Goal: Task Accomplishment & Management: Use online tool/utility

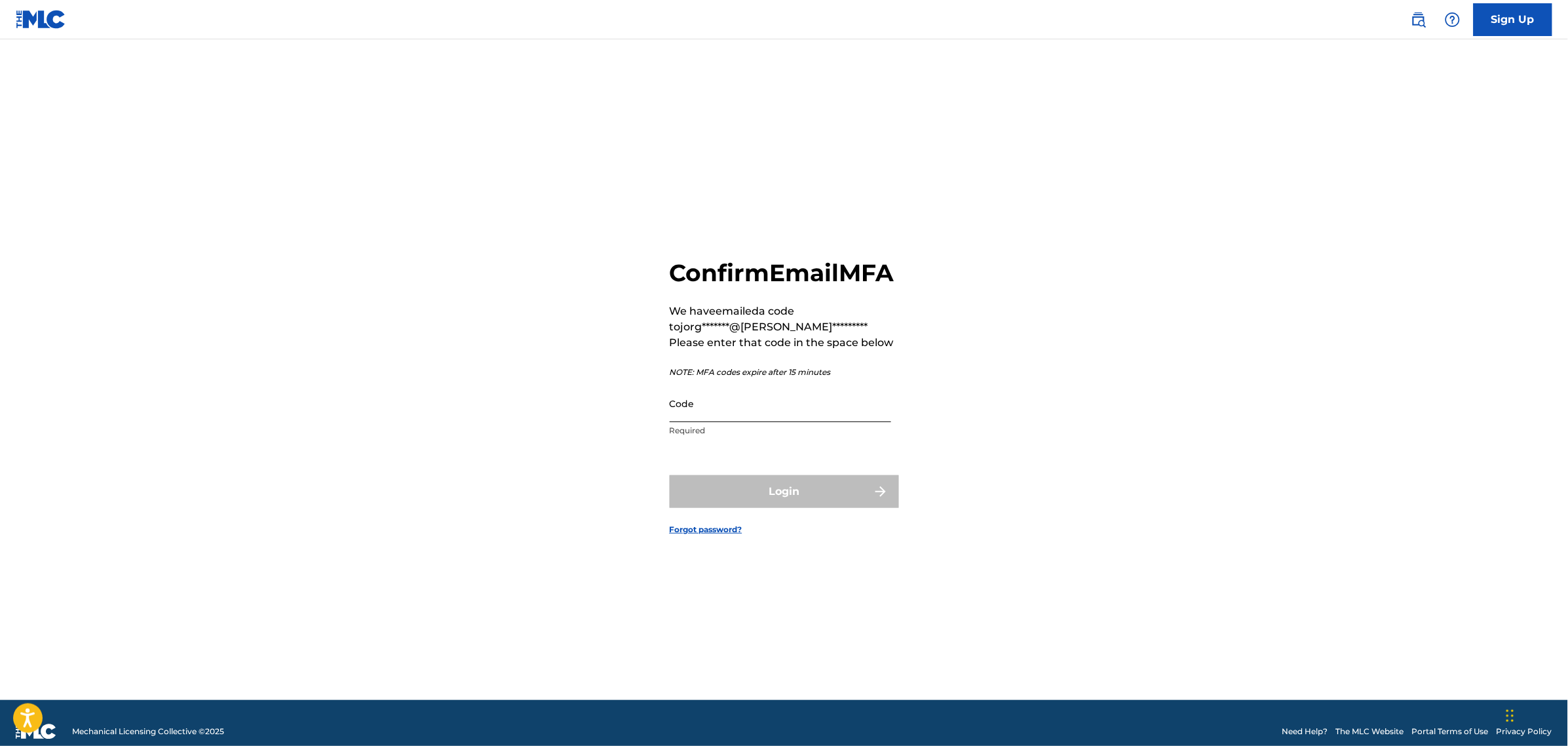
click at [723, 422] on input "Code" at bounding box center [780, 403] width 222 height 37
paste input "471718"
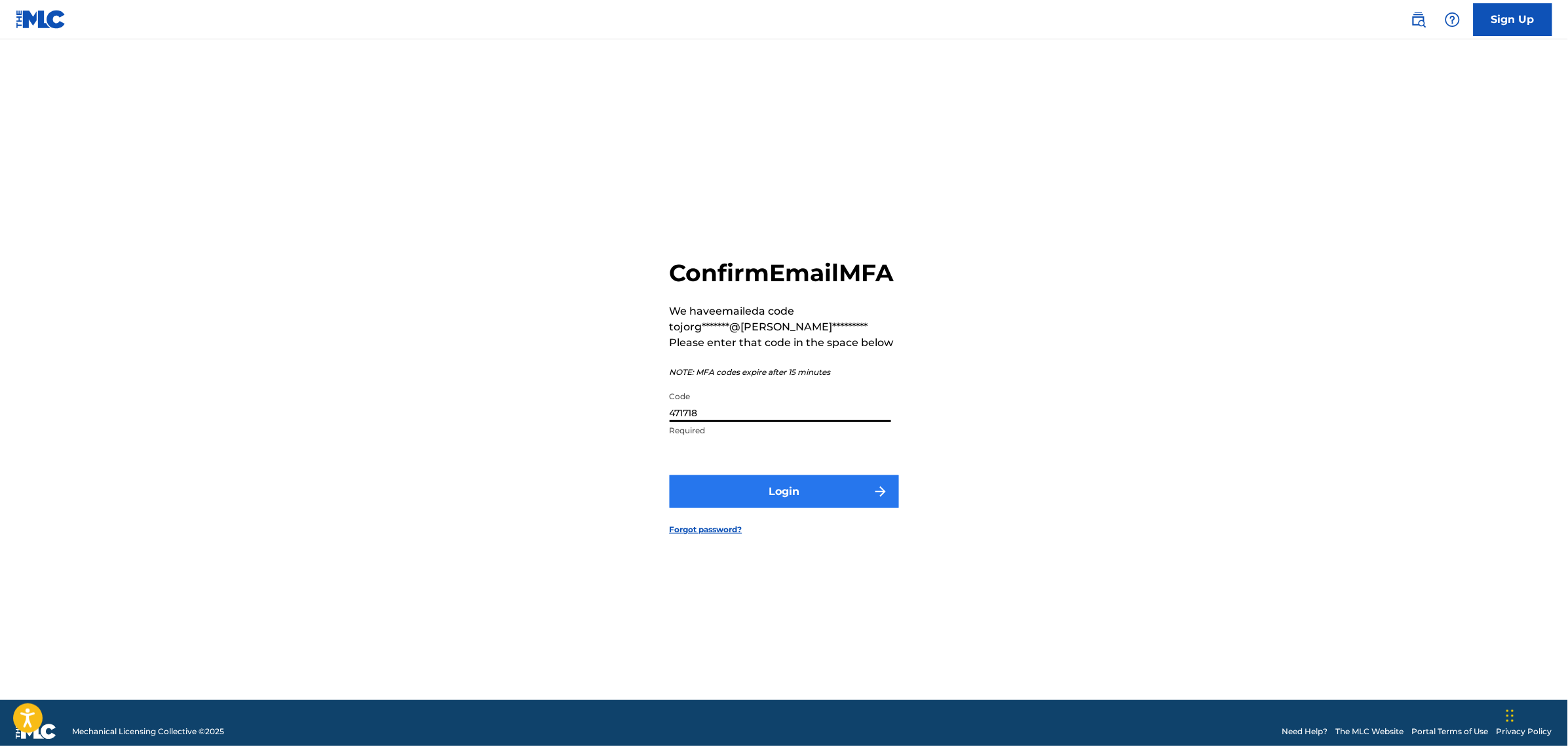
type input "471718"
click at [780, 500] on button "Login" at bounding box center [784, 492] width 229 height 33
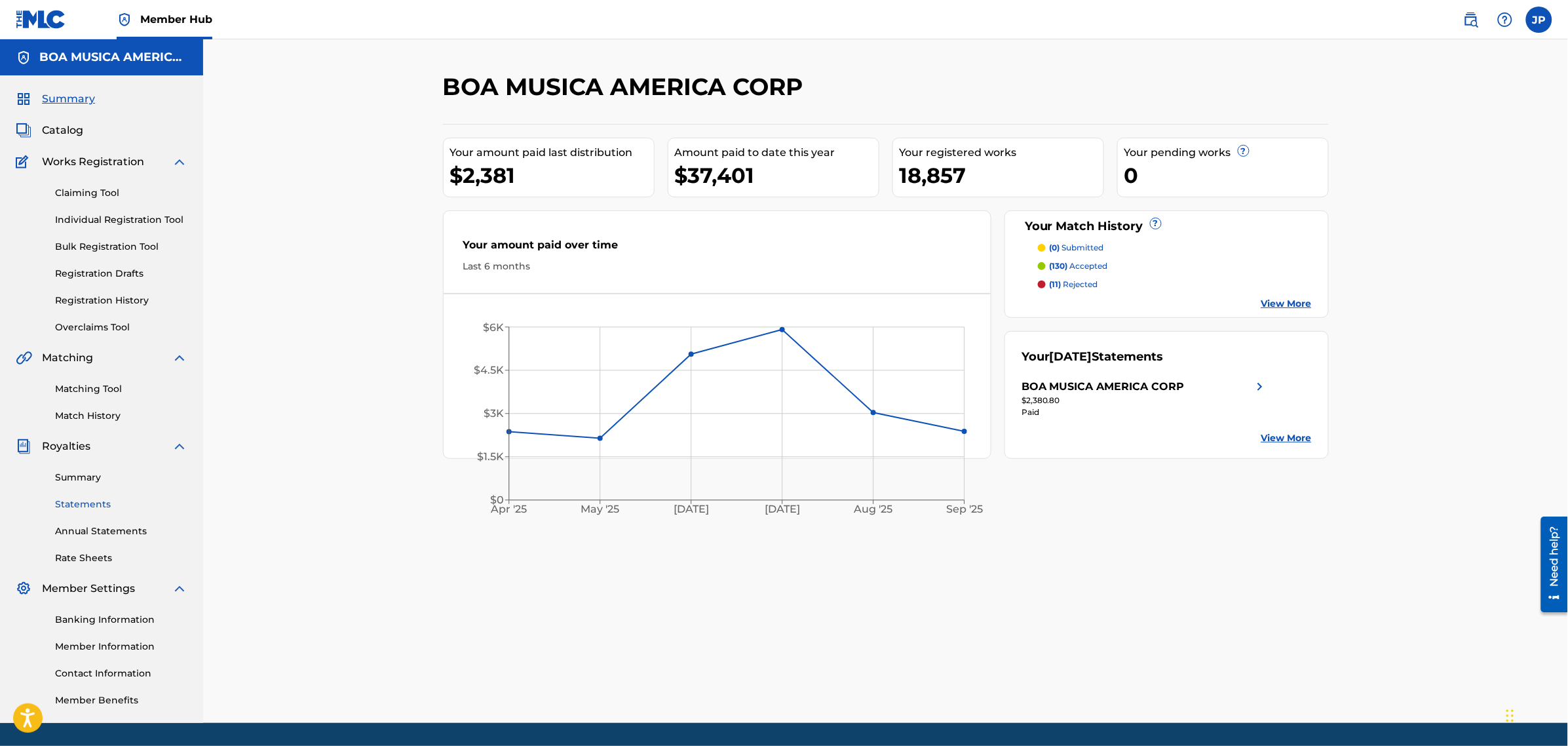
click at [95, 505] on link "Statements" at bounding box center [121, 504] width 132 height 14
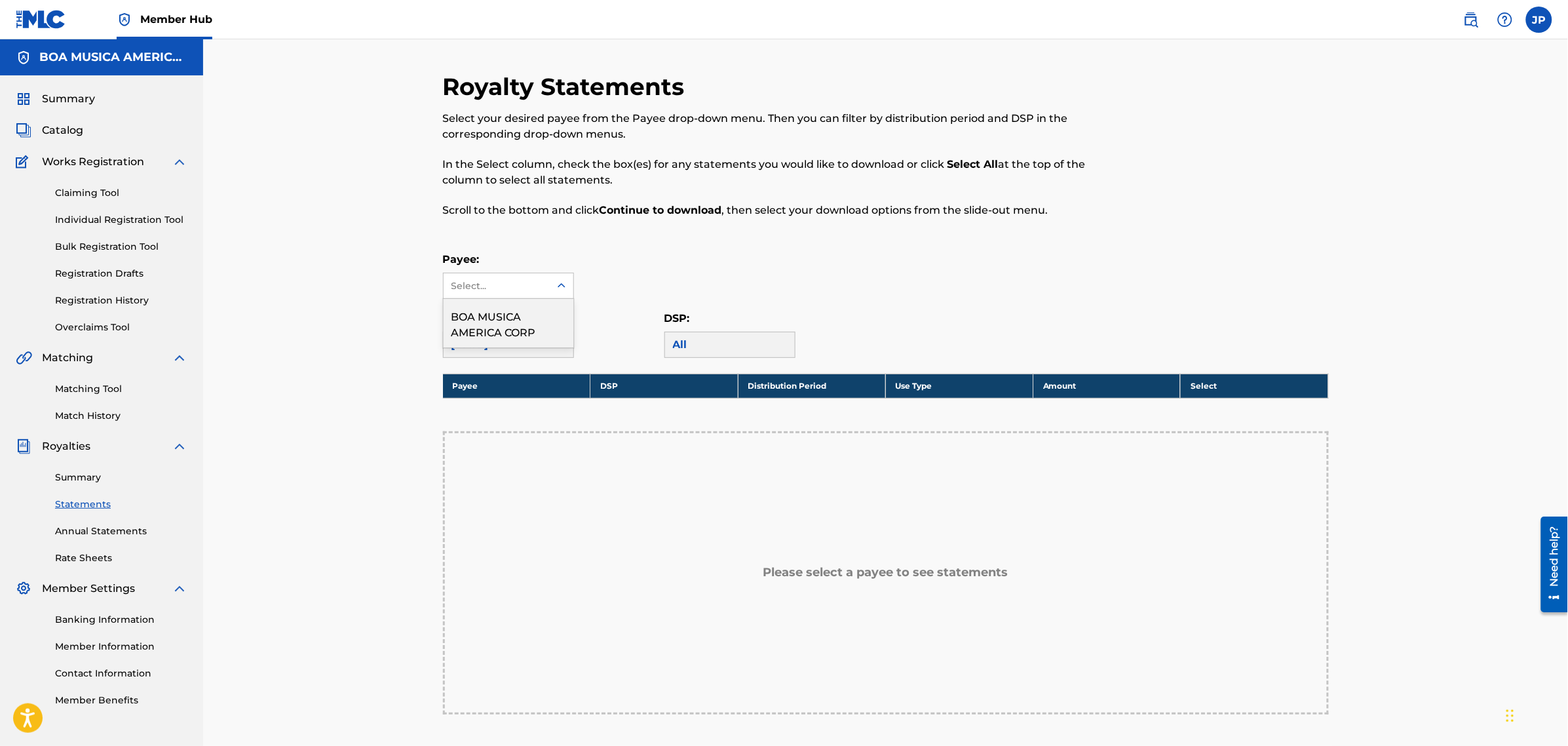
click at [556, 290] on icon at bounding box center [561, 285] width 13 height 13
click at [529, 322] on div "BOA MUSICA AMERICA CORP" at bounding box center [509, 322] width 130 height 48
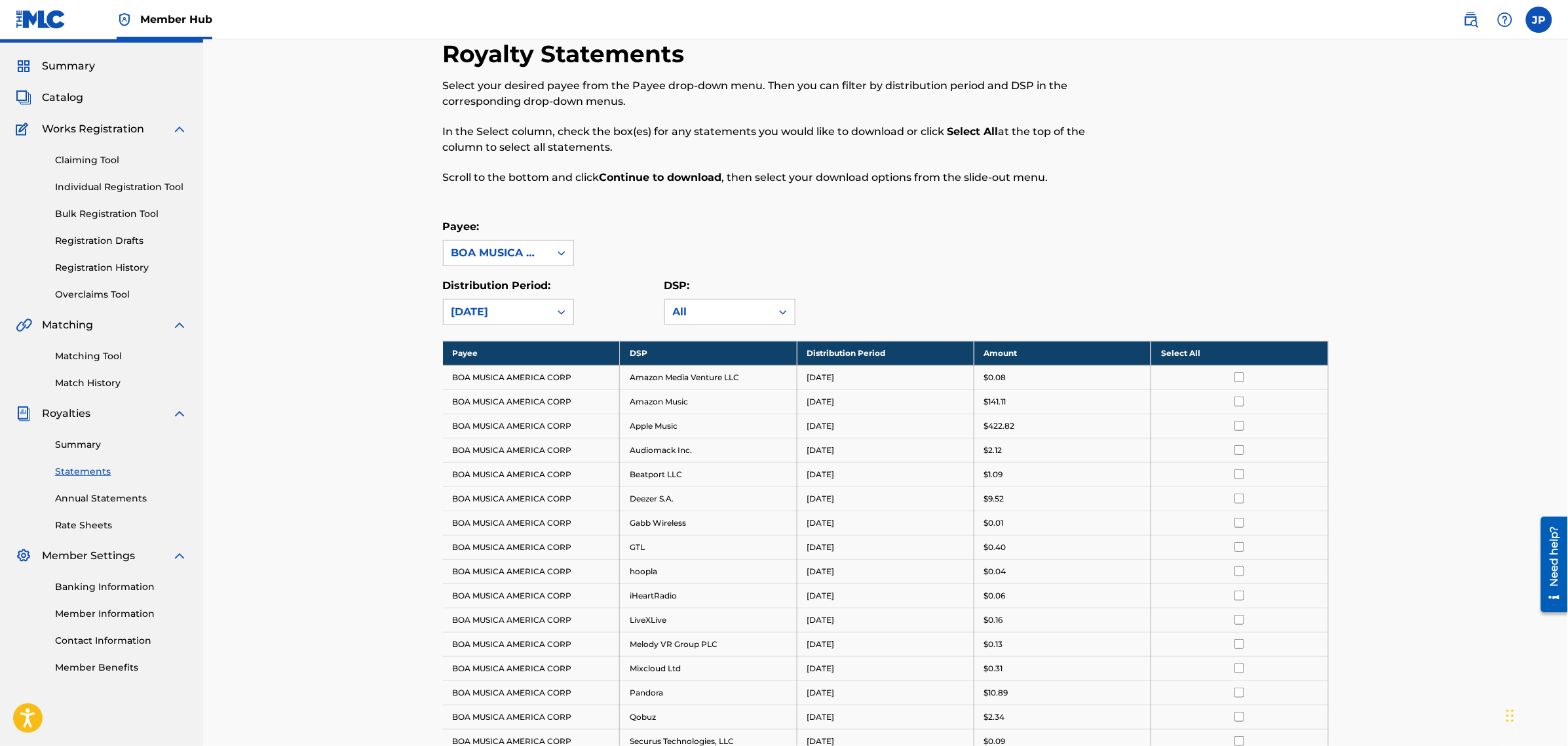
scroll to position [13, 0]
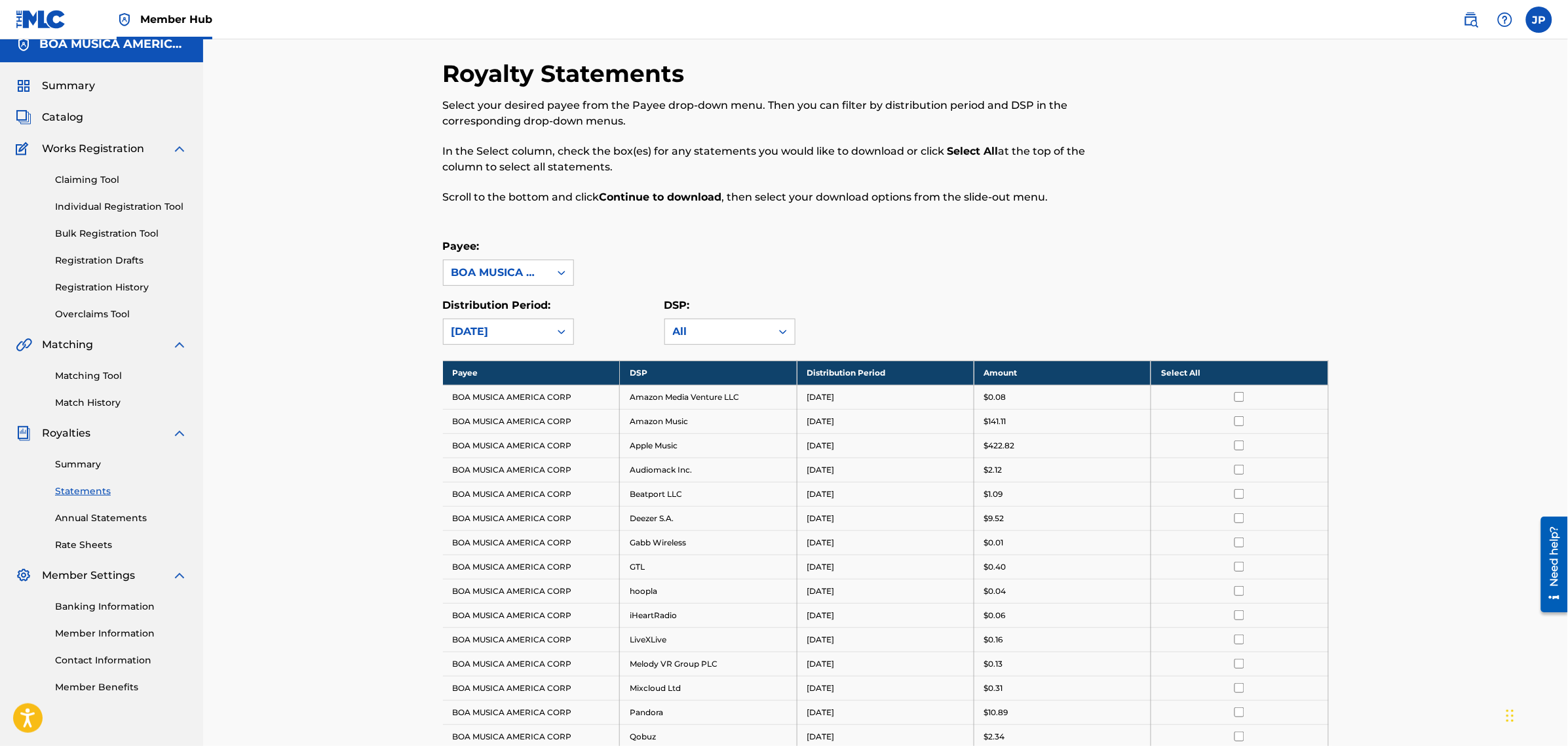
click at [1186, 367] on th "Select All" at bounding box center [1239, 373] width 177 height 24
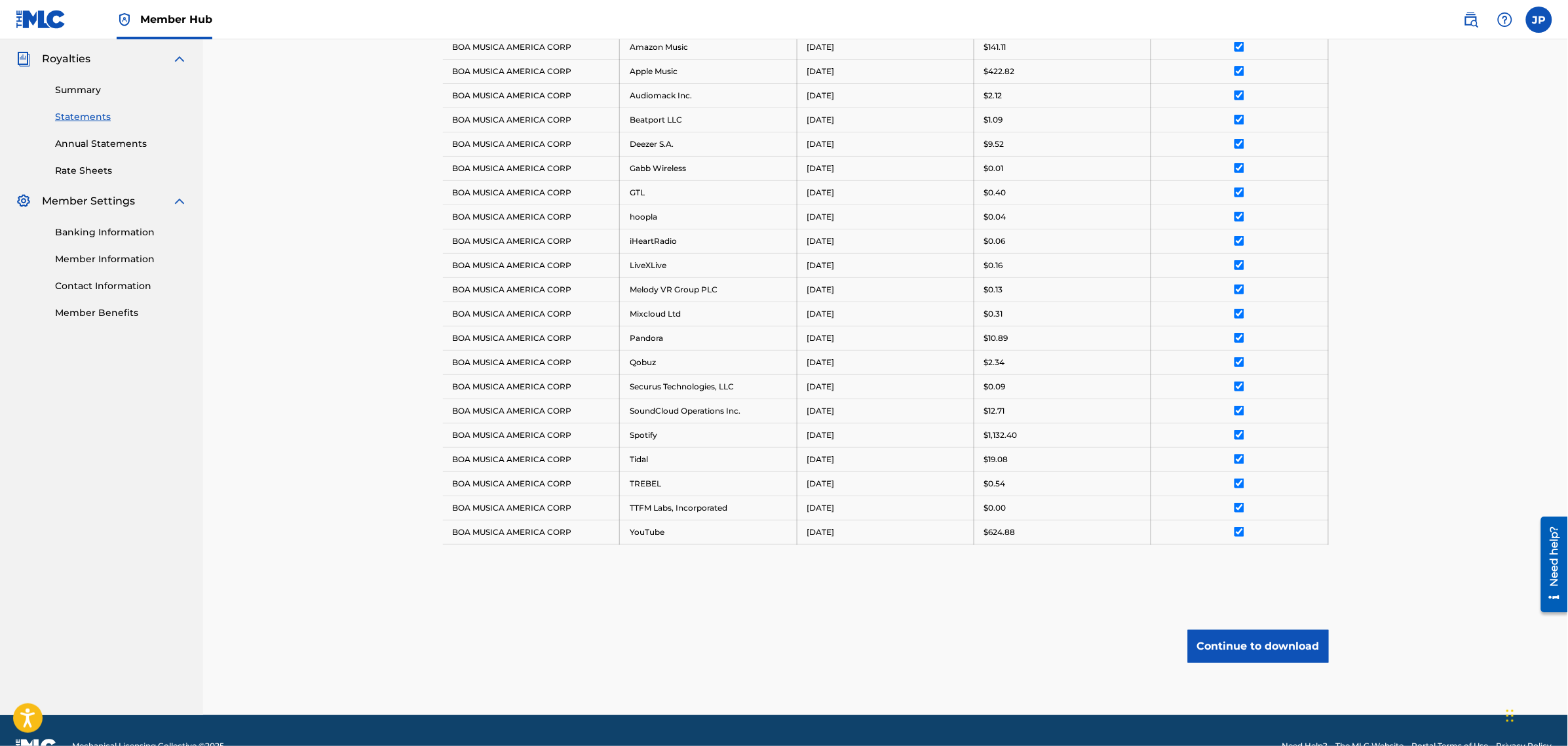
scroll to position [423, 0]
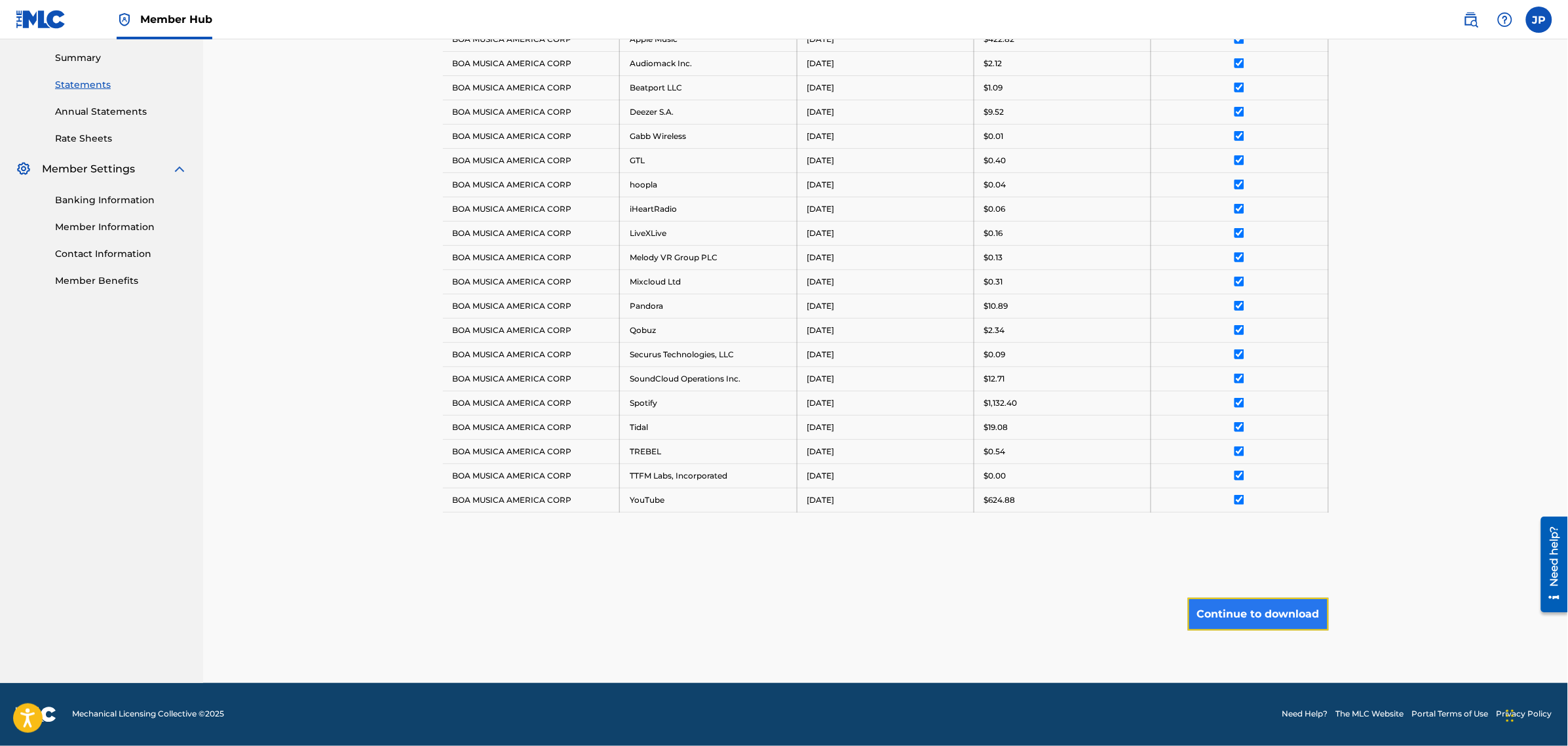
click at [1273, 617] on button "Continue to download" at bounding box center [1258, 614] width 141 height 33
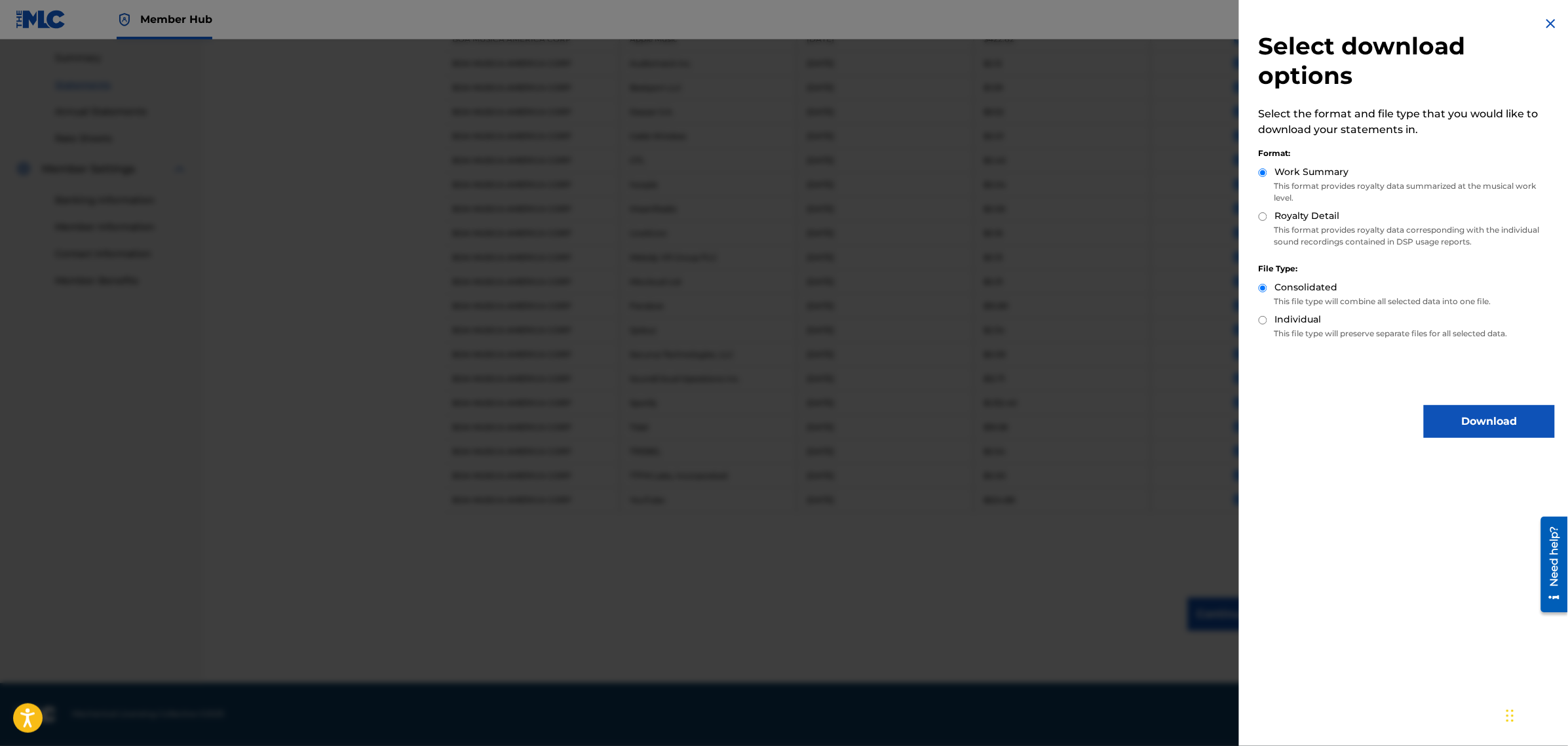
click at [1263, 217] on input "Royalty Detail" at bounding box center [1263, 217] width 8 height 8
radio input "true"
click at [1502, 426] on button "Download" at bounding box center [1489, 421] width 131 height 33
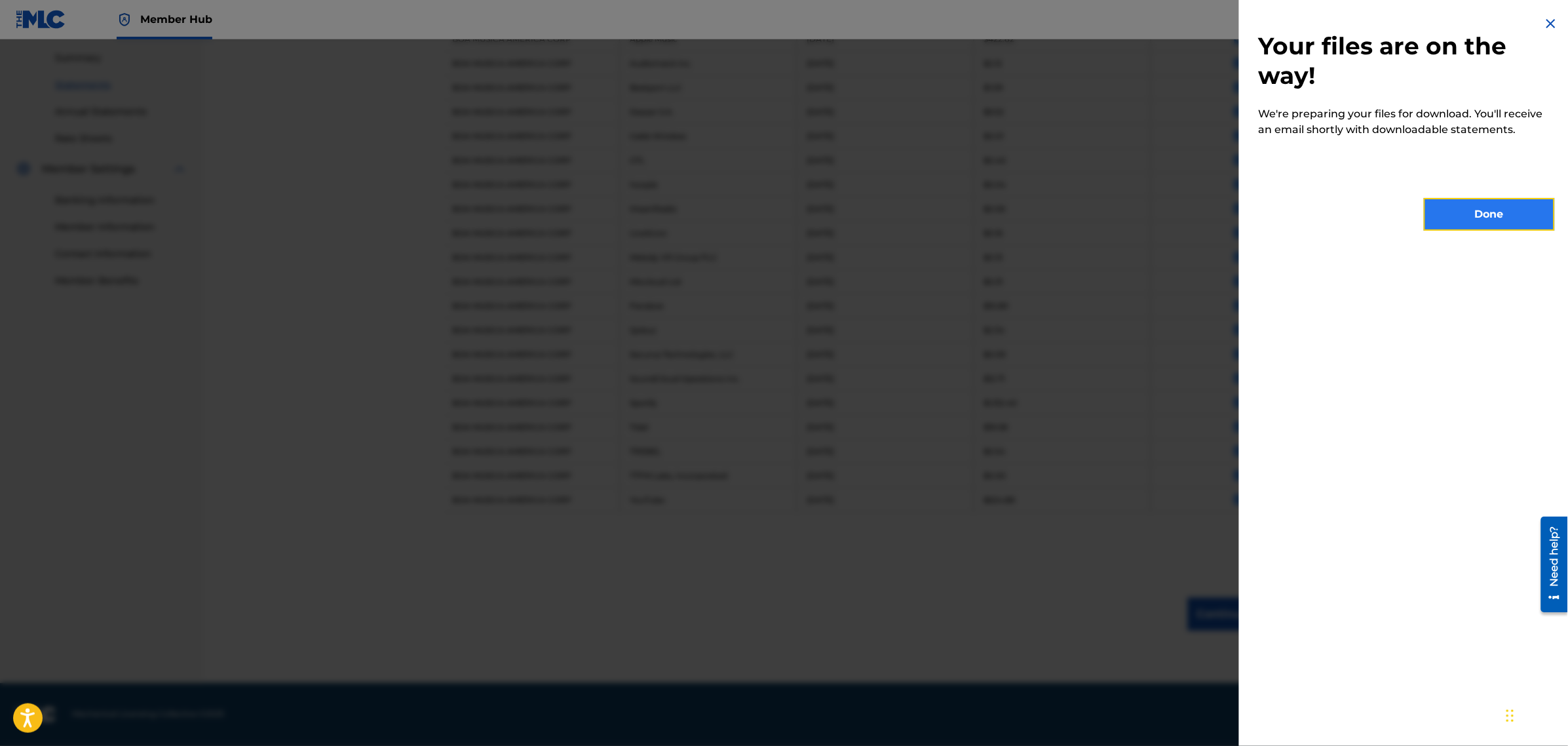
click at [1516, 214] on button "Done" at bounding box center [1489, 214] width 131 height 33
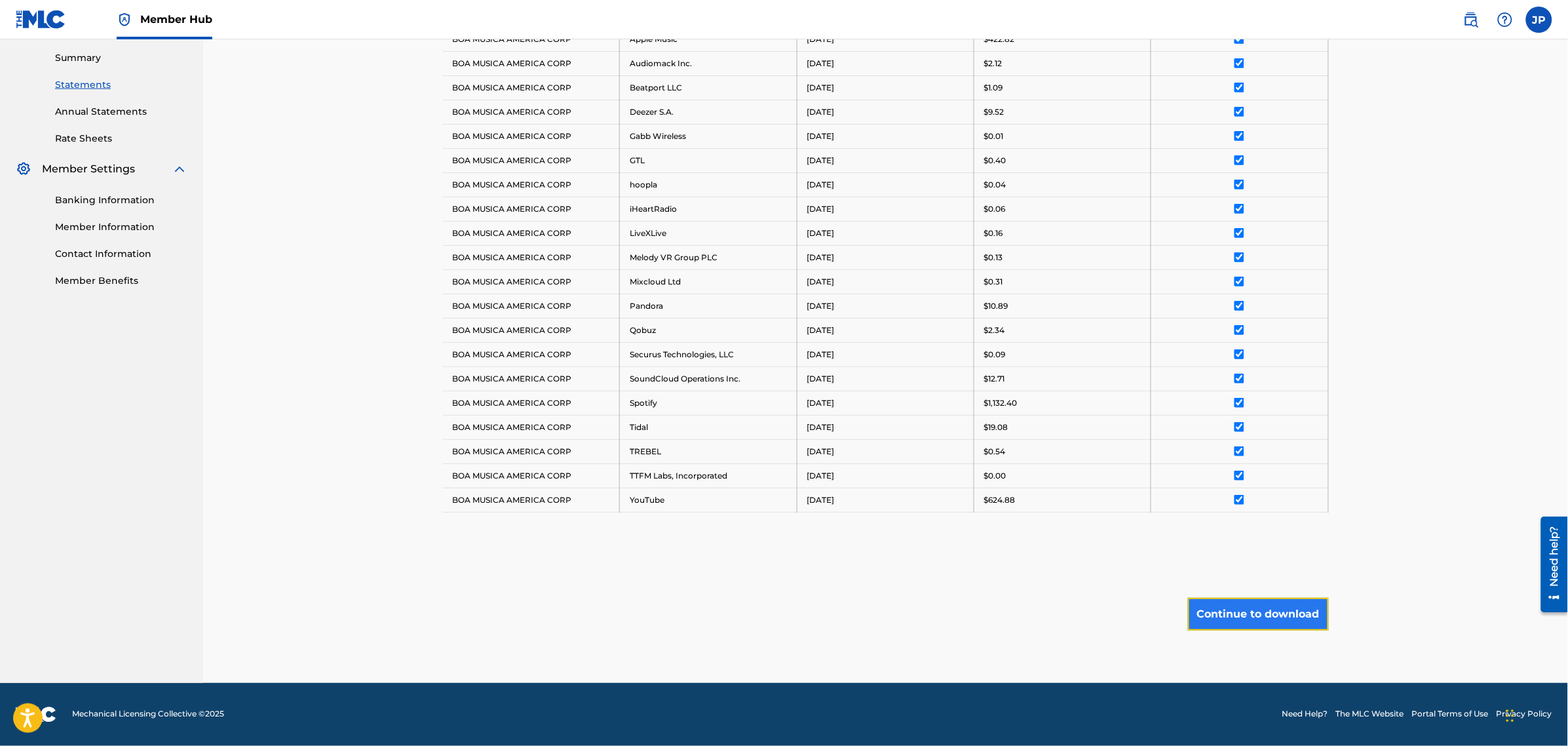
click at [1279, 612] on button "Continue to download" at bounding box center [1258, 614] width 141 height 33
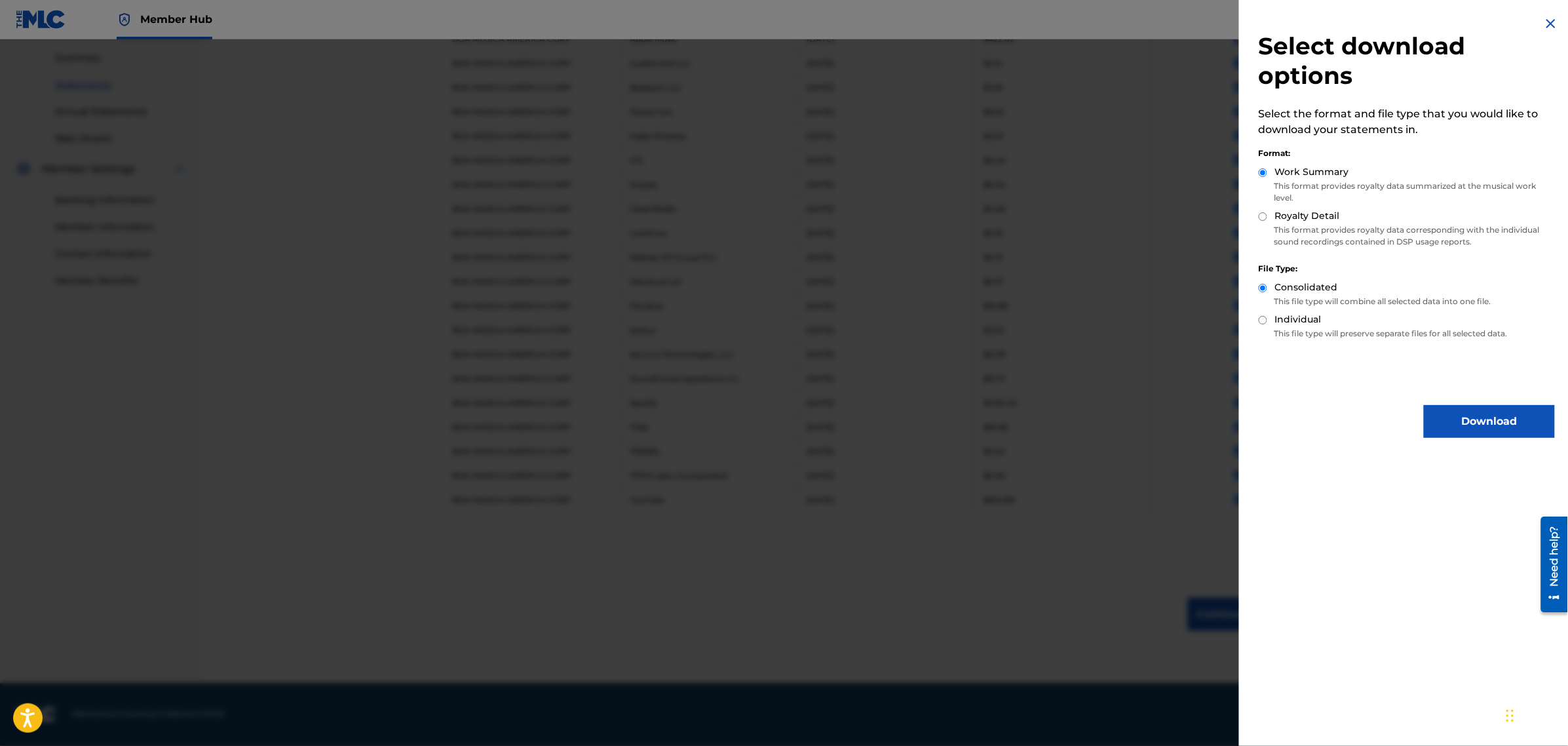
click at [1548, 22] on img at bounding box center [1551, 23] width 15 height 15
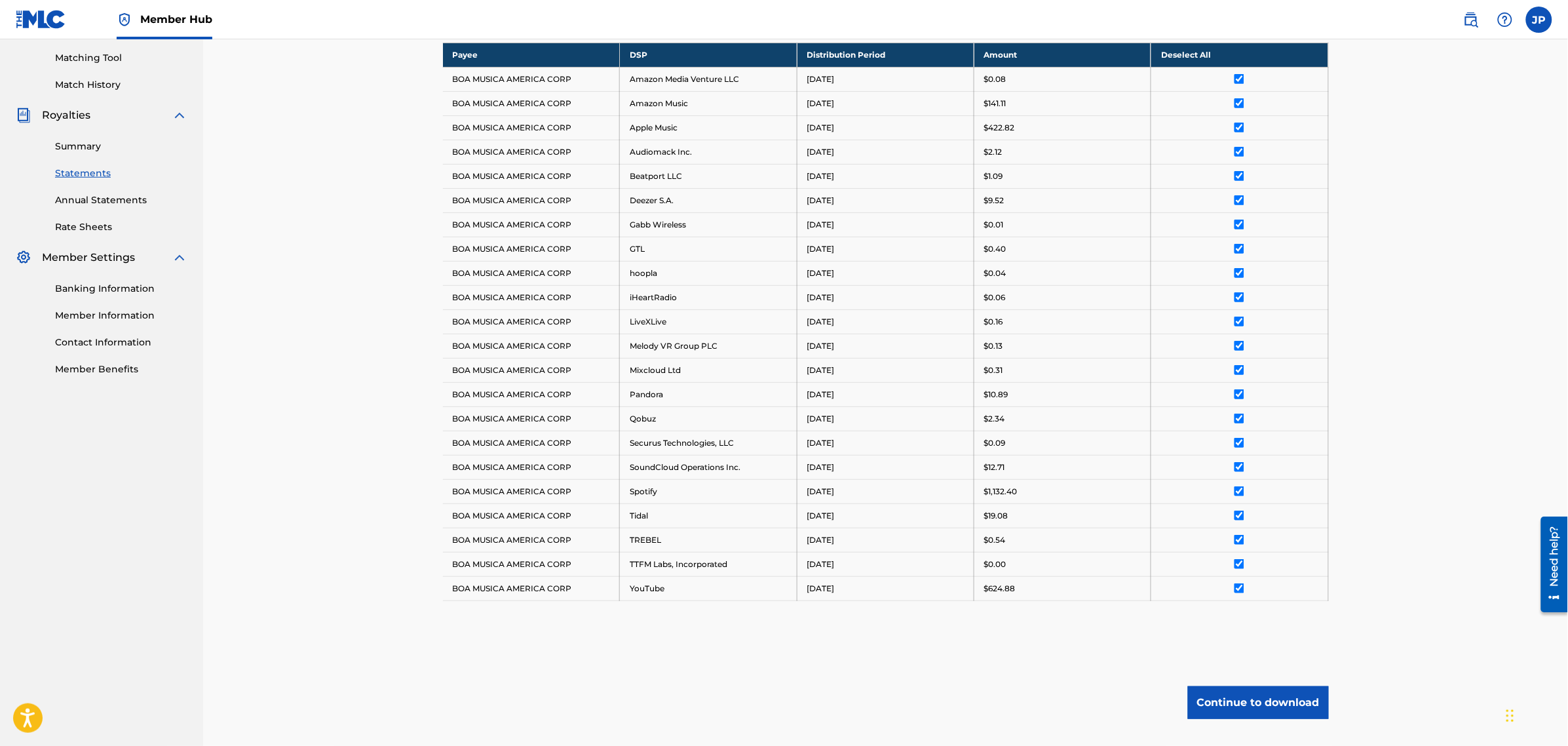
scroll to position [340, 0]
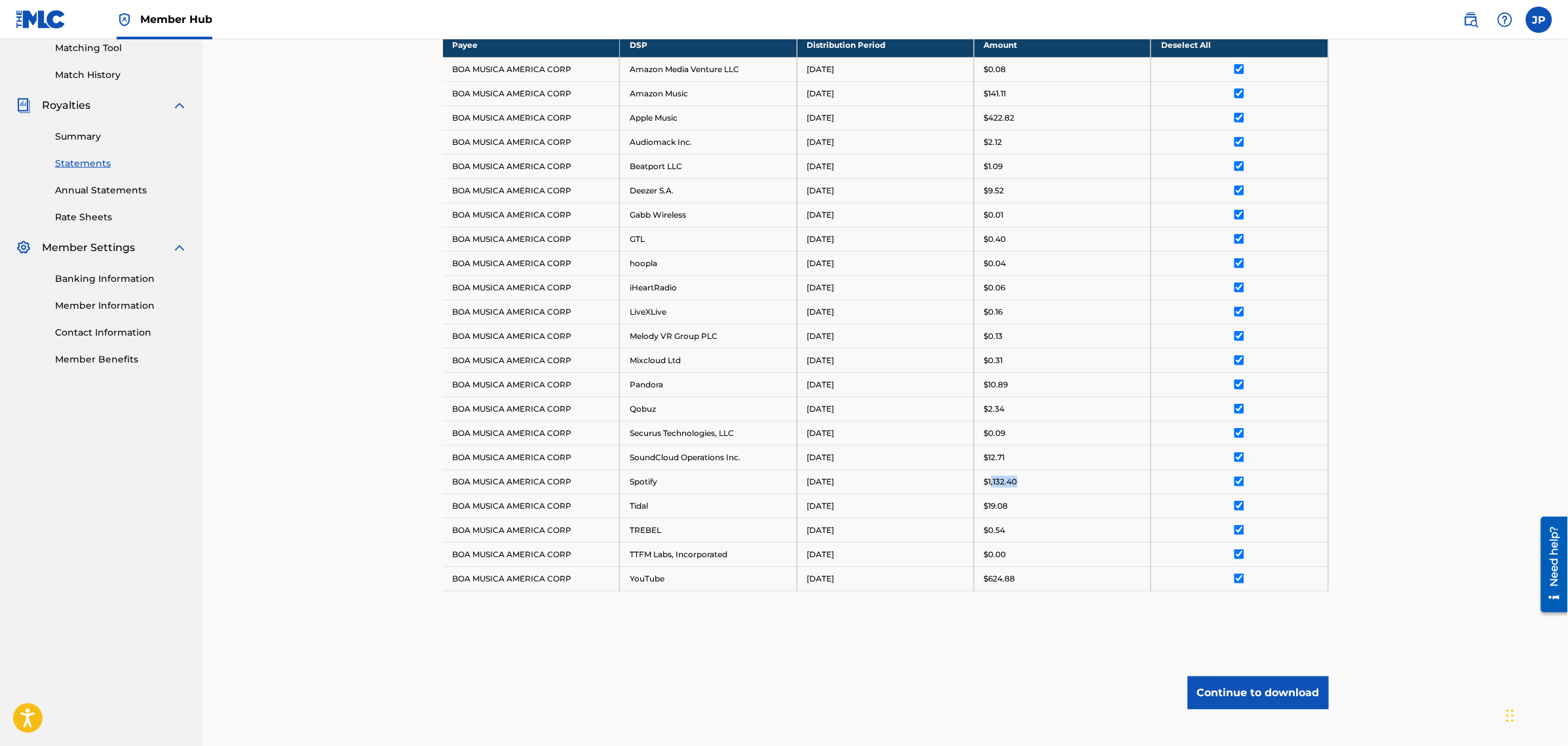
drag, startPoint x: 993, startPoint y: 484, endPoint x: 1016, endPoint y: 480, distance: 23.3
click at [1016, 480] on p "$1,132.40" at bounding box center [1001, 481] width 34 height 12
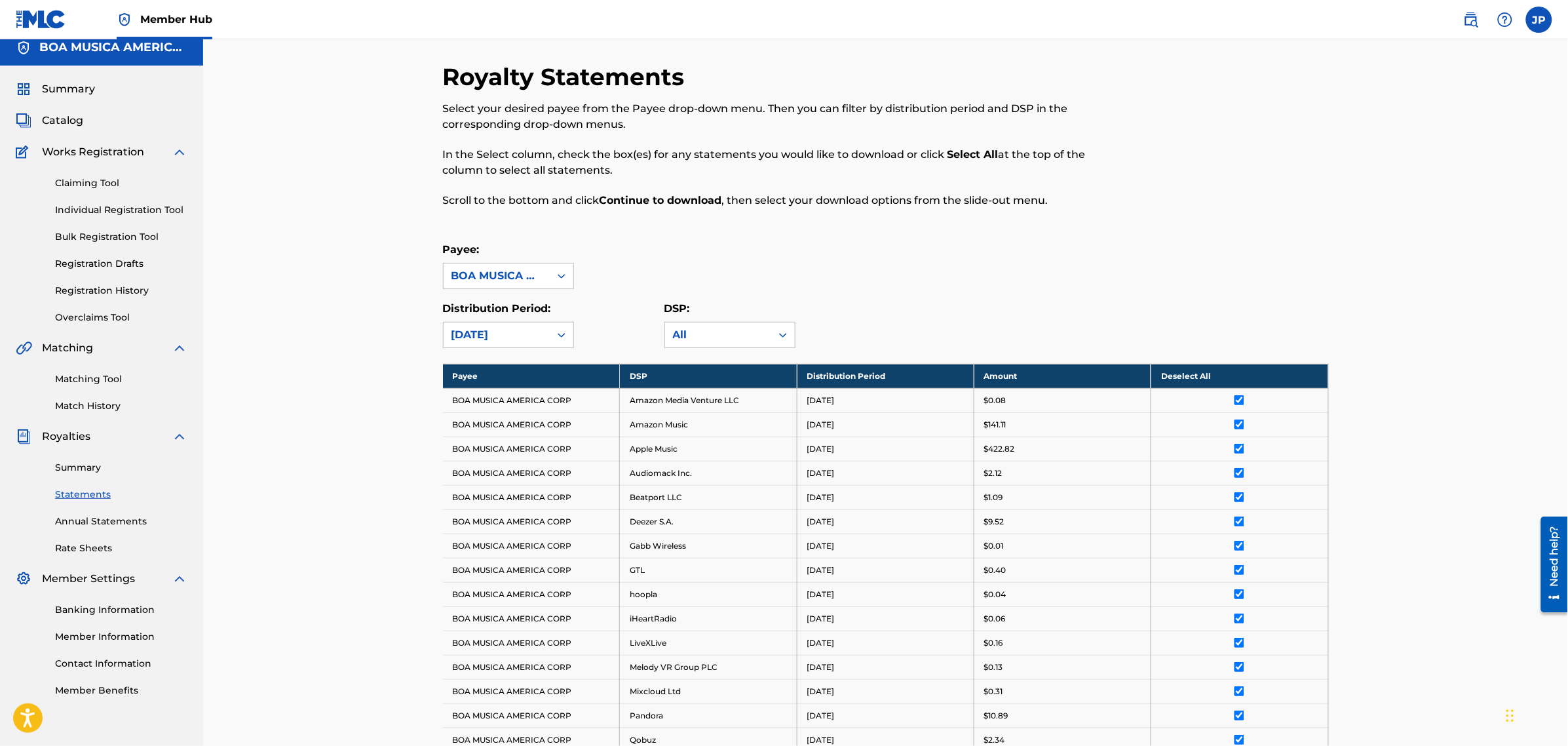
scroll to position [0, 0]
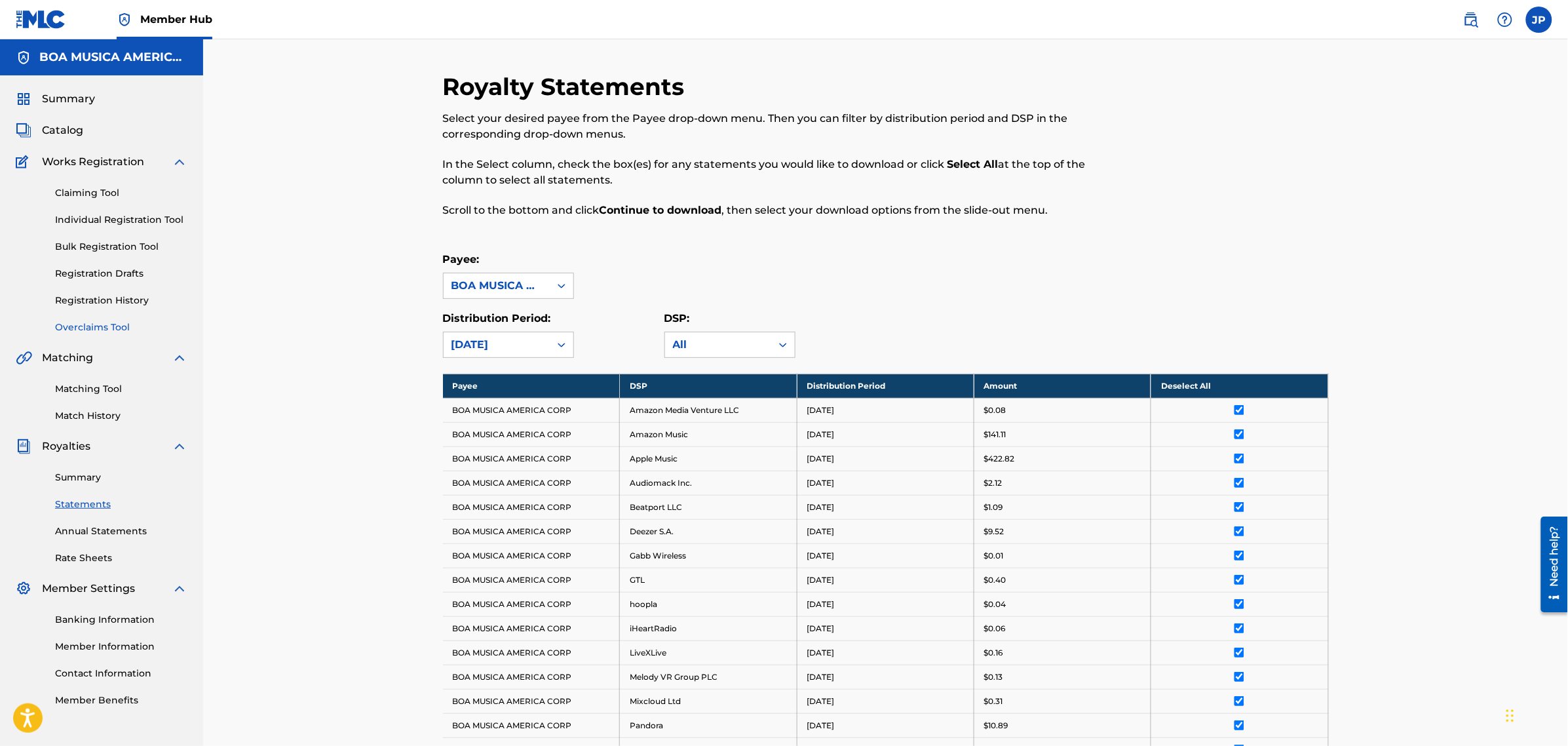
click at [101, 323] on link "Overclaims Tool" at bounding box center [121, 327] width 132 height 14
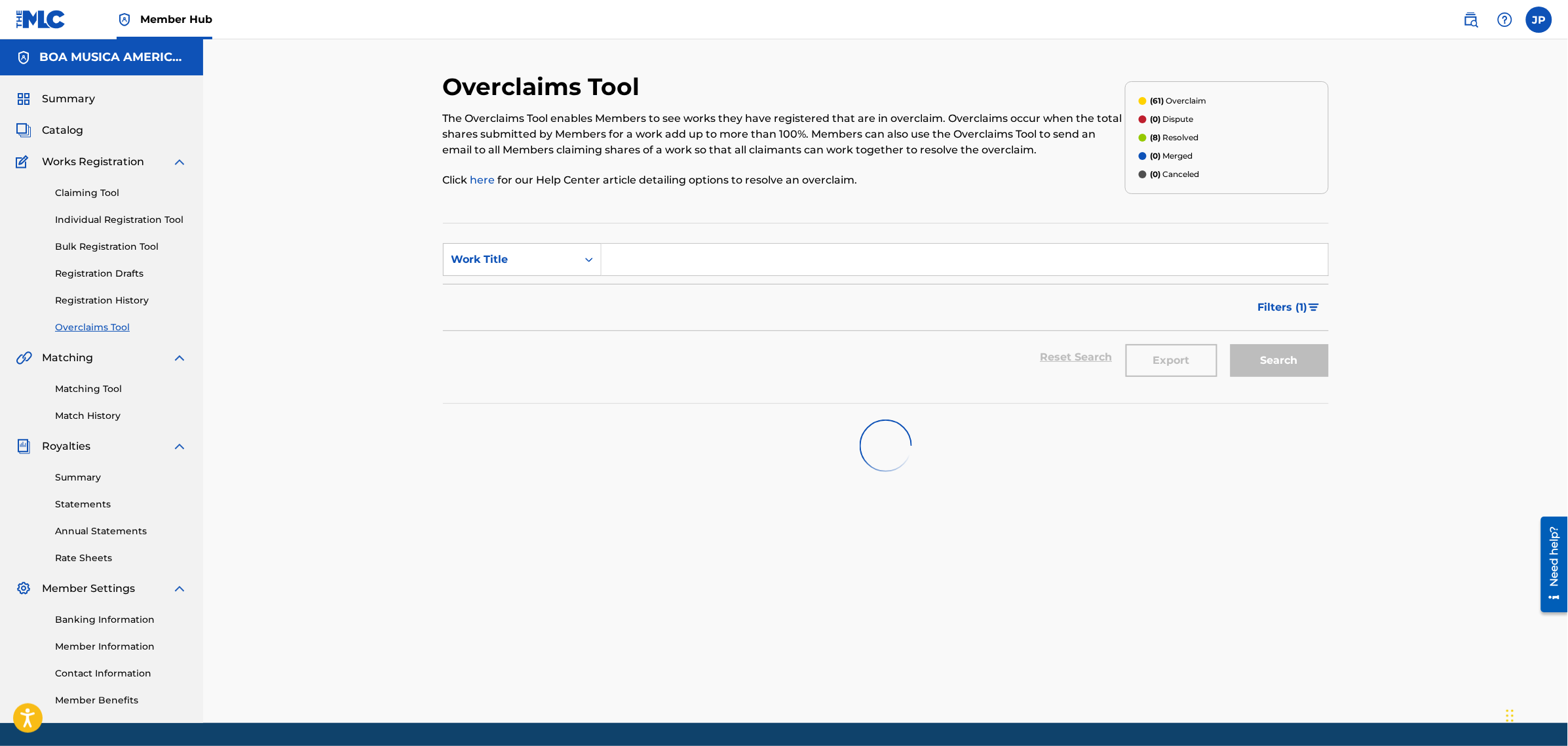
click at [682, 257] on input "Search Form" at bounding box center [964, 259] width 726 height 31
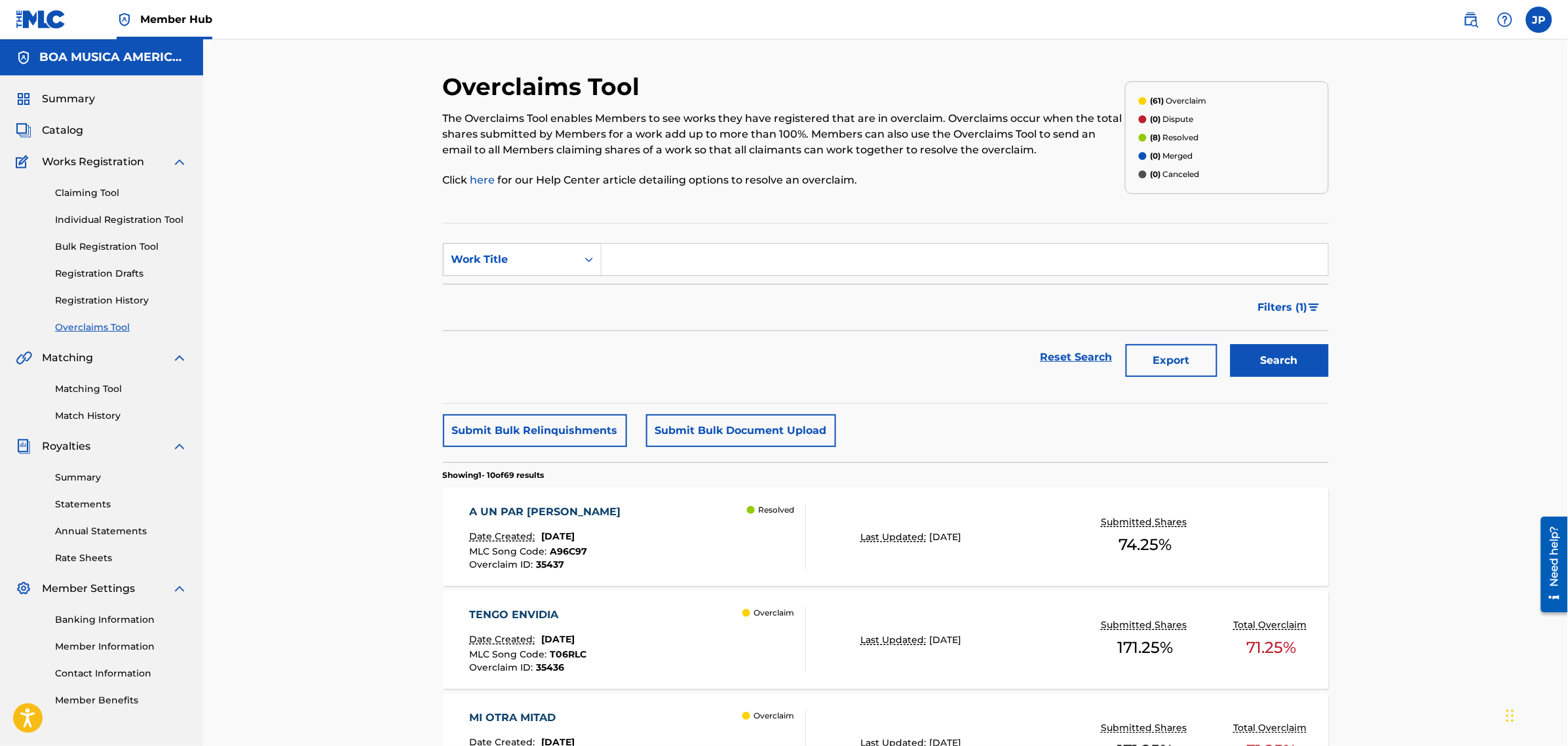
paste input "ANESTESIA 5 PRESENTE"
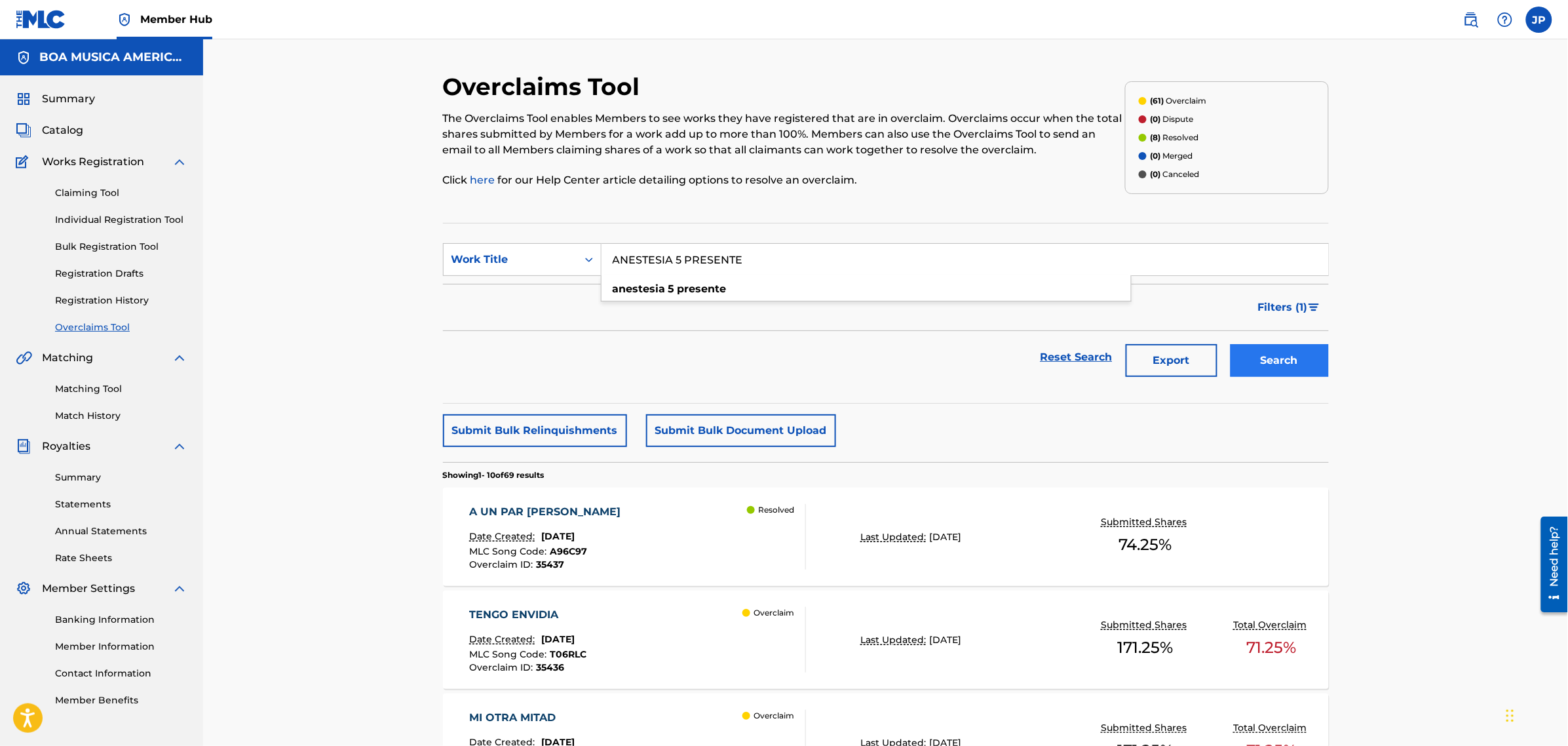
type input "ANESTESIA 5 PRESENTE"
click at [1304, 365] on button "Search" at bounding box center [1279, 360] width 99 height 33
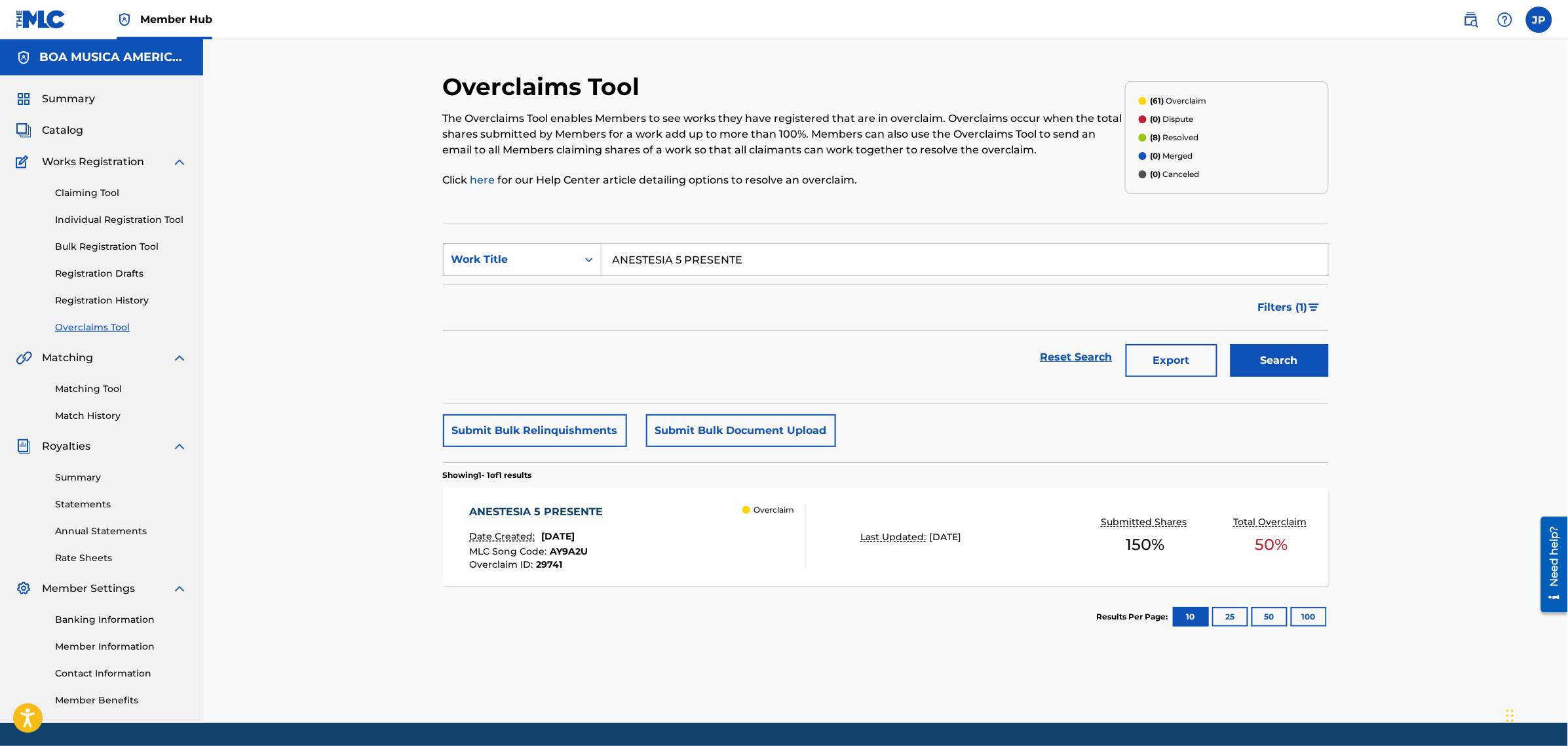
click at [566, 510] on div "ANESTESIA 5 PRESENTE" at bounding box center [539, 512] width 141 height 15
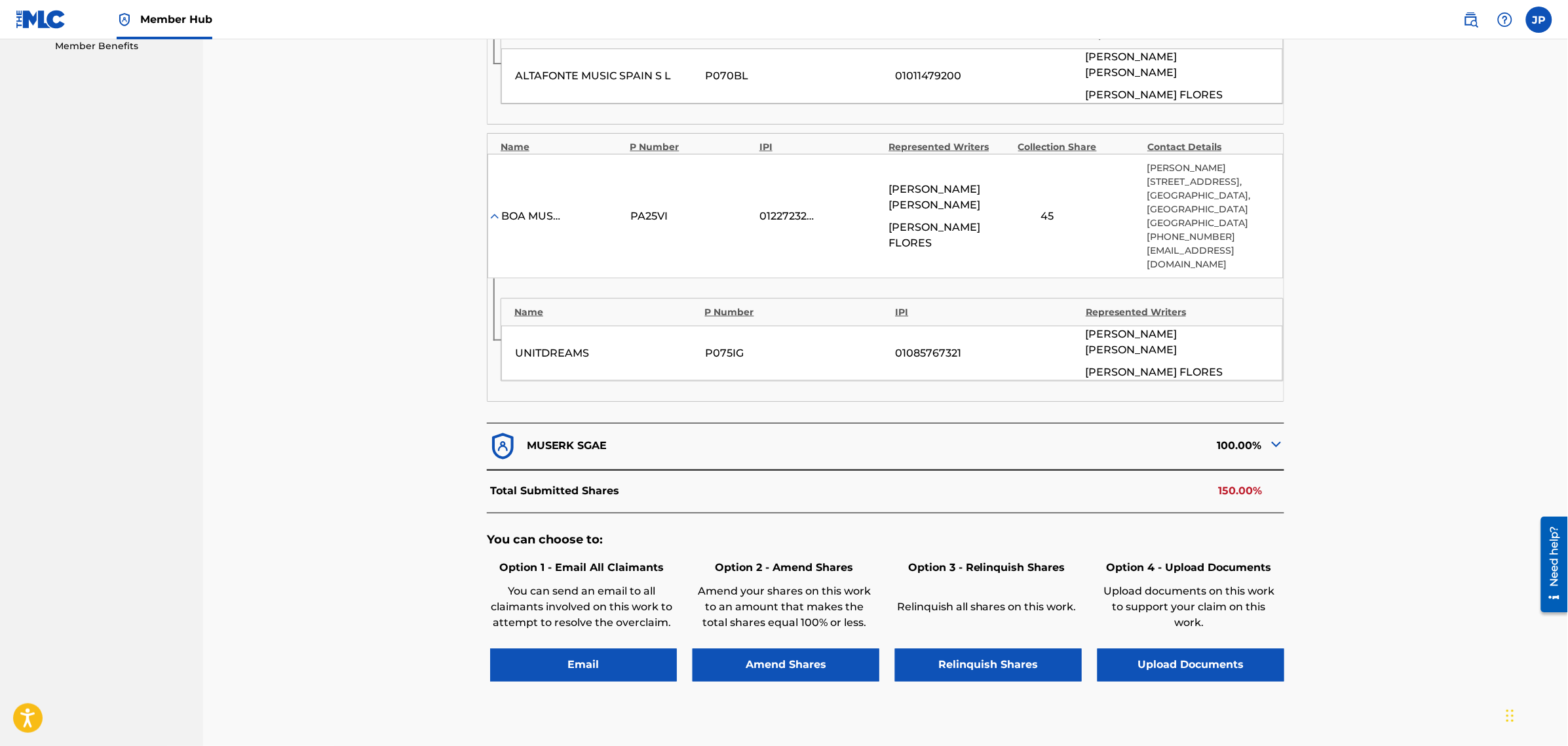
scroll to position [655, 0]
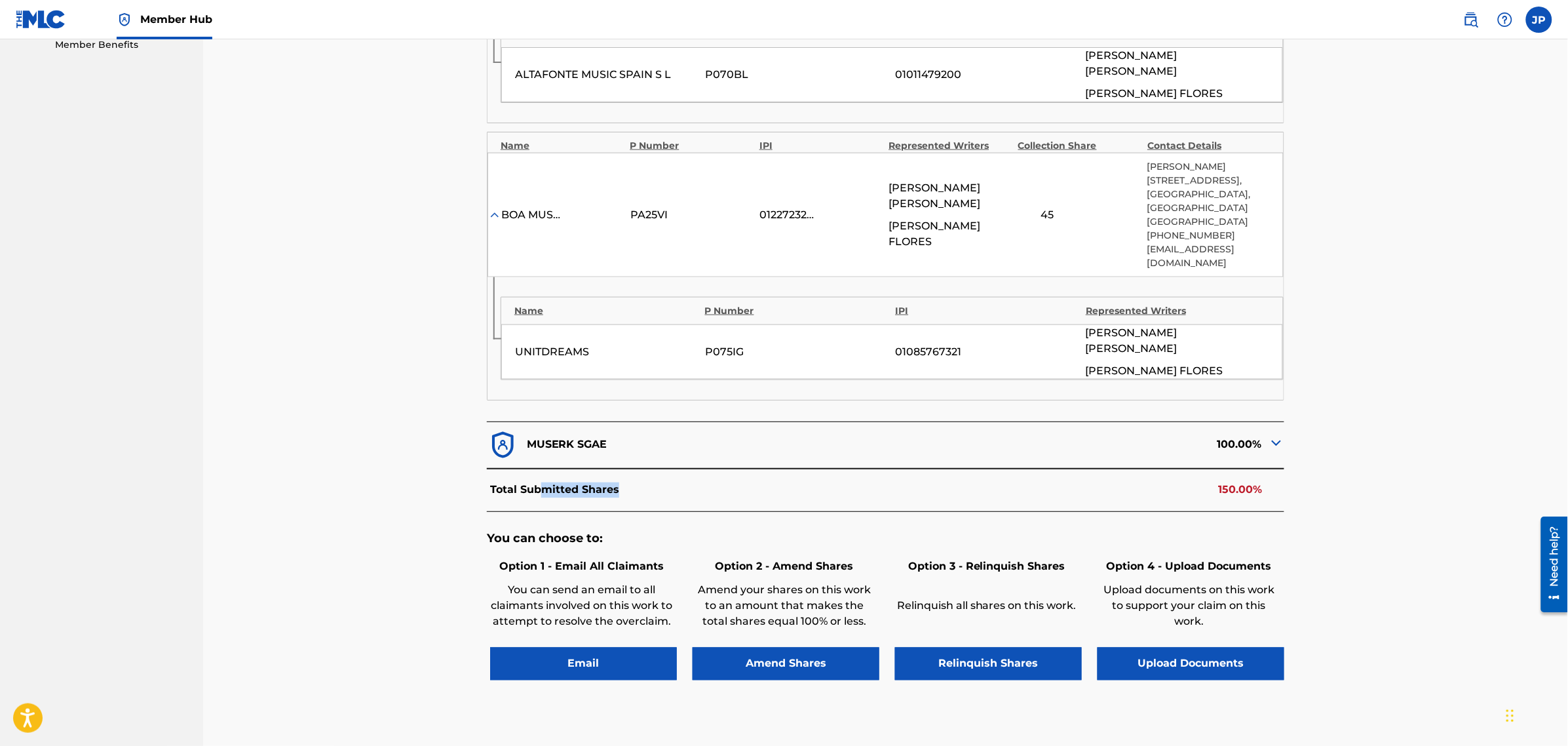
drag, startPoint x: 550, startPoint y: 434, endPoint x: 624, endPoint y: 431, distance: 74.1
click at [619, 468] on div "Total Submitted Shares 150.00%" at bounding box center [885, 490] width 798 height 43
click at [624, 468] on div "Total Submitted Shares 150.00%" at bounding box center [885, 490] width 798 height 43
drag, startPoint x: 528, startPoint y: 436, endPoint x: 607, endPoint y: 427, distance: 79.5
click at [607, 482] on p "Total Submitted Shares" at bounding box center [554, 490] width 129 height 15
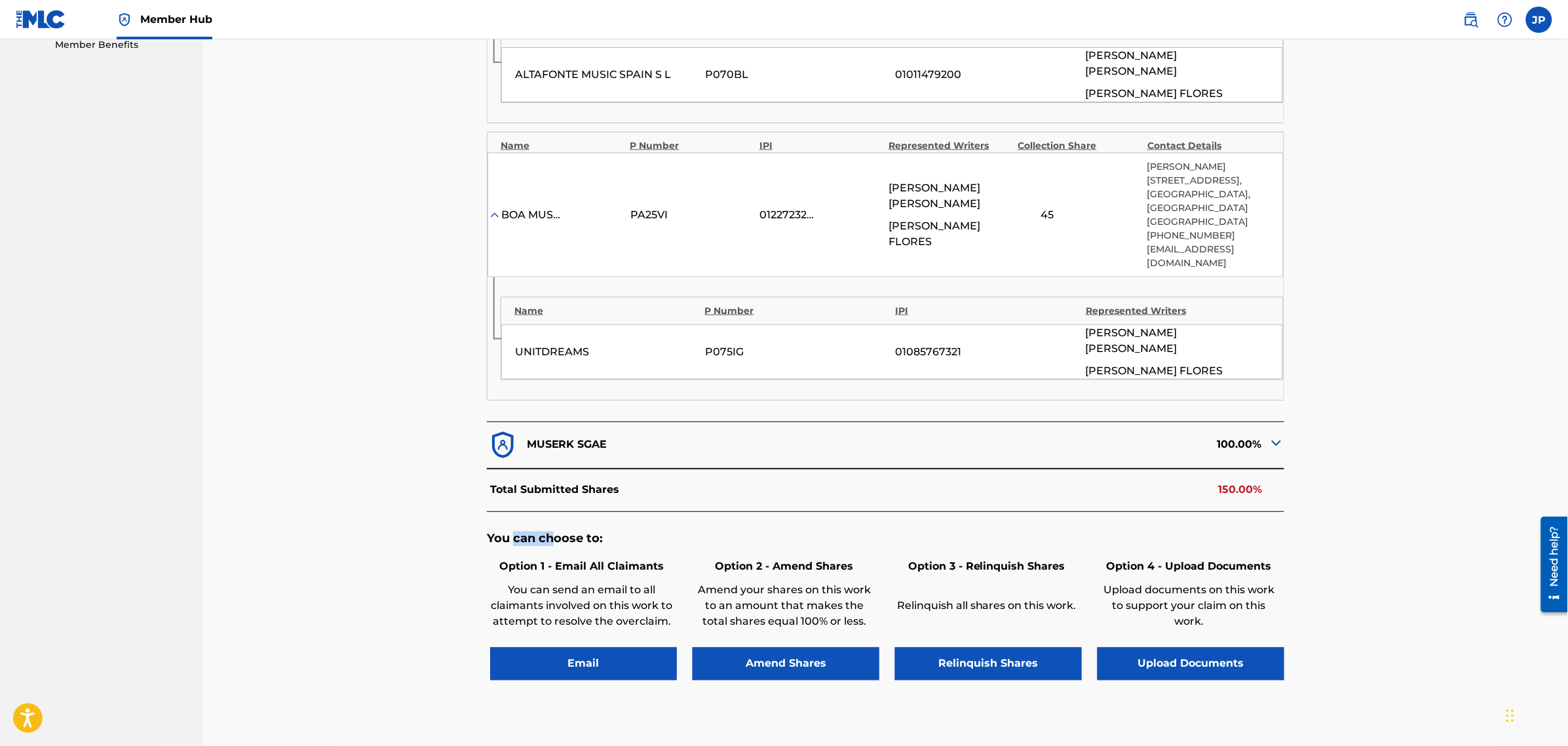
click at [557, 531] on h5 "You can choose to:" at bounding box center [885, 539] width 798 height 15
click at [575, 512] on div "You can choose to: Option 1 - Email All Claimants You can send an email to all …" at bounding box center [885, 612] width 798 height 202
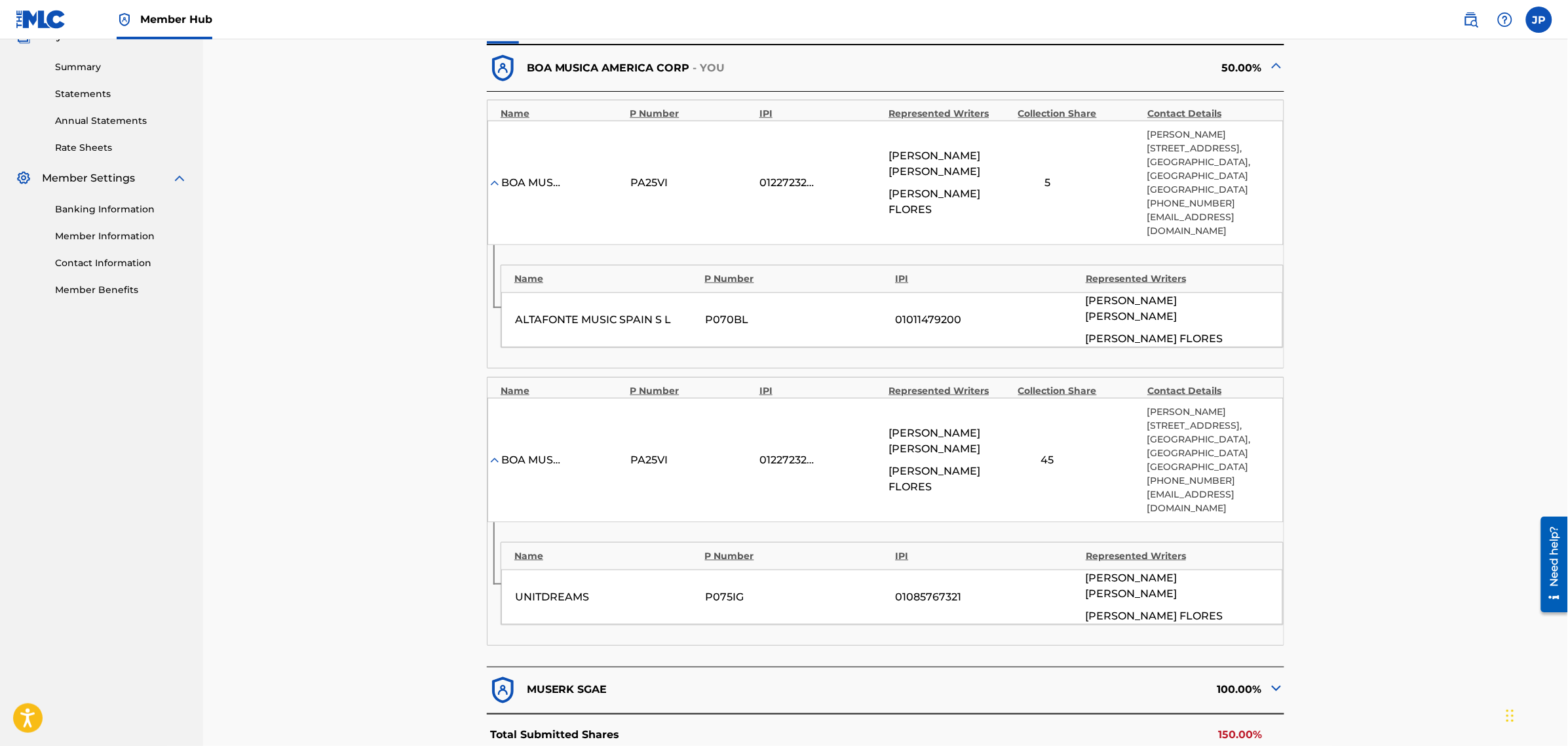
scroll to position [410, 0]
drag, startPoint x: 898, startPoint y: 398, endPoint x: 921, endPoint y: 427, distance: 37.0
click at [921, 427] on div "[PERSON_NAME] [PERSON_NAME]" at bounding box center [950, 460] width 122 height 69
drag, startPoint x: 955, startPoint y: 440, endPoint x: 894, endPoint y: 390, distance: 78.9
click at [890, 426] on div "[PERSON_NAME] [PERSON_NAME]" at bounding box center [950, 460] width 122 height 69
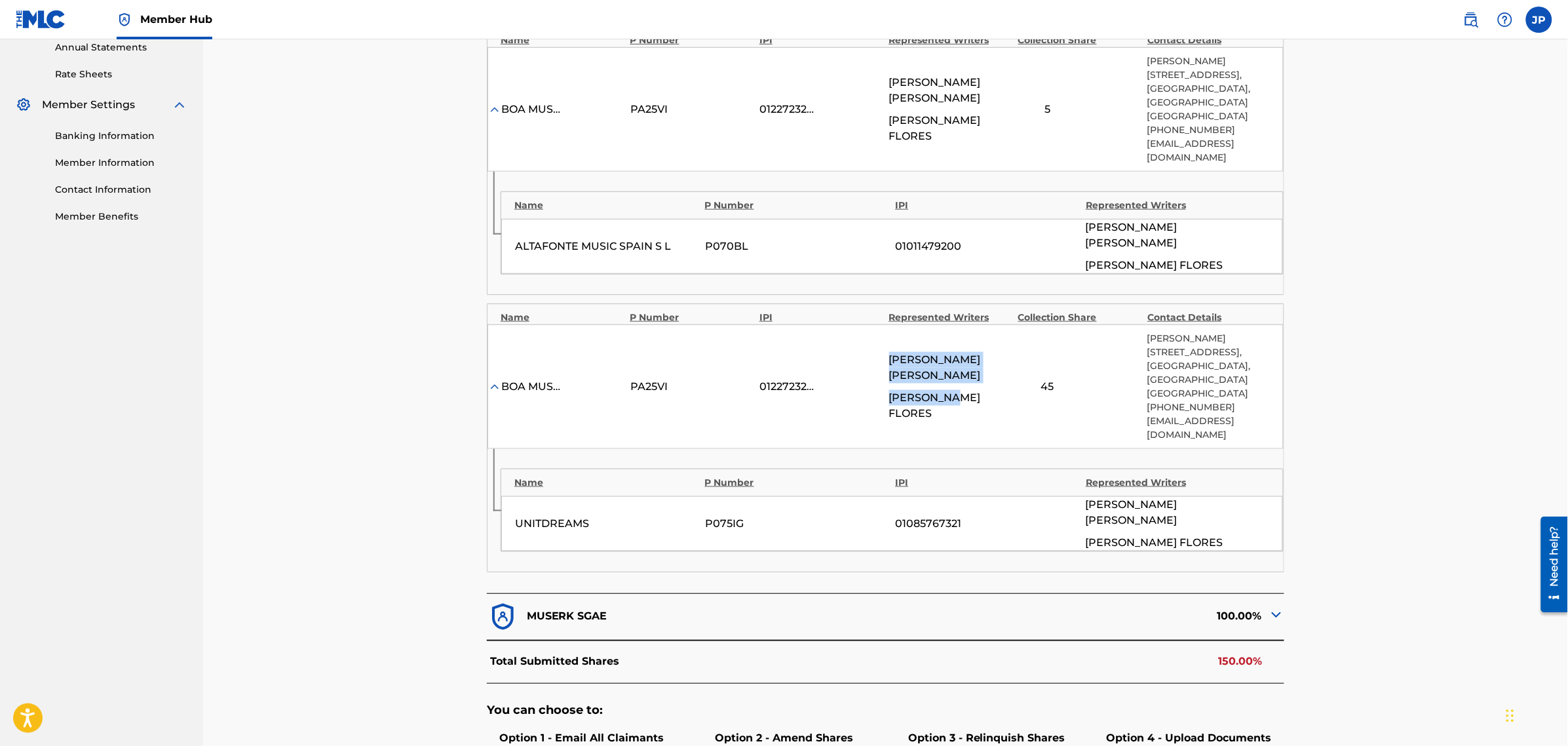
scroll to position [492, 0]
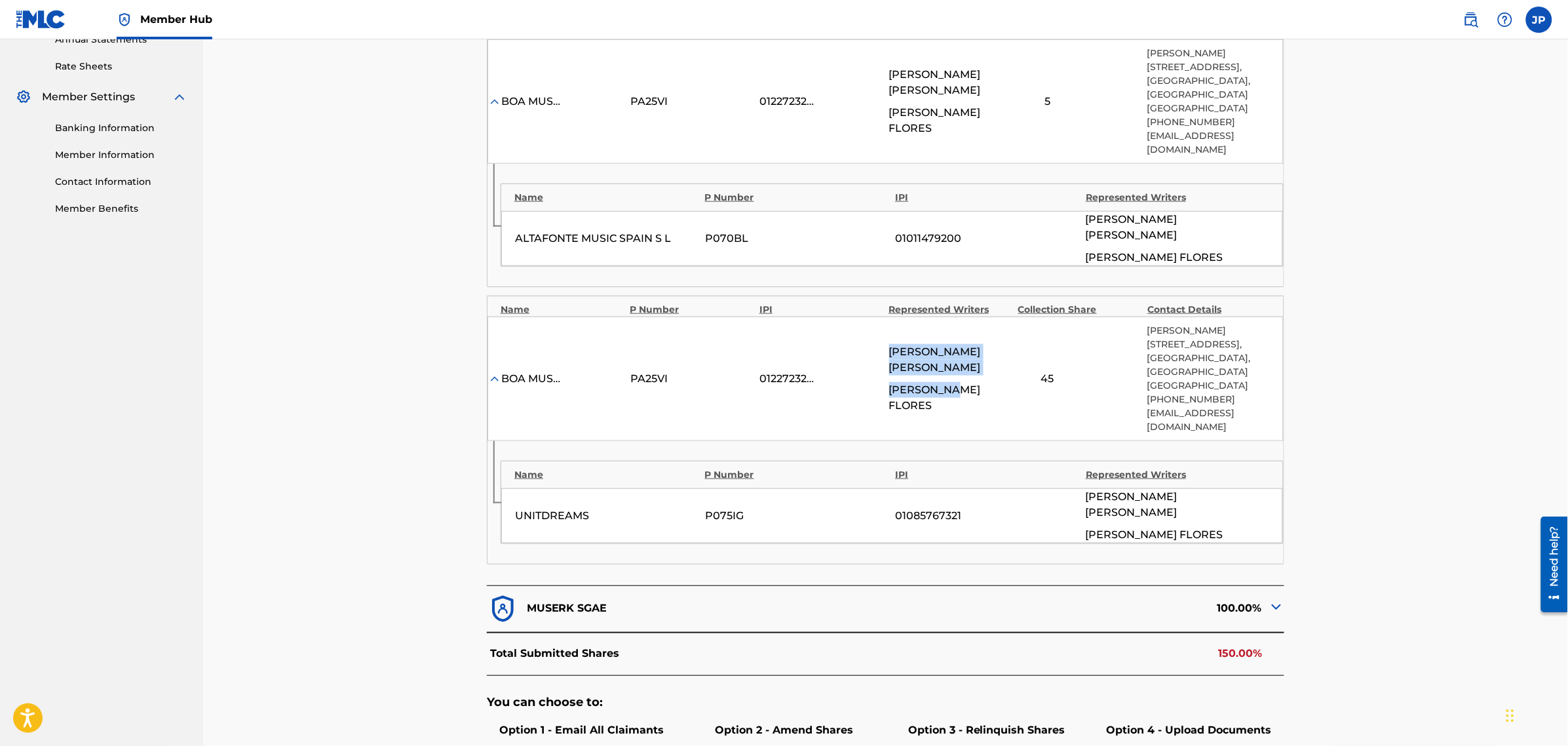
click at [1276, 599] on img at bounding box center [1276, 607] width 15 height 15
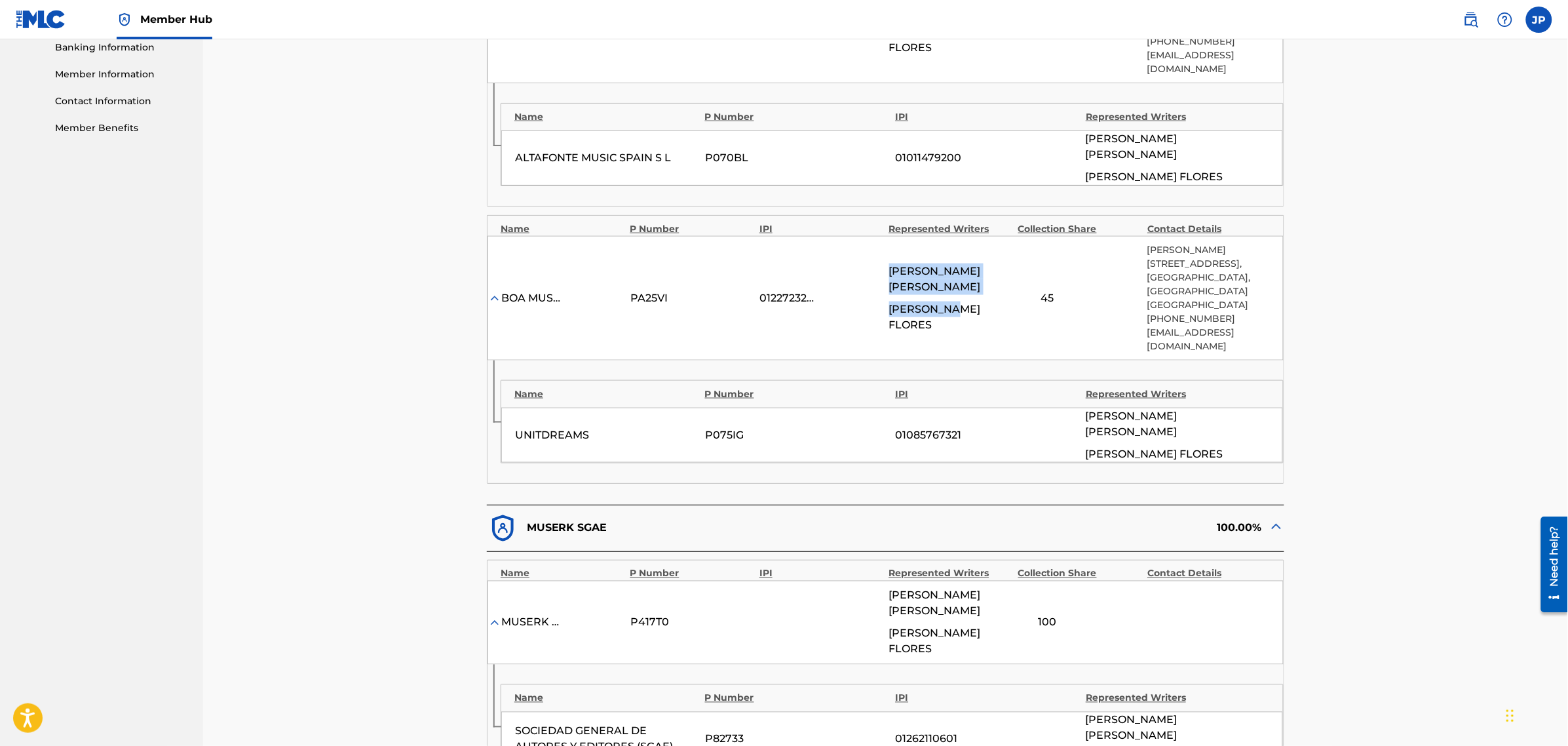
scroll to position [573, 0]
drag, startPoint x: 923, startPoint y: 387, endPoint x: 956, endPoint y: 390, distance: 33.1
click at [952, 406] on div "UNITDREAMS P075IG 01085767321 [PERSON_NAME] [PERSON_NAME]" at bounding box center [892, 433] width 782 height 55
drag, startPoint x: 983, startPoint y: 392, endPoint x: 888, endPoint y: 389, distance: 95.0
click at [907, 426] on div "01085767321" at bounding box center [987, 433] width 183 height 15
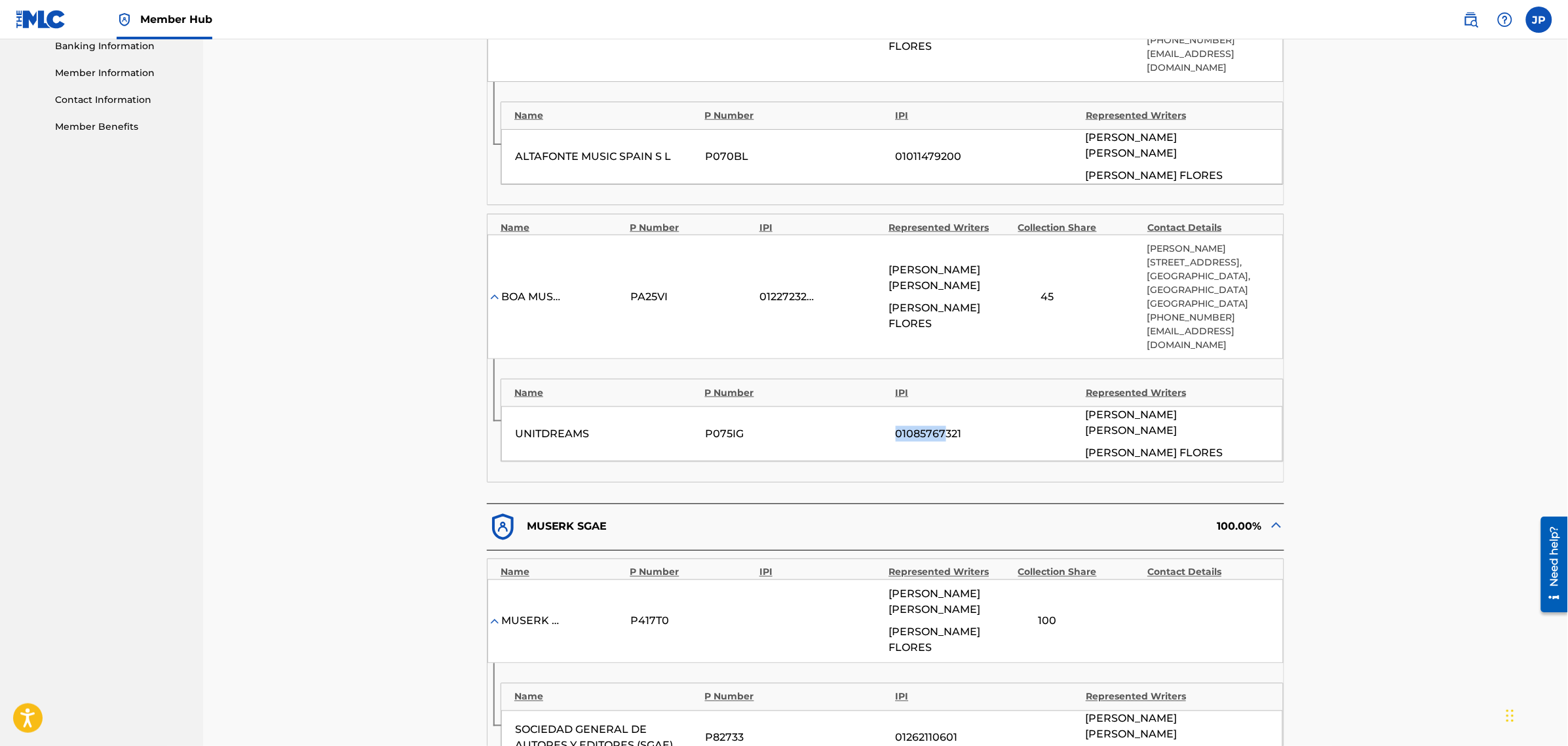
drag, startPoint x: 870, startPoint y: 388, endPoint x: 1033, endPoint y: 400, distance: 163.4
click at [951, 406] on div "UNITDREAMS P075IG 01085767321 [PERSON_NAME] [PERSON_NAME]" at bounding box center [892, 433] width 782 height 55
drag, startPoint x: 1056, startPoint y: 375, endPoint x: 1036, endPoint y: 387, distance: 23.3
click at [1053, 406] on div "UNITDREAMS P075IG 01085767321 [PERSON_NAME] [PERSON_NAME]" at bounding box center [892, 433] width 782 height 55
drag, startPoint x: 894, startPoint y: 378, endPoint x: 1118, endPoint y: 403, distance: 225.4
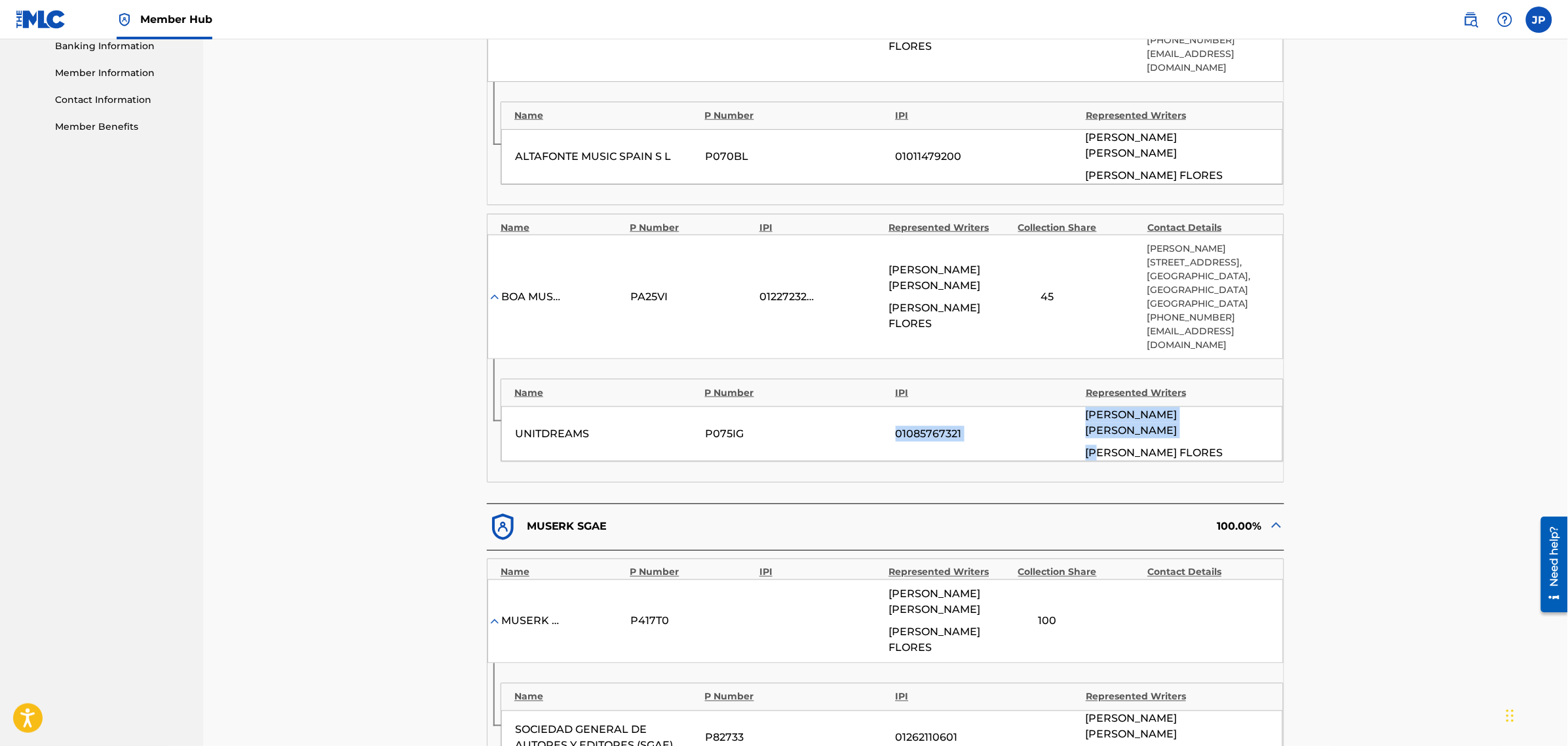
click at [1109, 406] on div "UNITDREAMS P075IG 01085767321 [PERSON_NAME] [PERSON_NAME]" at bounding box center [892, 433] width 782 height 55
drag, startPoint x: 1152, startPoint y: 402, endPoint x: 1002, endPoint y: 375, distance: 152.4
click at [1007, 406] on div "UNITDREAMS P075IG 01085767321 [PERSON_NAME] [PERSON_NAME]" at bounding box center [892, 433] width 782 height 55
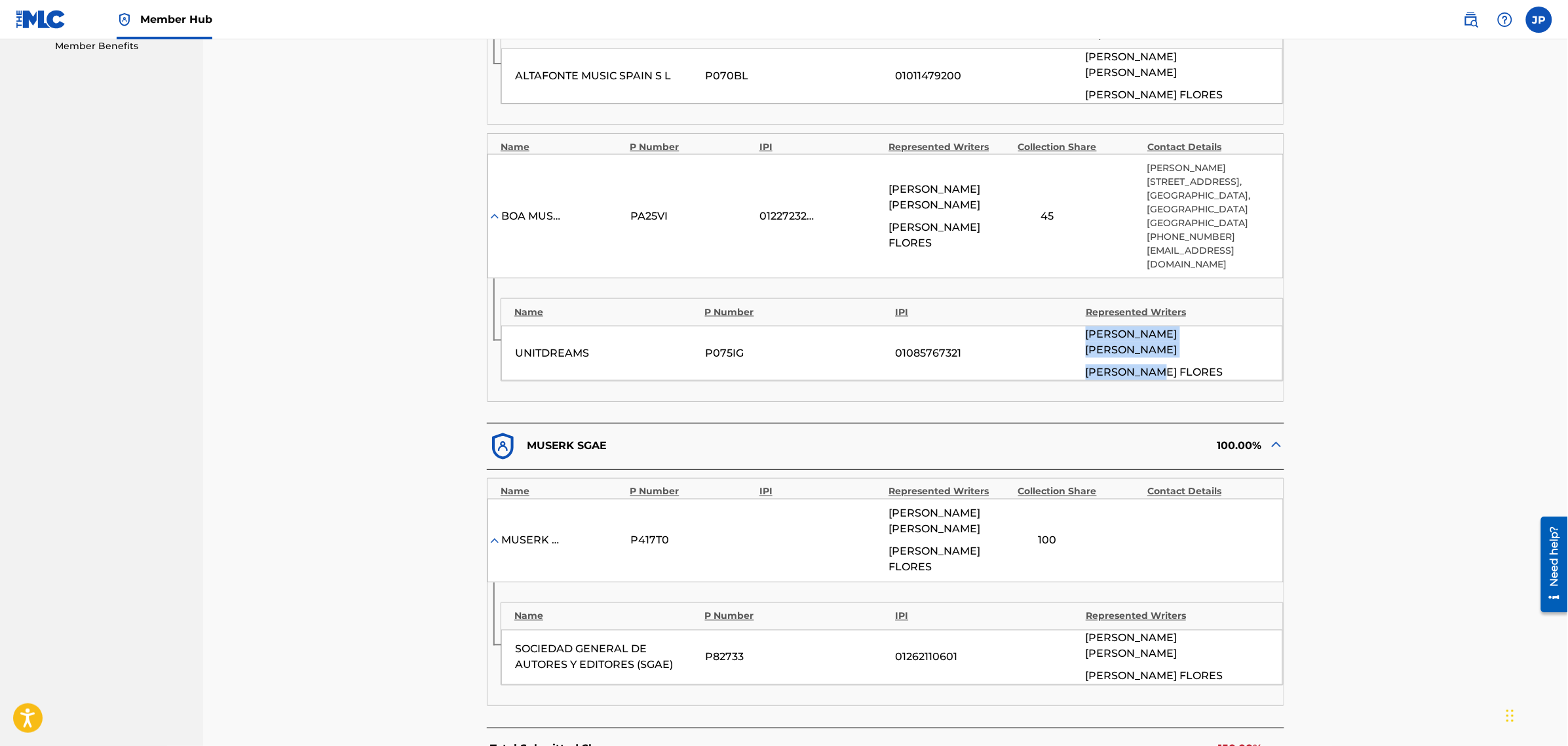
scroll to position [655, 0]
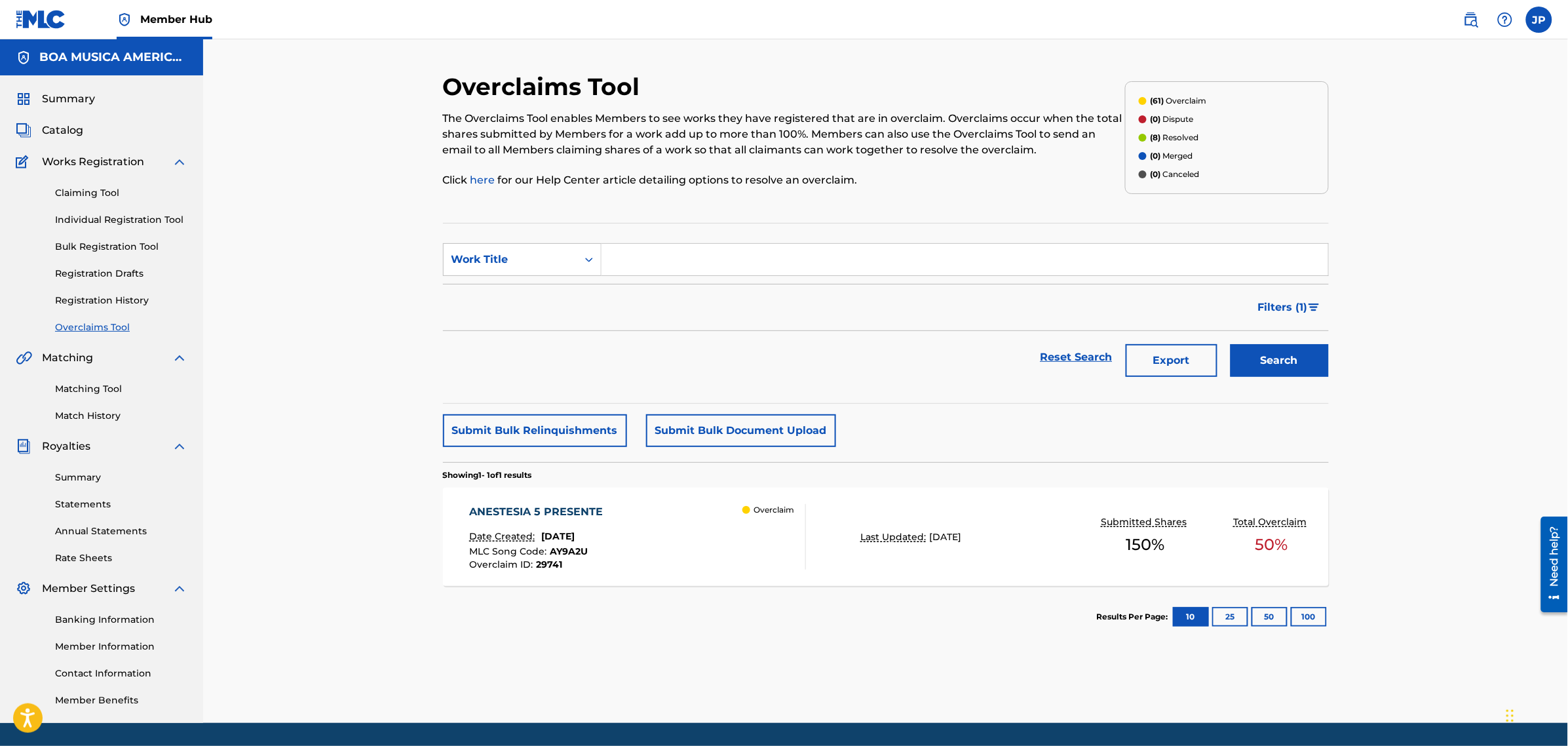
click at [662, 270] on input "Search Form" at bounding box center [964, 259] width 726 height 31
paste input "ESA [PERSON_NAME] 4 EGO"
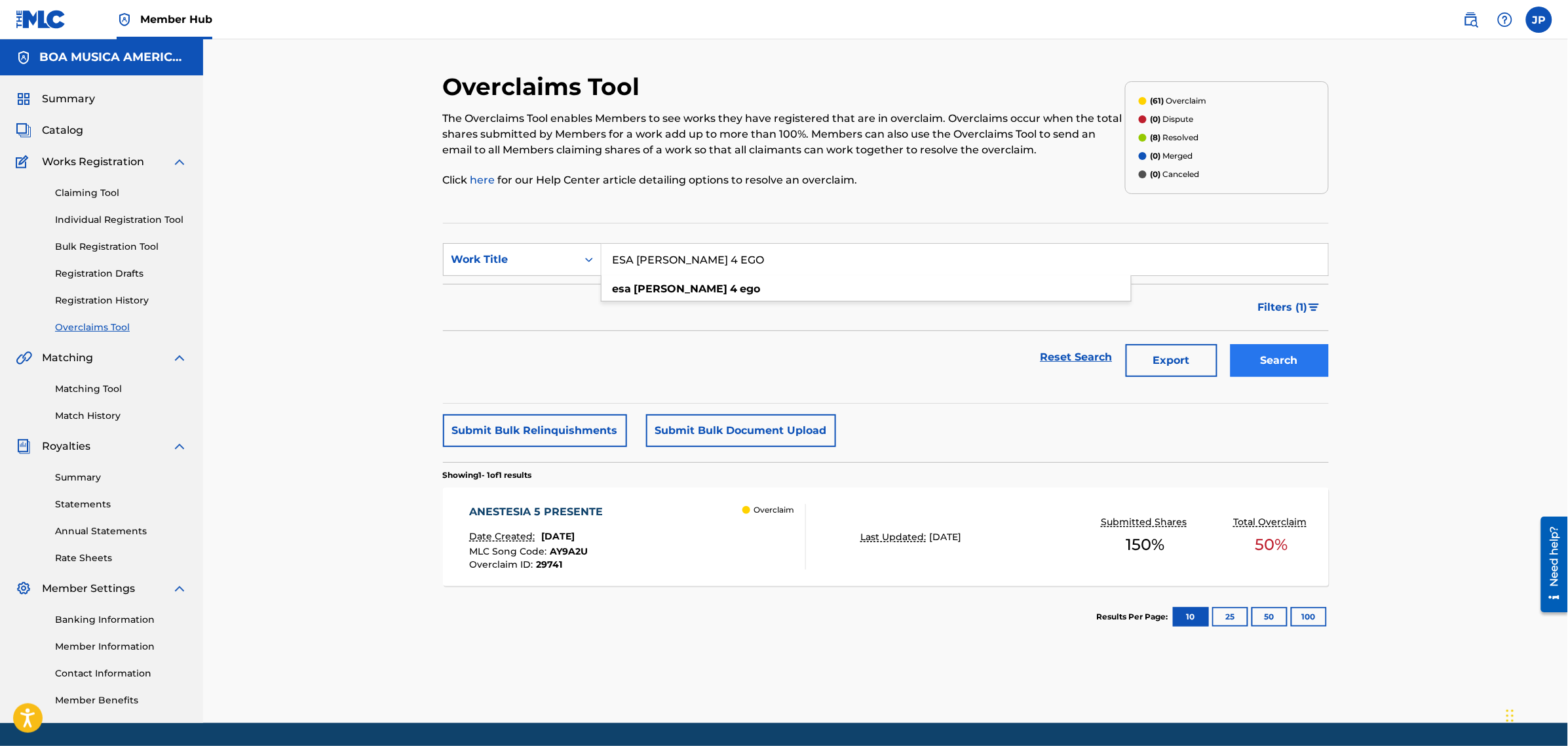
type input "ESA [PERSON_NAME] 4 EGO"
click at [1268, 365] on button "Search" at bounding box center [1279, 360] width 99 height 33
click at [513, 496] on div "ESA [PERSON_NAME] 4 EGO Date Created: [DATE] MLC Song Code : ES4GO7 Overclaim I…" at bounding box center [886, 536] width 886 height 99
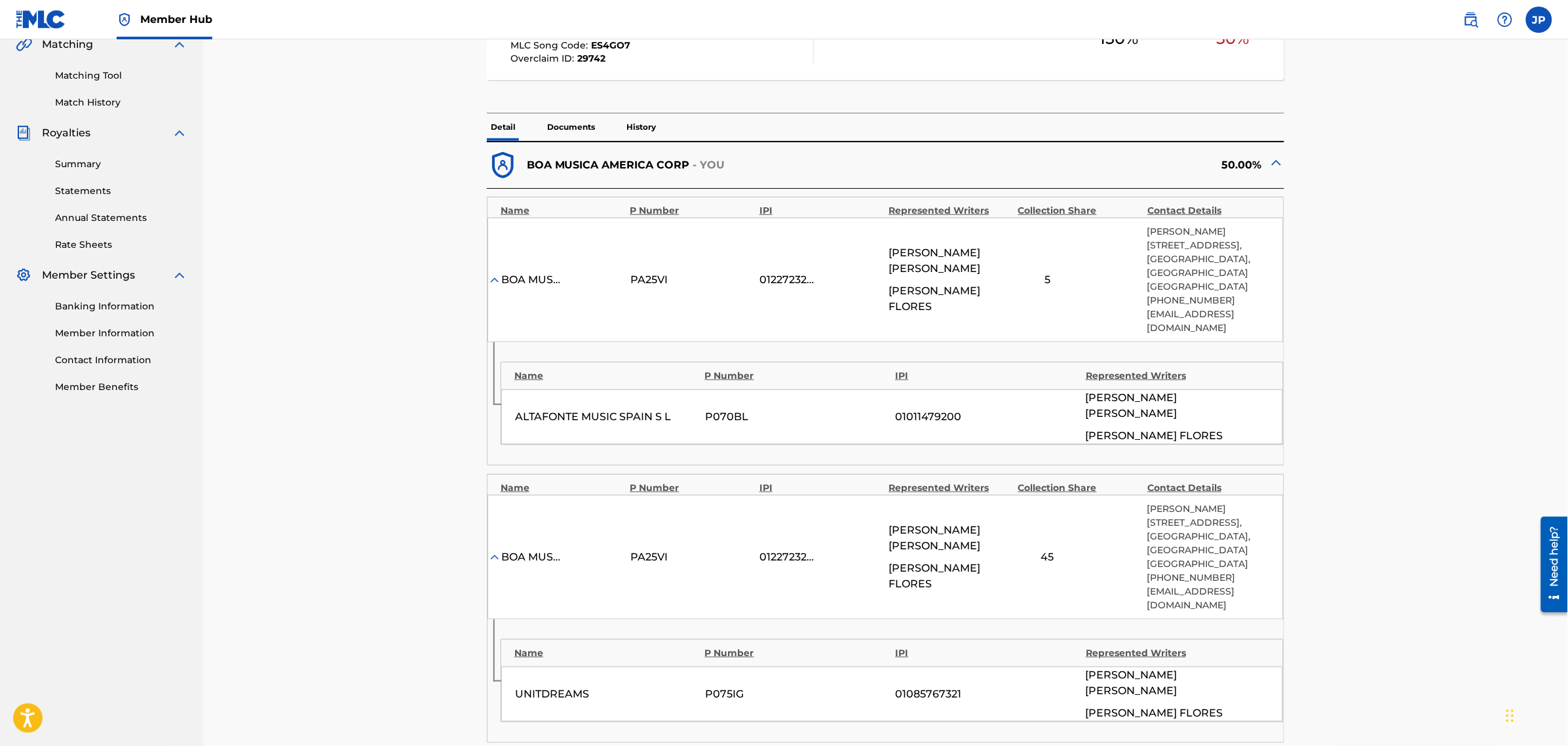
scroll to position [328, 0]
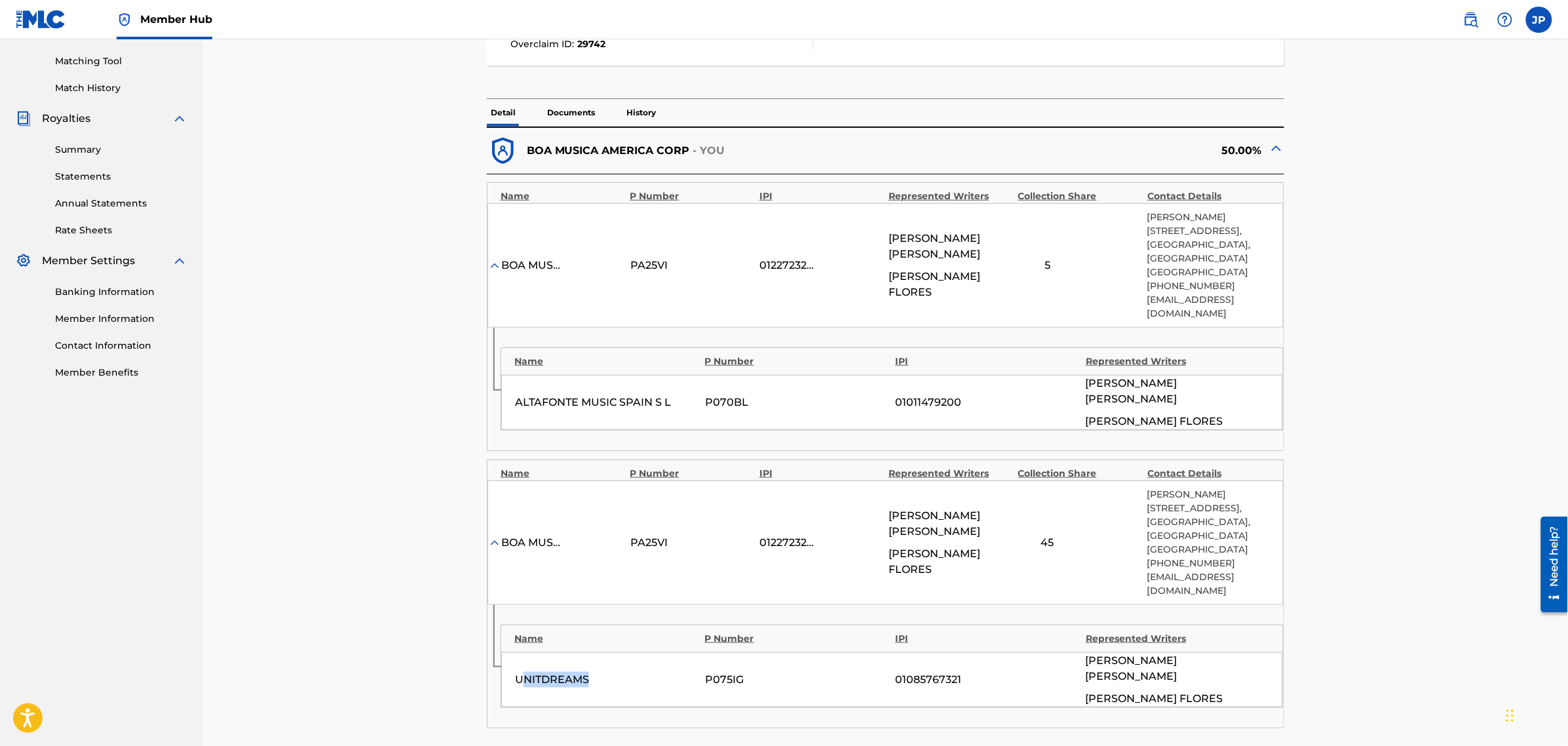
drag, startPoint x: 524, startPoint y: 631, endPoint x: 591, endPoint y: 630, distance: 67.0
click at [591, 672] on div "UNITDREAMS" at bounding box center [607, 680] width 183 height 15
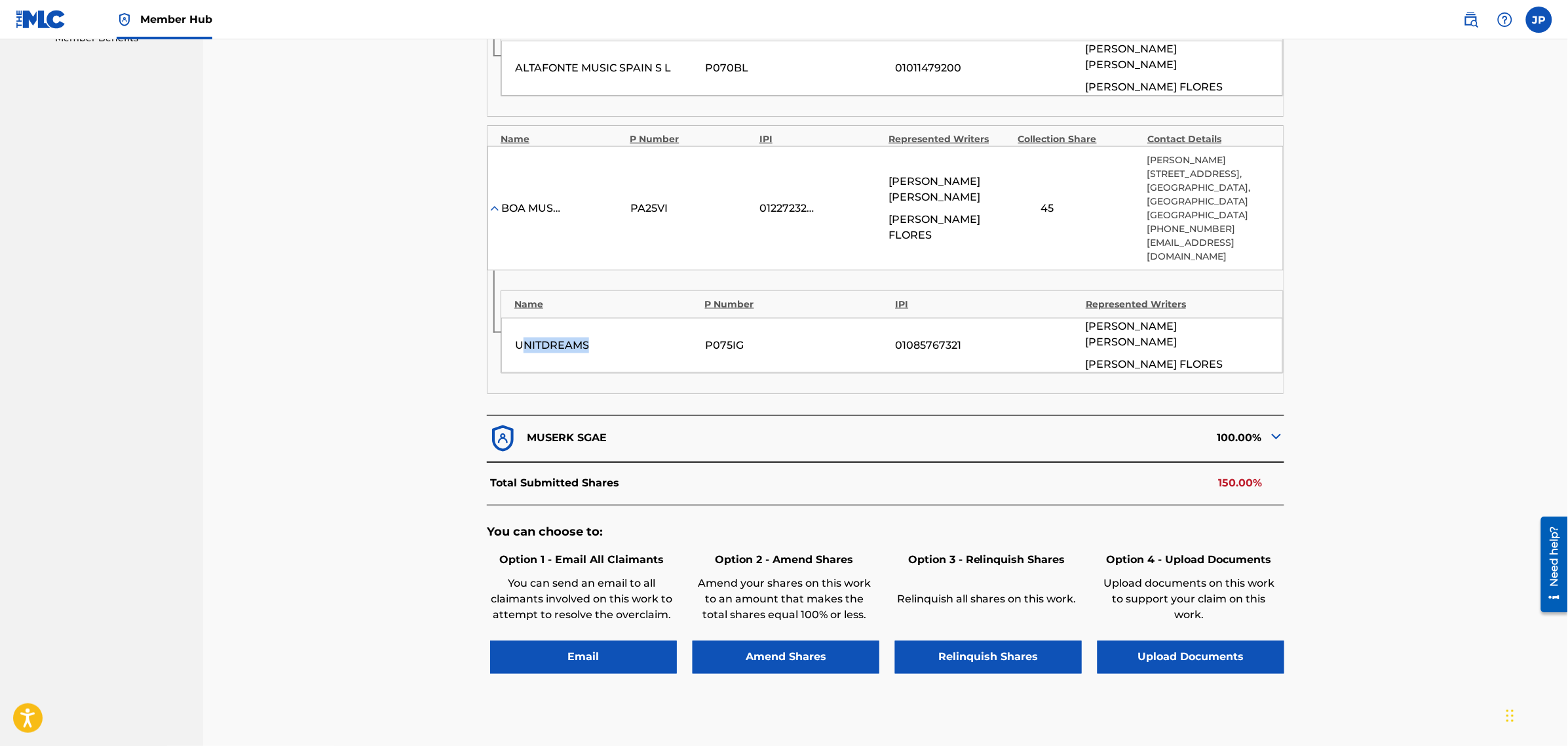
scroll to position [696, 0]
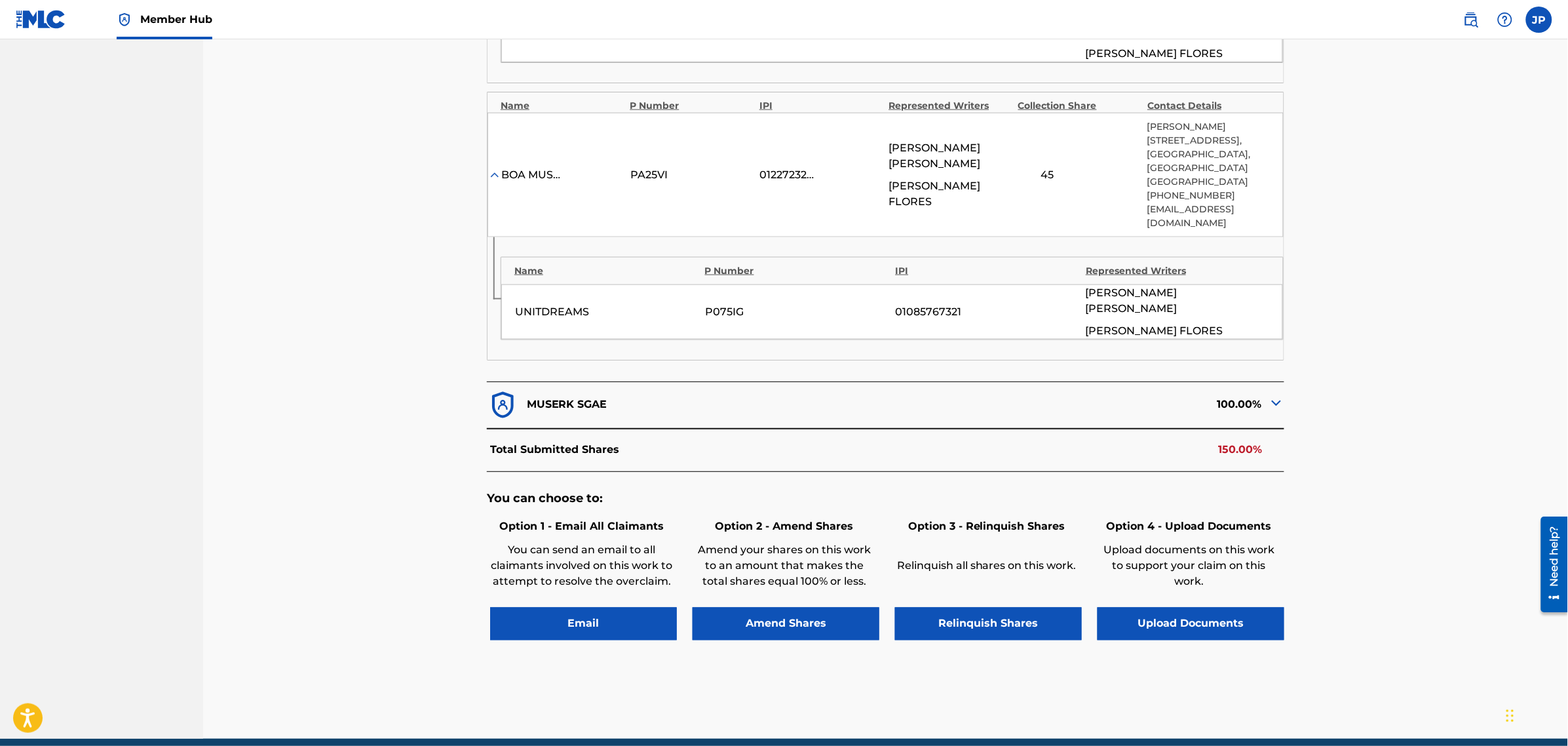
click at [1267, 389] on div "100.00%" at bounding box center [1085, 406] width 398 height 32
click at [1279, 395] on img at bounding box center [1276, 403] width 15 height 15
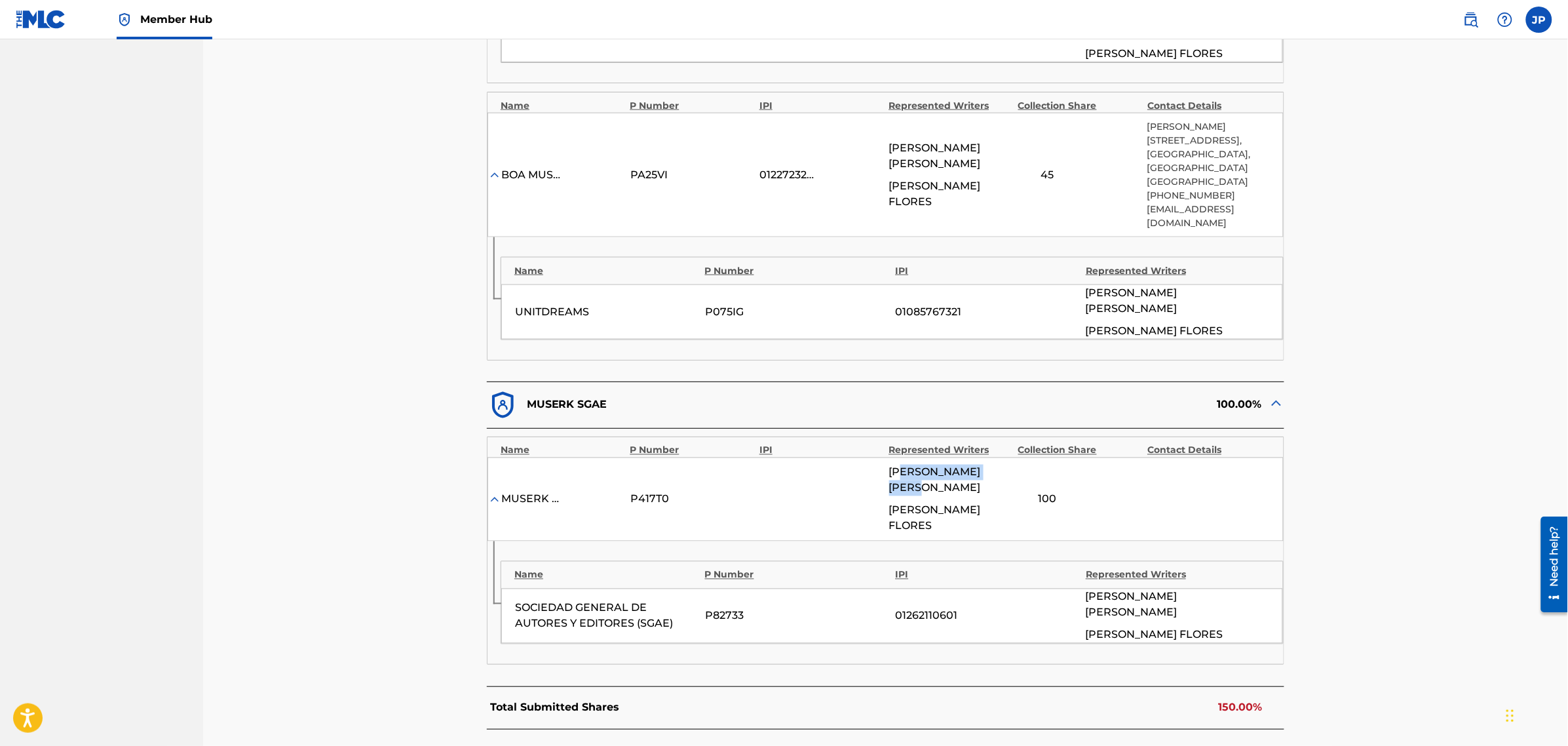
drag, startPoint x: 907, startPoint y: 417, endPoint x: 929, endPoint y: 443, distance: 34.1
click at [928, 465] on div "[PERSON_NAME] [PERSON_NAME]" at bounding box center [950, 499] width 122 height 69
click at [950, 503] on span "[PERSON_NAME]" at bounding box center [950, 518] width 122 height 31
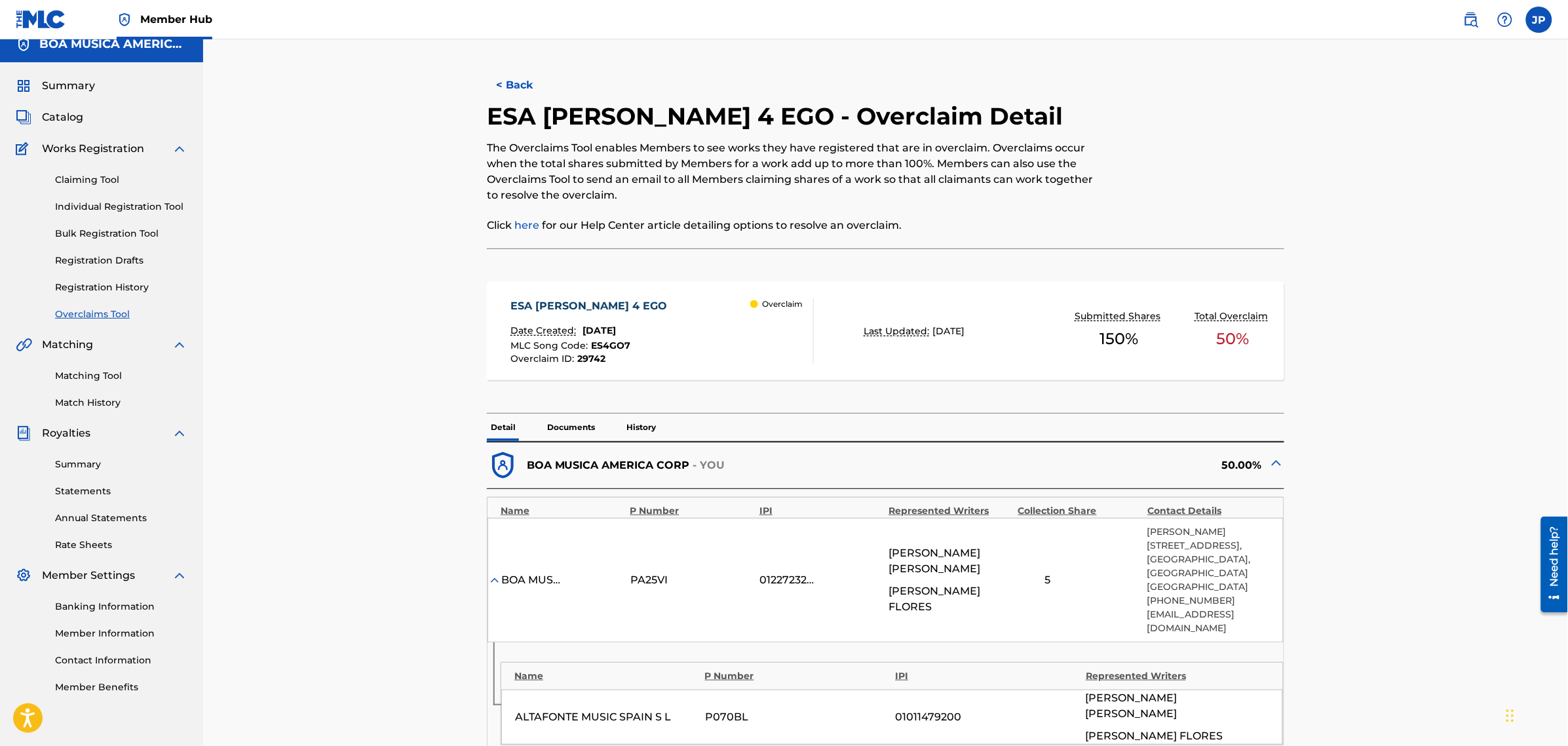
scroll to position [0, 0]
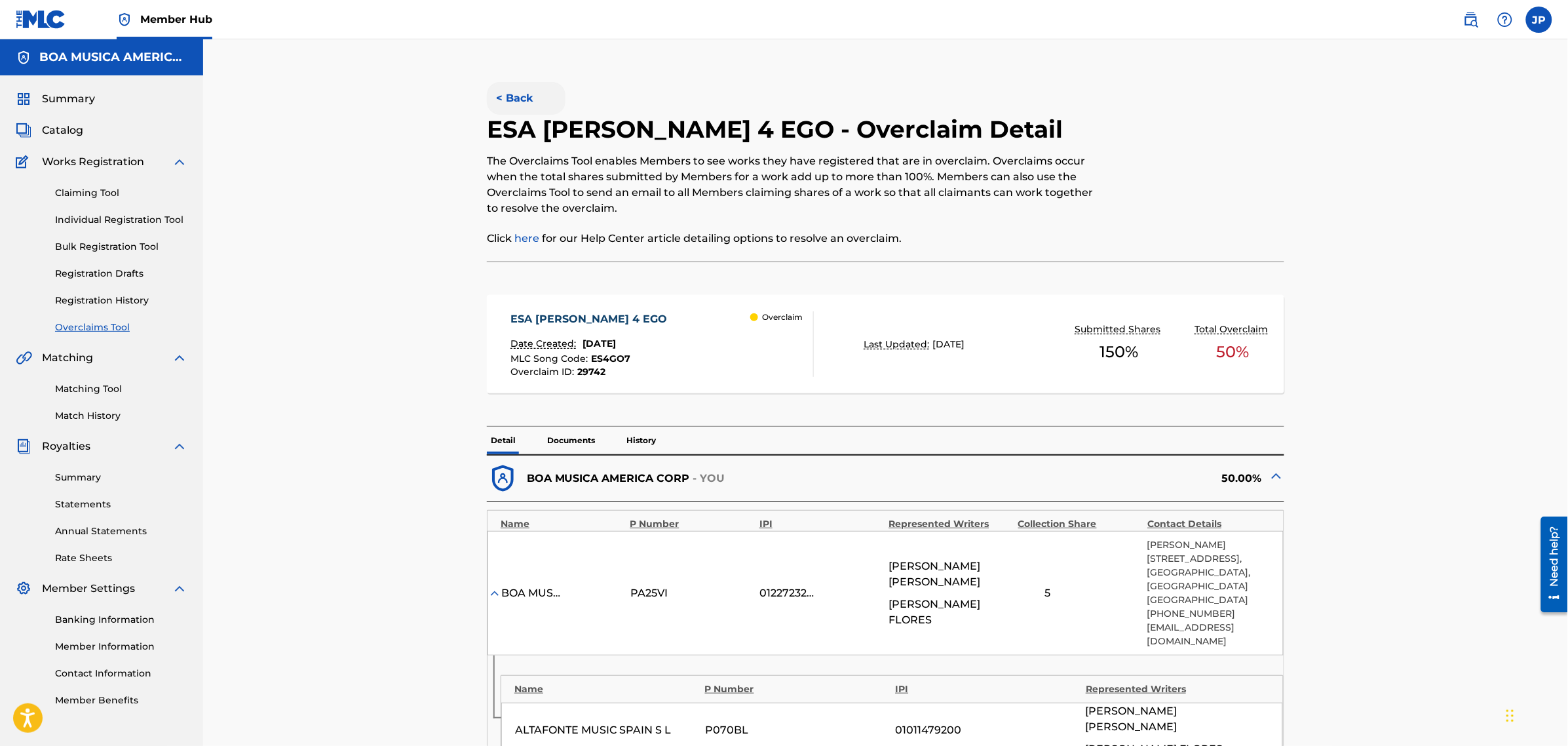
click at [511, 94] on button "< Back" at bounding box center [526, 98] width 78 height 33
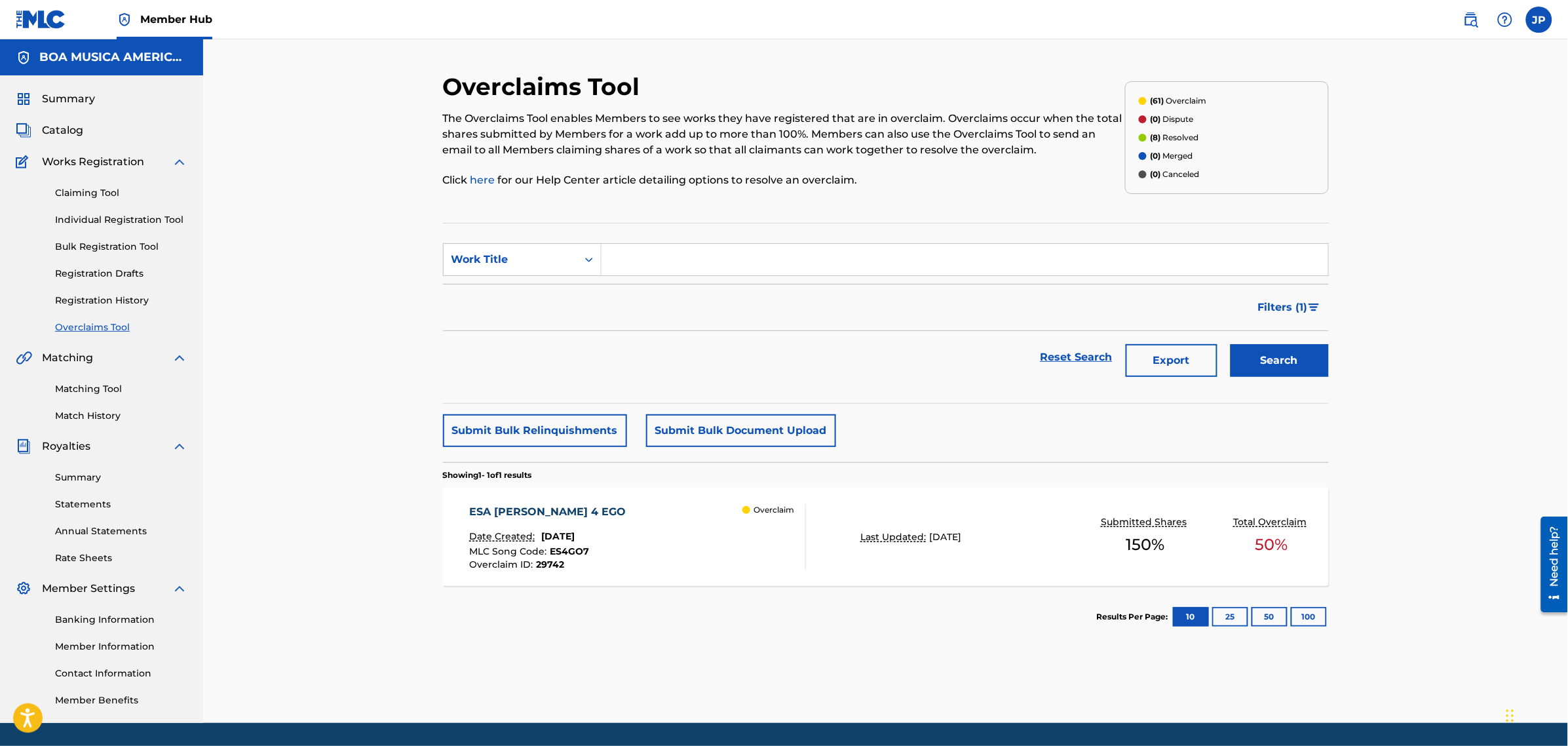
click at [693, 261] on input "Search Form" at bounding box center [964, 259] width 726 height 31
paste input "[PERSON_NAME] 6 VALOR"
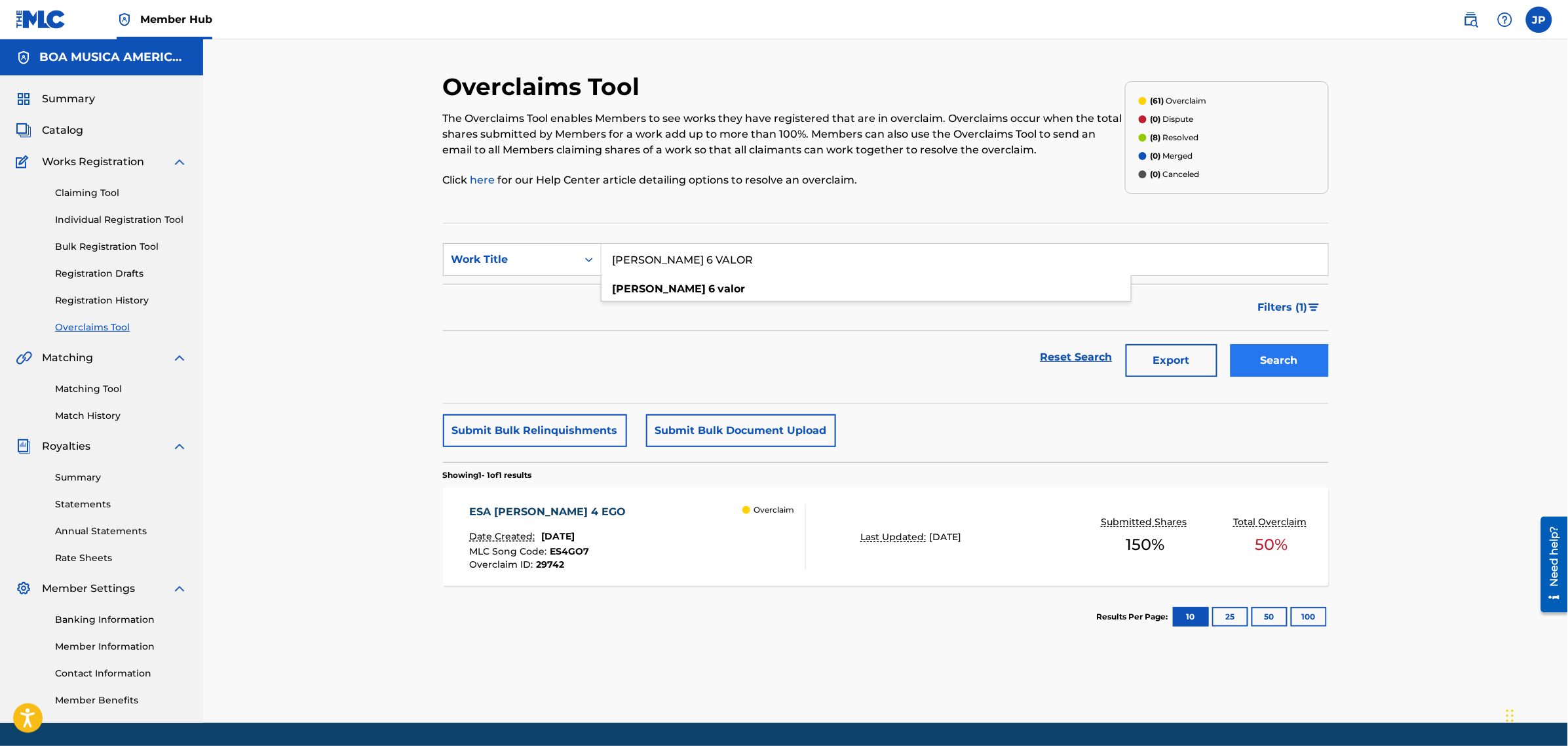
type input "[PERSON_NAME] 6 VALOR"
click at [1308, 365] on button "Search" at bounding box center [1279, 360] width 99 height 33
click at [516, 515] on div "[PERSON_NAME] 6 VALOR" at bounding box center [545, 512] width 152 height 15
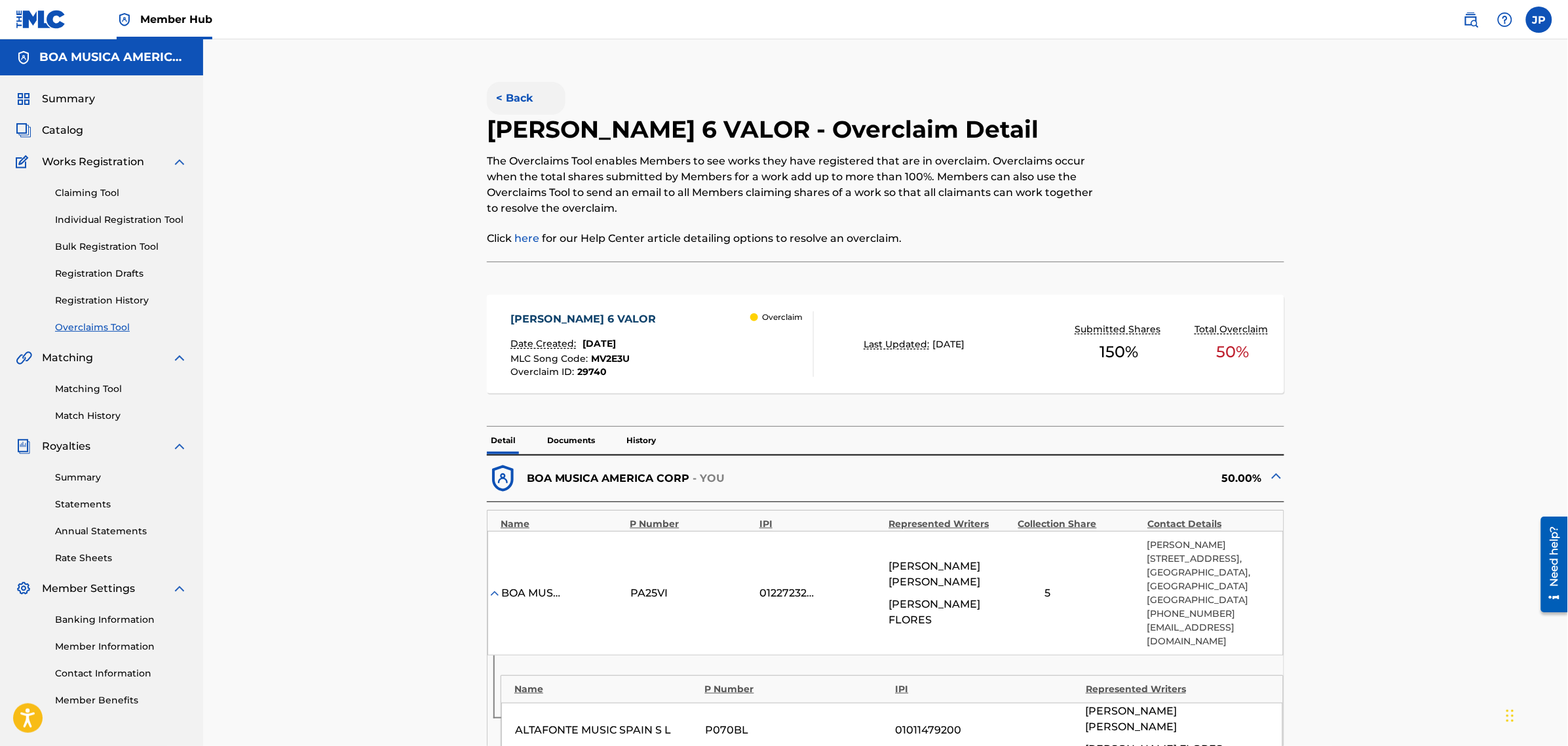
click at [522, 99] on button "< Back" at bounding box center [526, 98] width 78 height 33
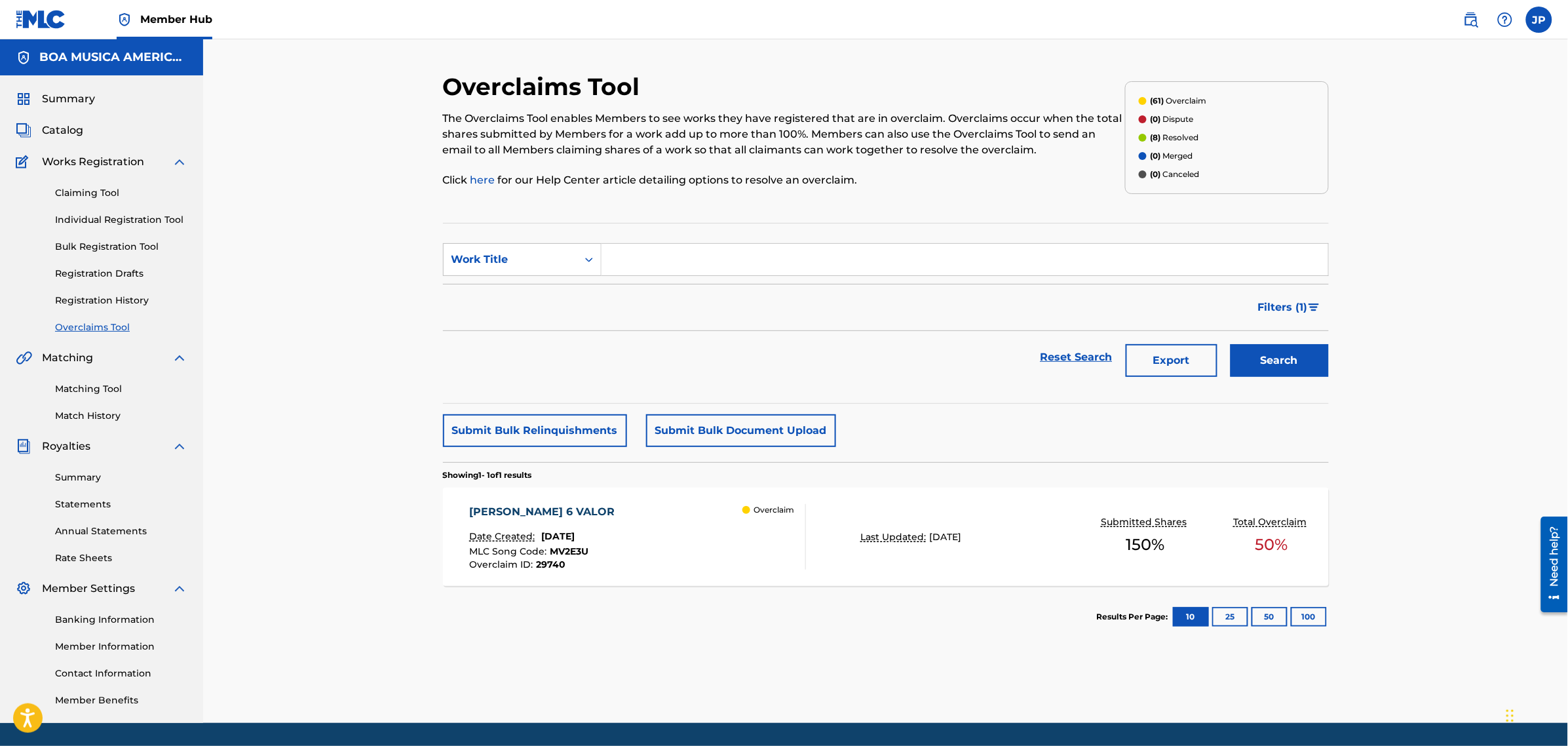
click at [660, 266] on input "Search Form" at bounding box center [964, 259] width 726 height 31
paste input "TARDES EN UN BANCO"
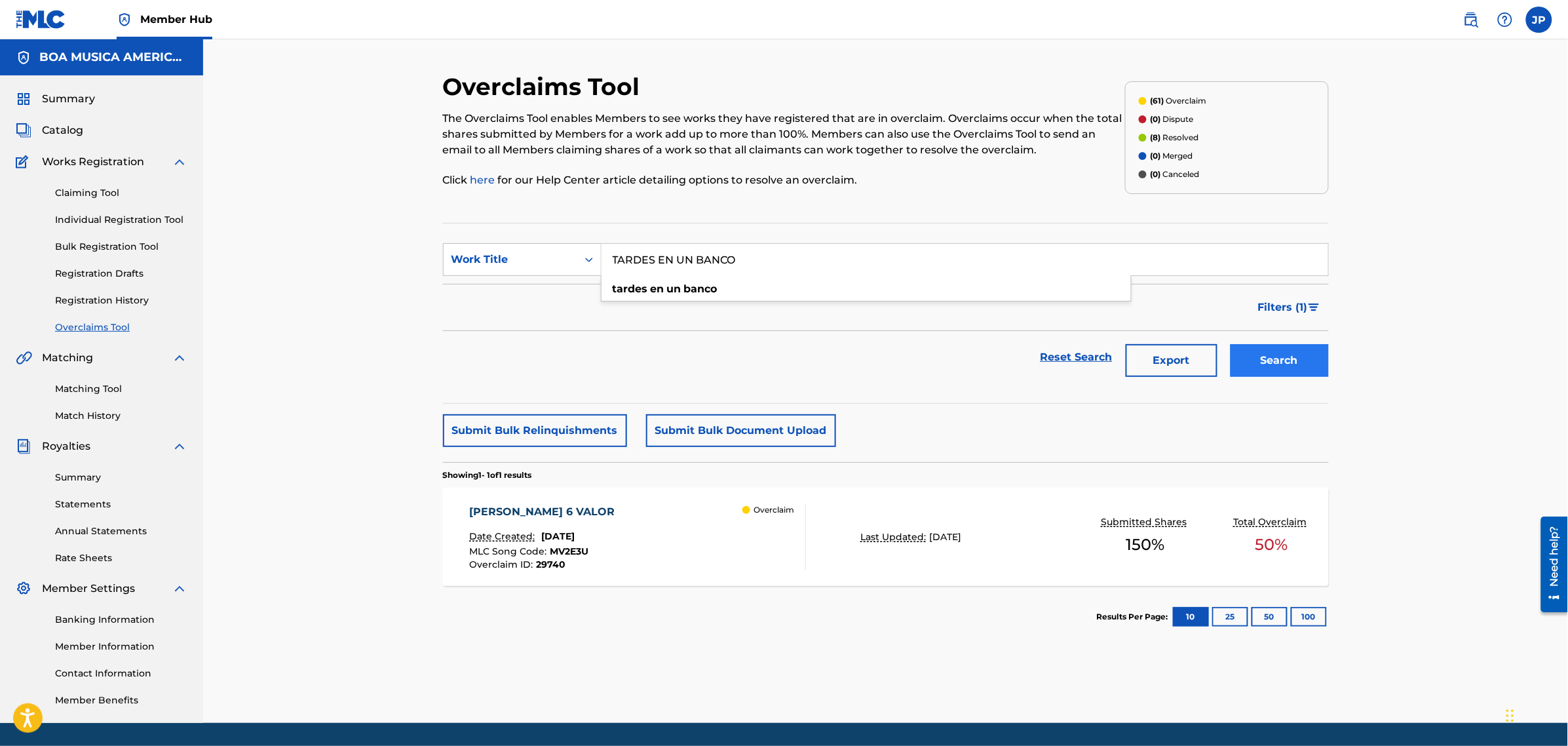
type input "TARDES EN UN BANCO"
click at [1302, 369] on button "Search" at bounding box center [1279, 360] width 99 height 33
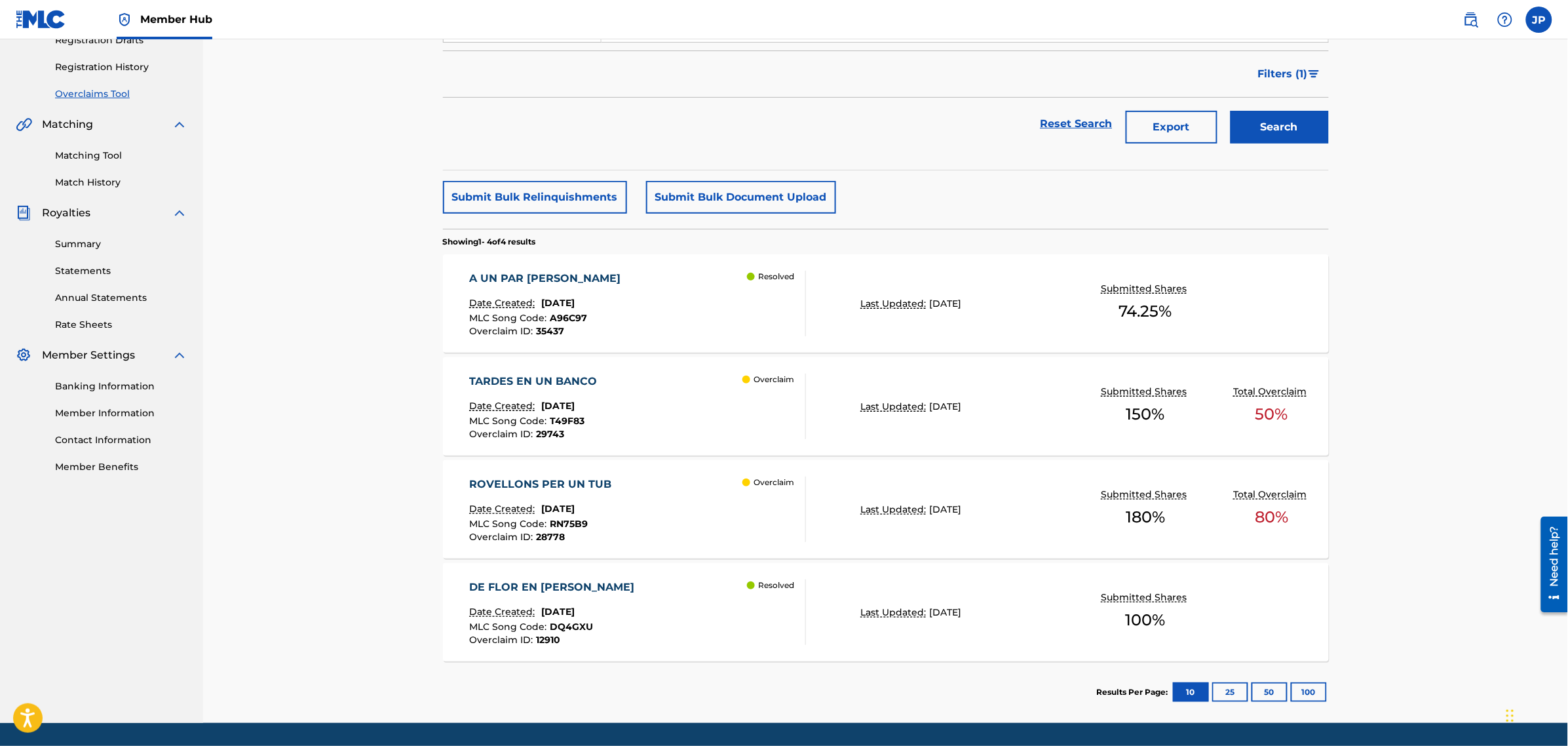
scroll to position [273, 0]
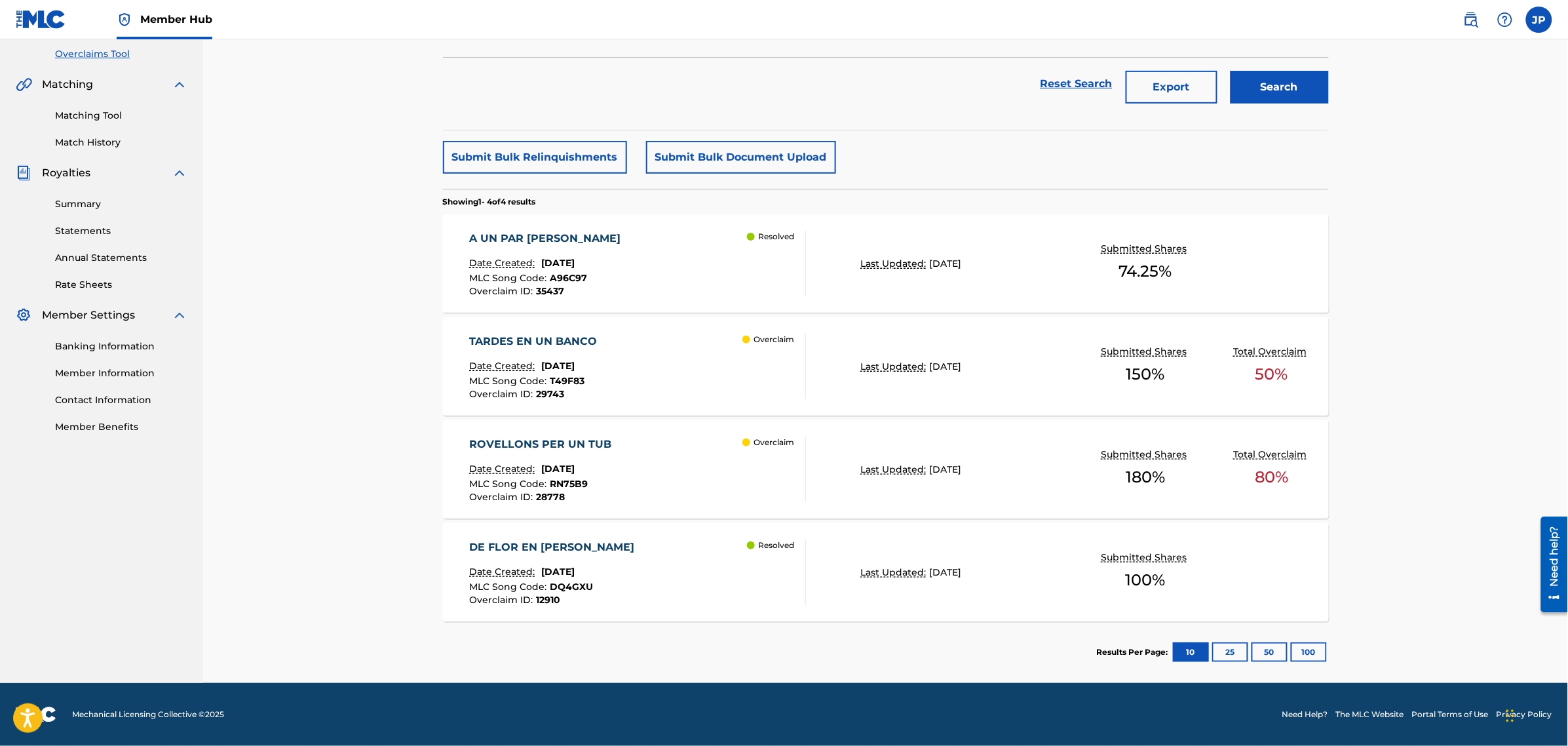
click at [521, 237] on div "A UN PAR [PERSON_NAME]" at bounding box center [548, 238] width 158 height 15
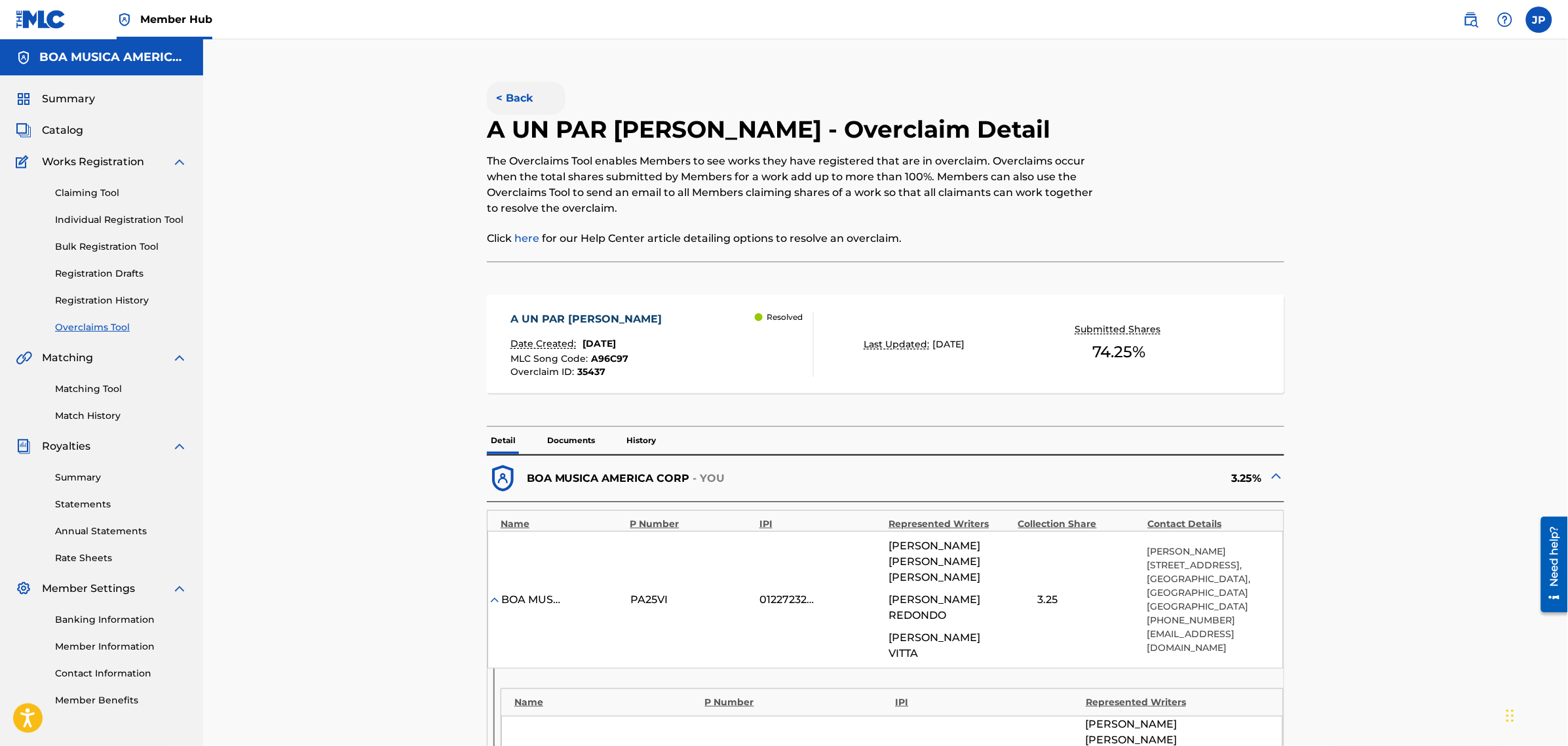
click at [510, 96] on button "< Back" at bounding box center [526, 98] width 78 height 33
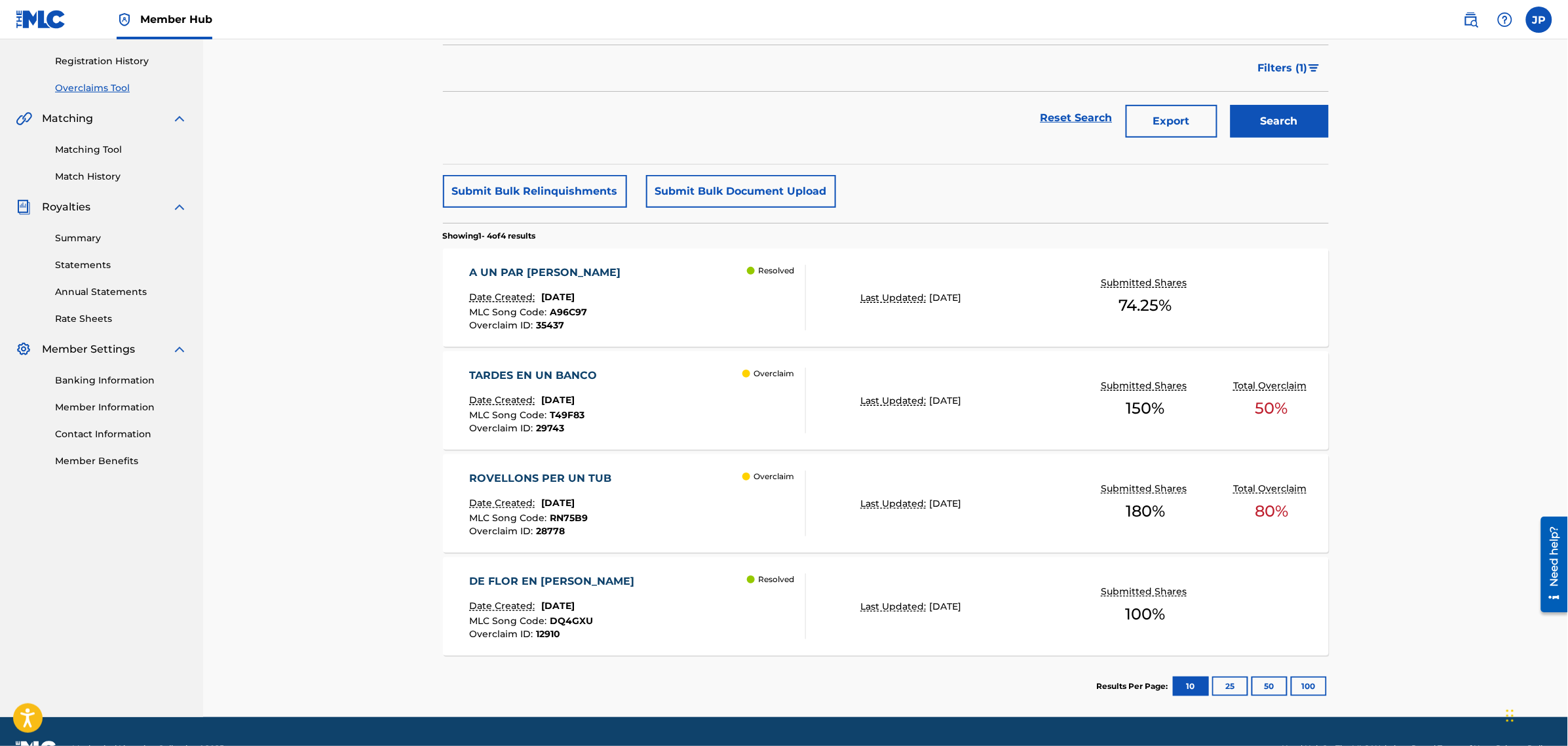
click at [528, 371] on div "TARDES EN UN BANCO" at bounding box center [536, 375] width 134 height 15
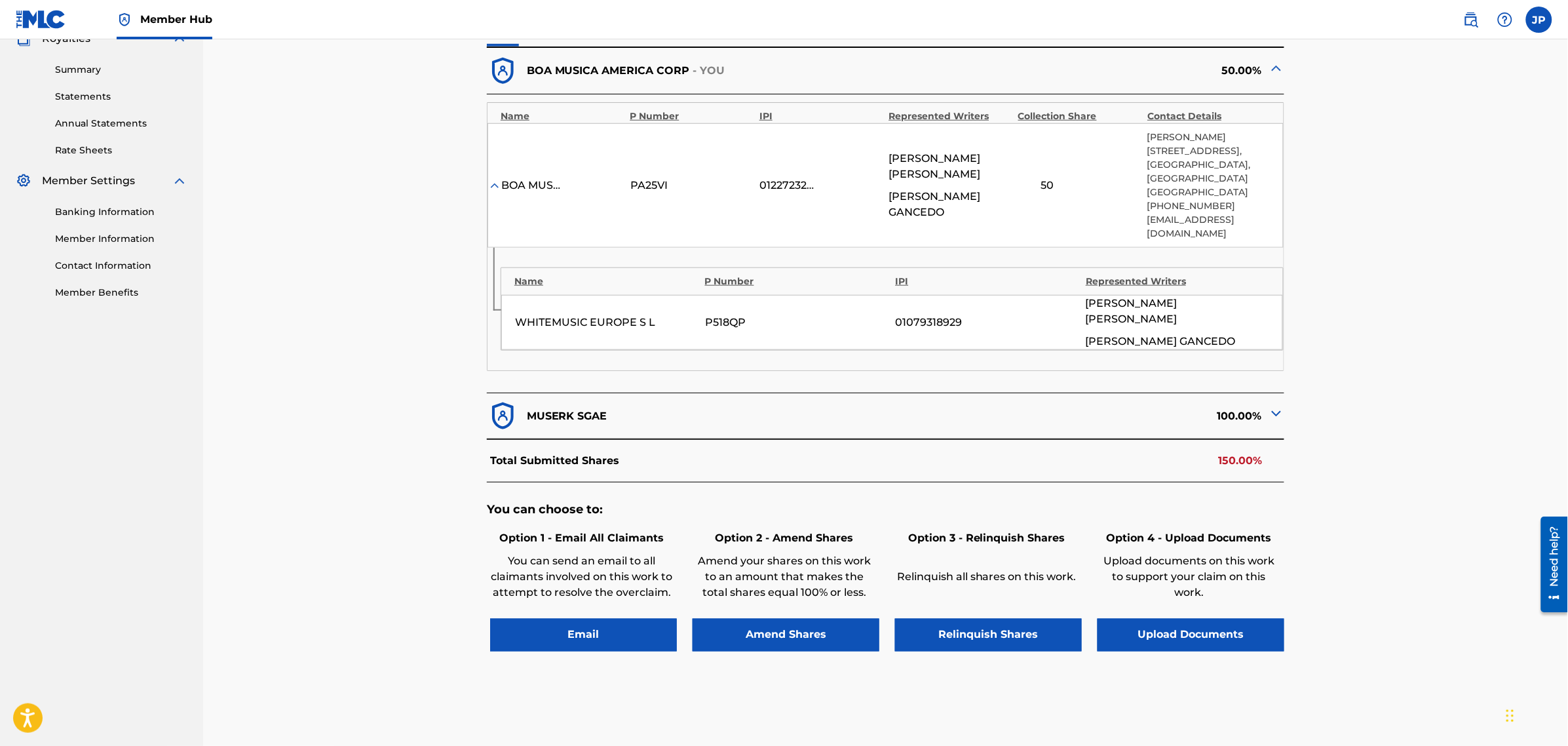
scroll to position [410, 0]
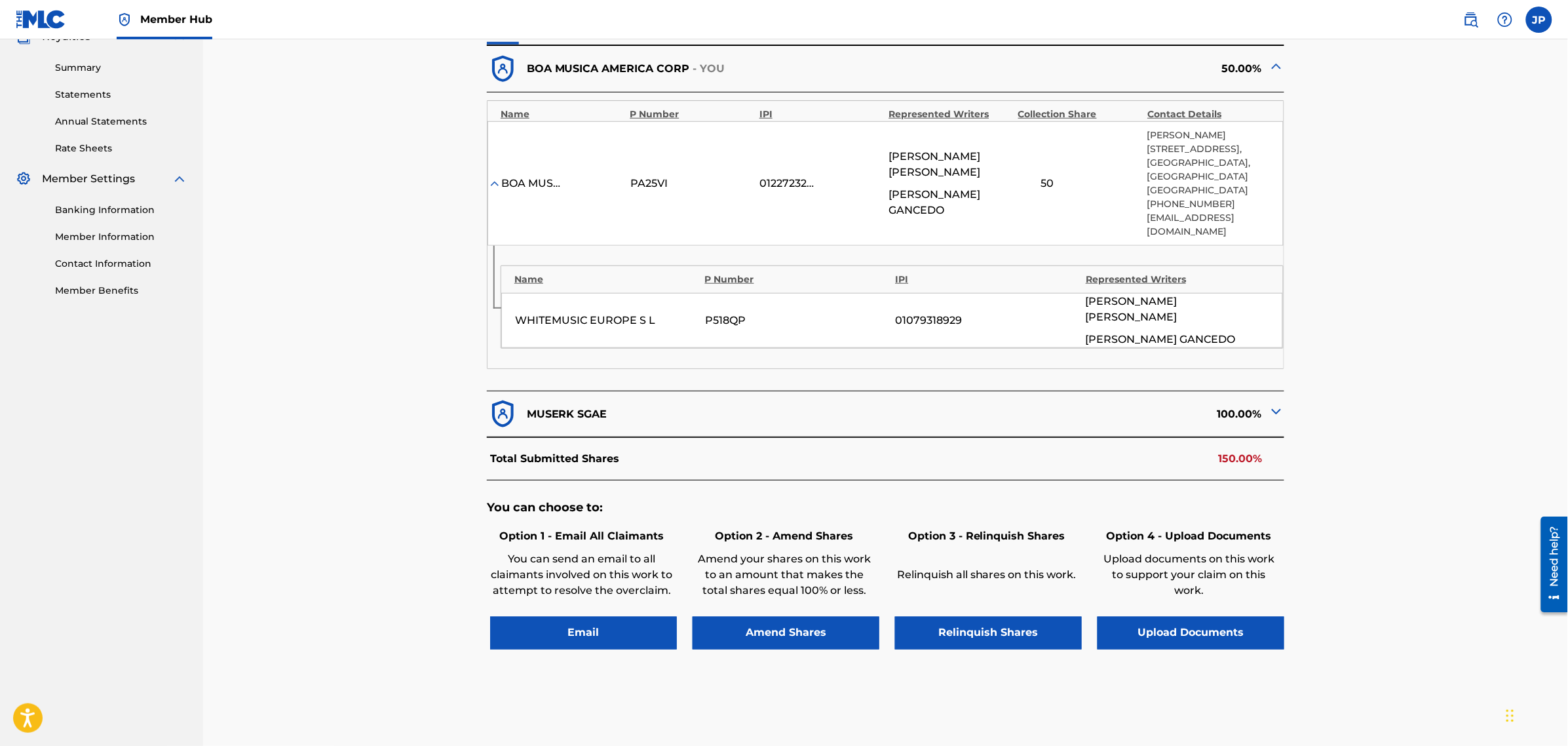
click at [1275, 403] on img at bounding box center [1276, 411] width 15 height 15
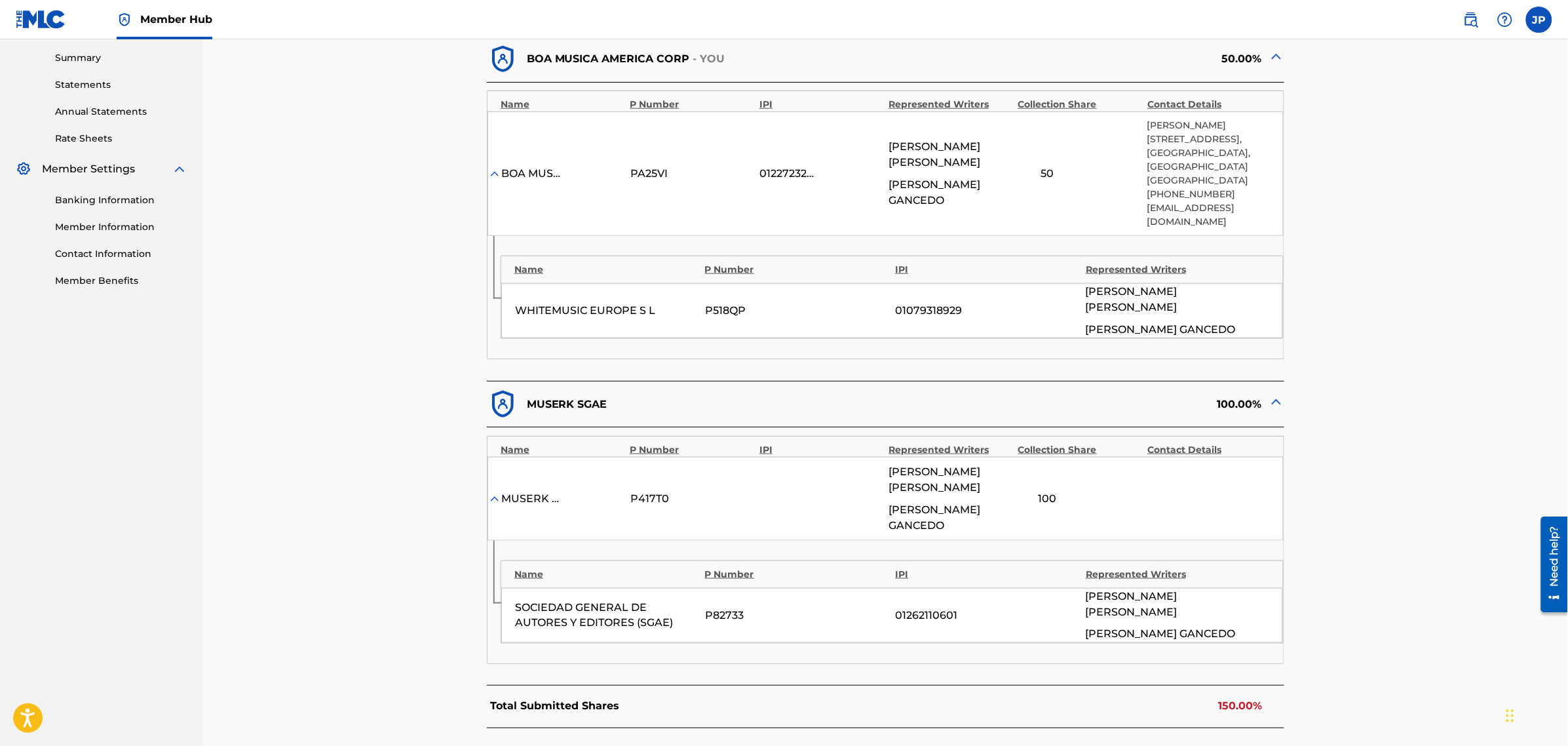
scroll to position [492, 0]
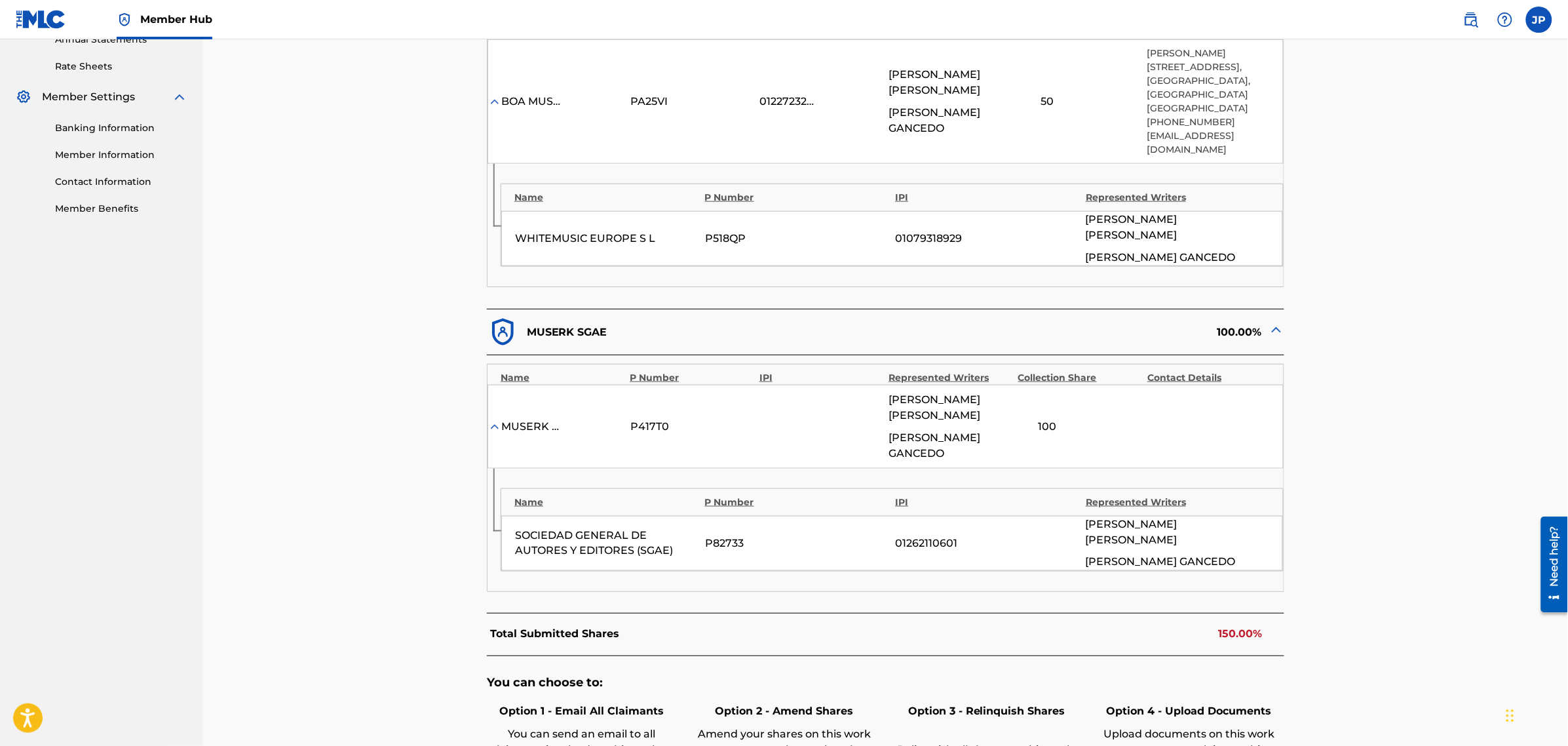
drag, startPoint x: 1191, startPoint y: 519, endPoint x: 1082, endPoint y: 488, distance: 113.3
click at [1082, 488] on div "Name P Number IPI Represented Writers SOCIEDAD GENERAL DE AUTORES Y EDITORES (S…" at bounding box center [892, 529] width 783 height 83
click at [1218, 554] on span "[PERSON_NAME]" at bounding box center [1160, 562] width 150 height 15
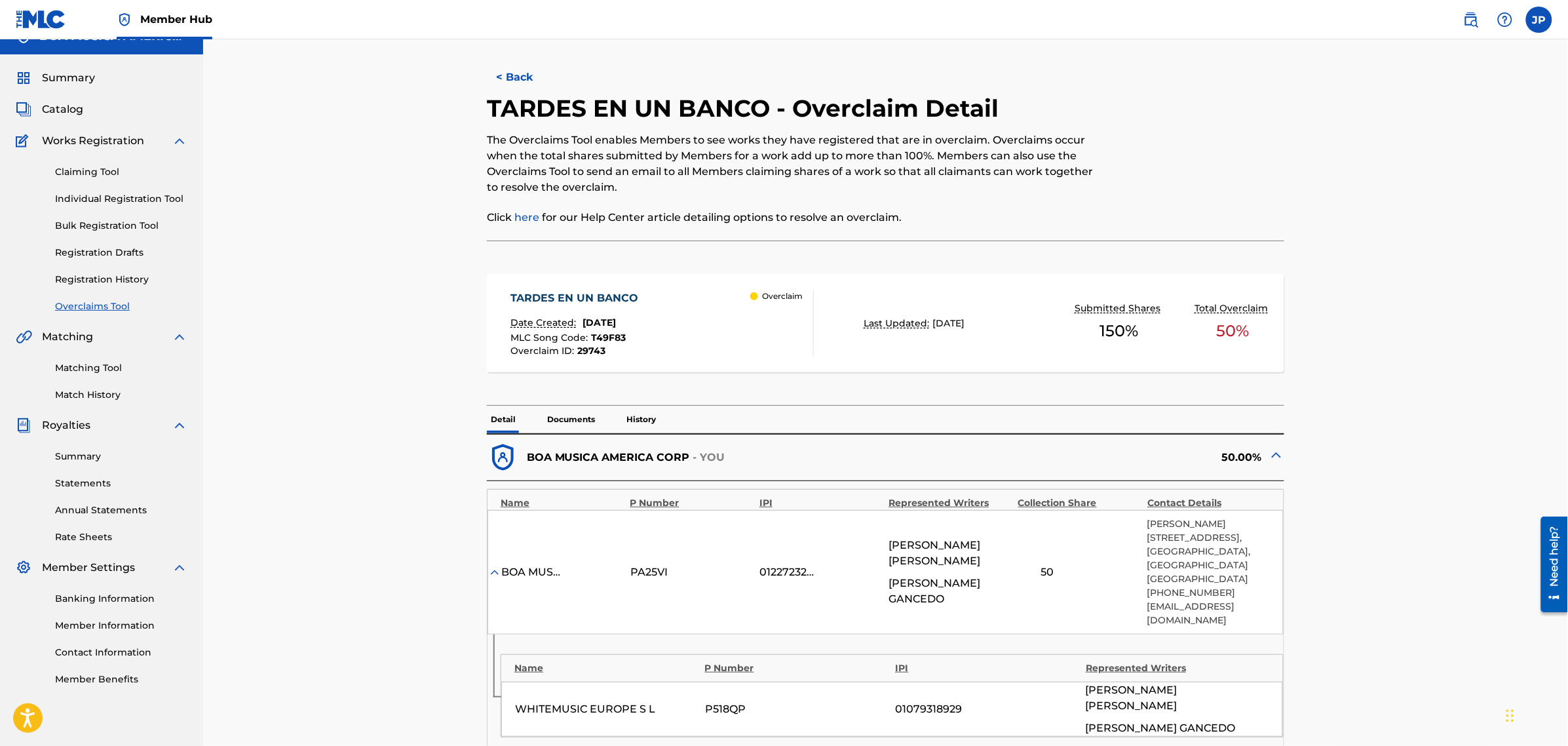
scroll to position [0, 0]
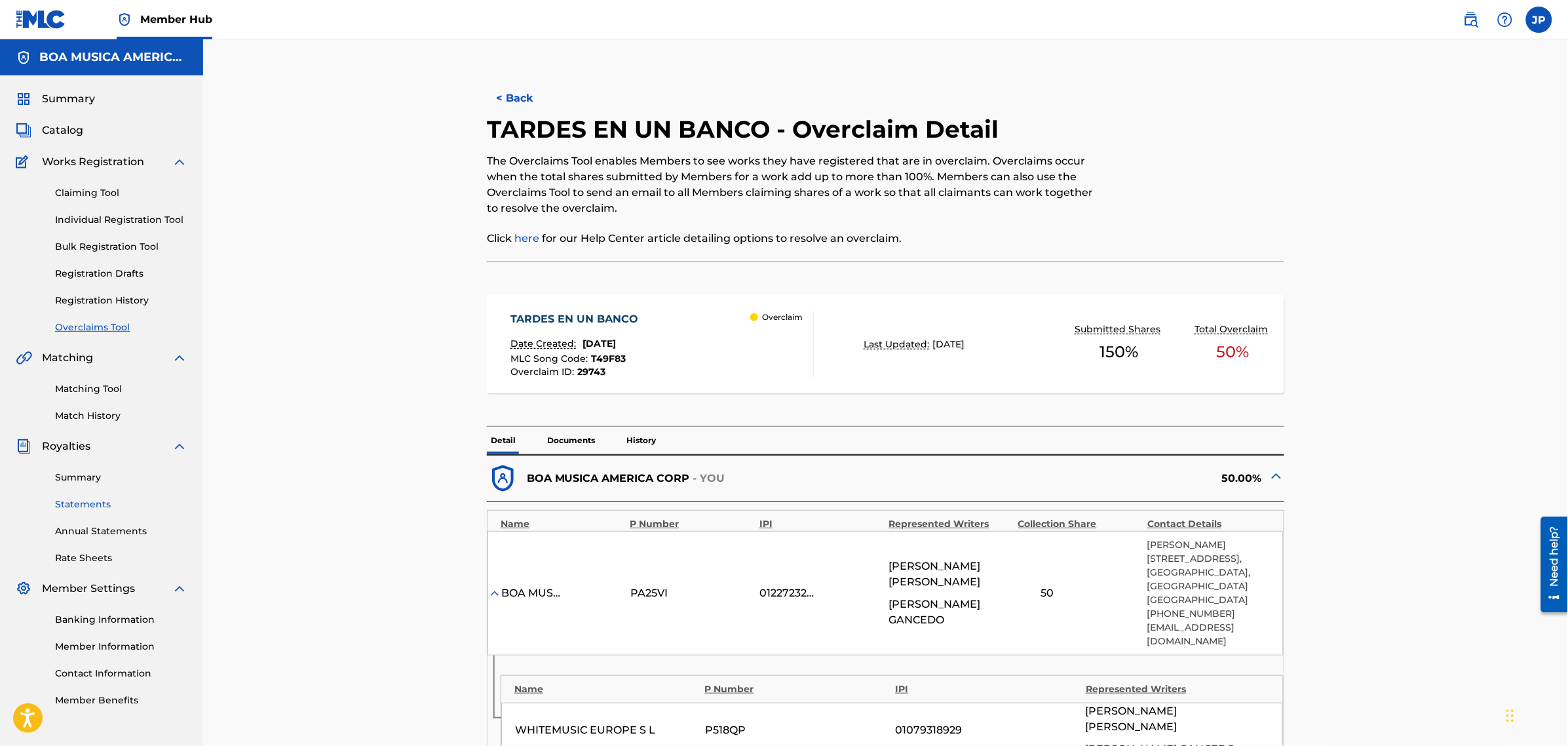
click at [85, 508] on link "Statements" at bounding box center [121, 504] width 132 height 14
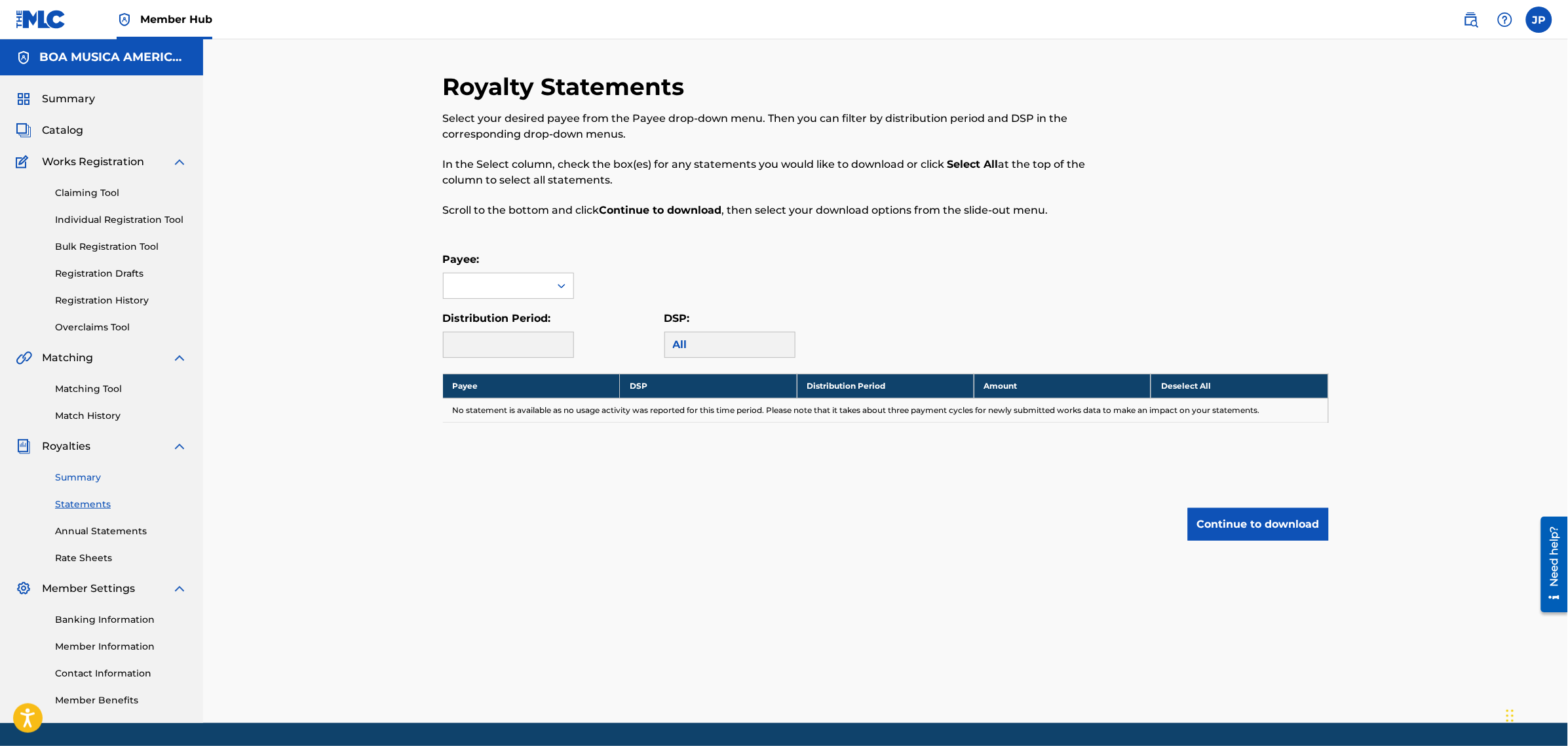
click at [93, 475] on link "Summary" at bounding box center [121, 478] width 132 height 14
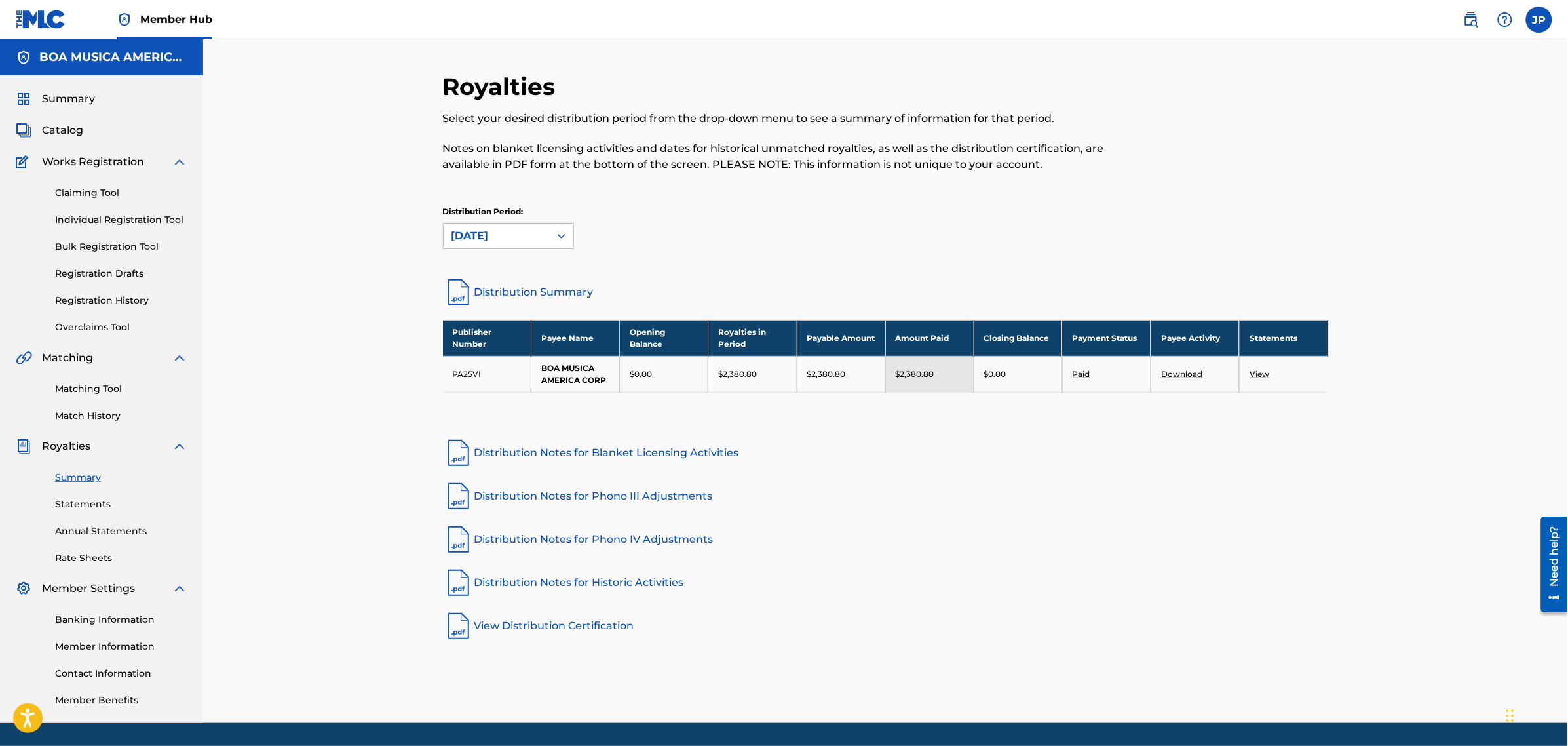
click at [564, 235] on icon at bounding box center [561, 236] width 13 height 13
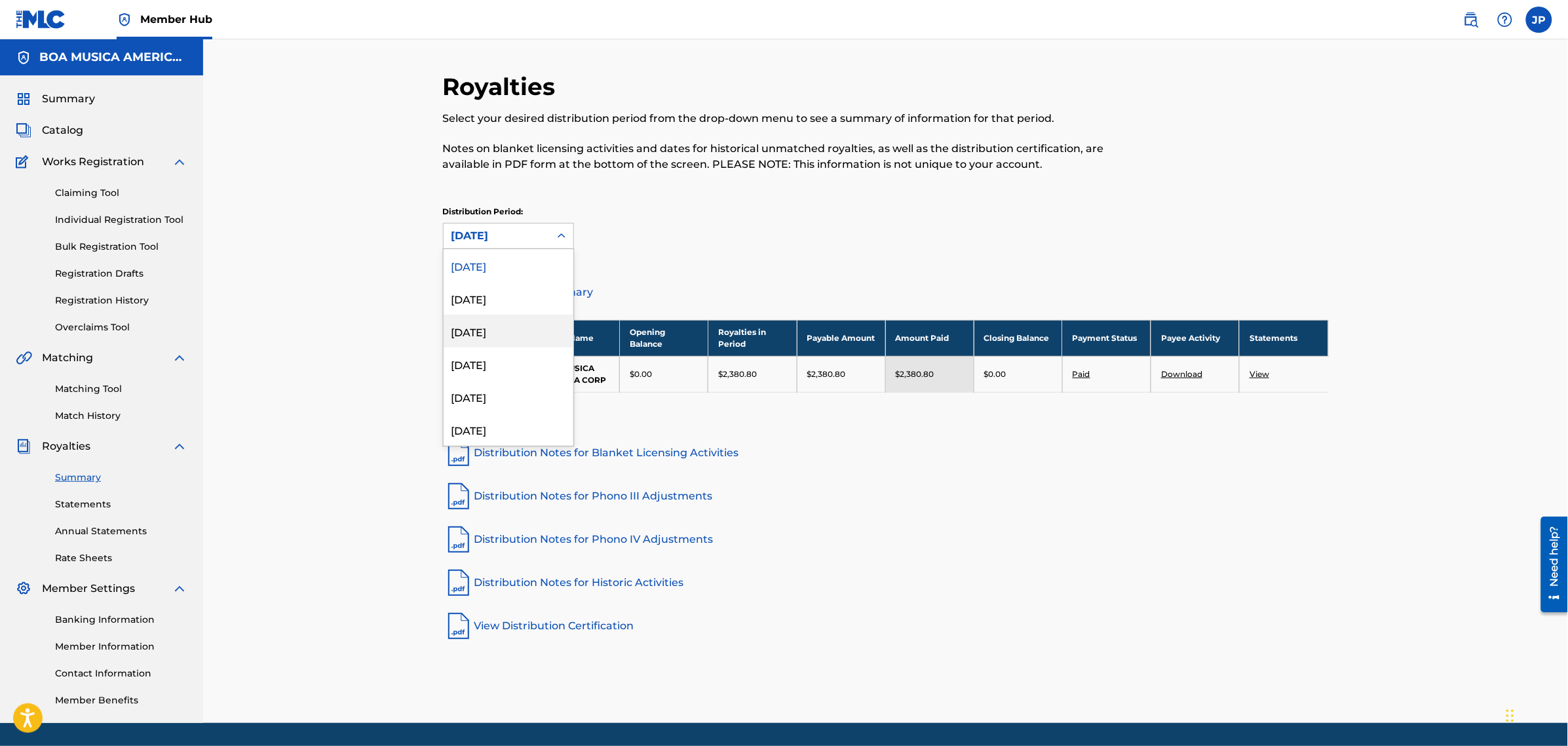
click at [509, 329] on div "[DATE]" at bounding box center [509, 331] width 130 height 33
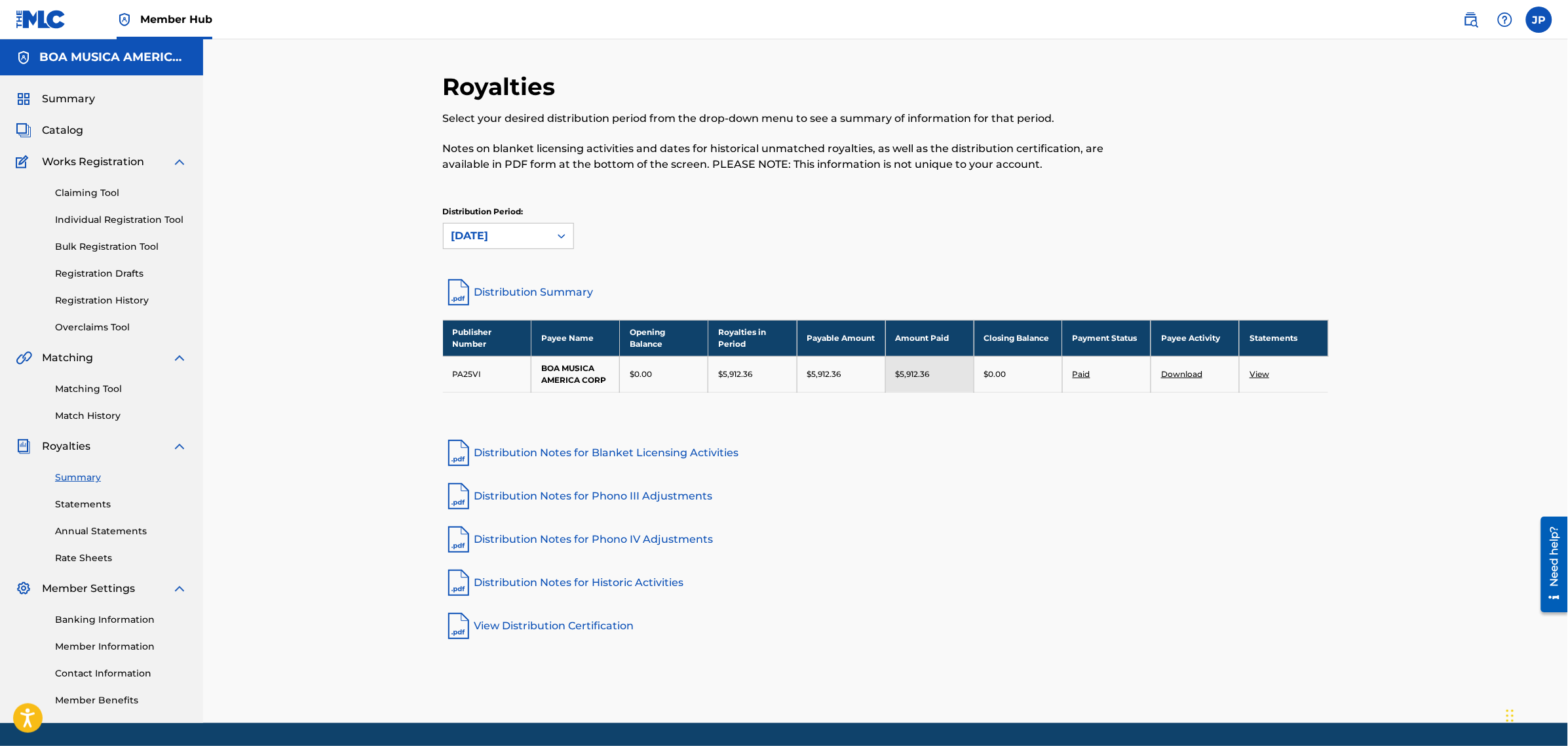
click at [1179, 371] on link "Download" at bounding box center [1181, 374] width 41 height 10
click at [561, 236] on icon at bounding box center [561, 236] width 13 height 13
click at [505, 296] on div "[DATE]" at bounding box center [509, 298] width 130 height 33
click at [1194, 377] on link "Download" at bounding box center [1181, 374] width 41 height 10
click at [561, 237] on icon at bounding box center [561, 236] width 13 height 13
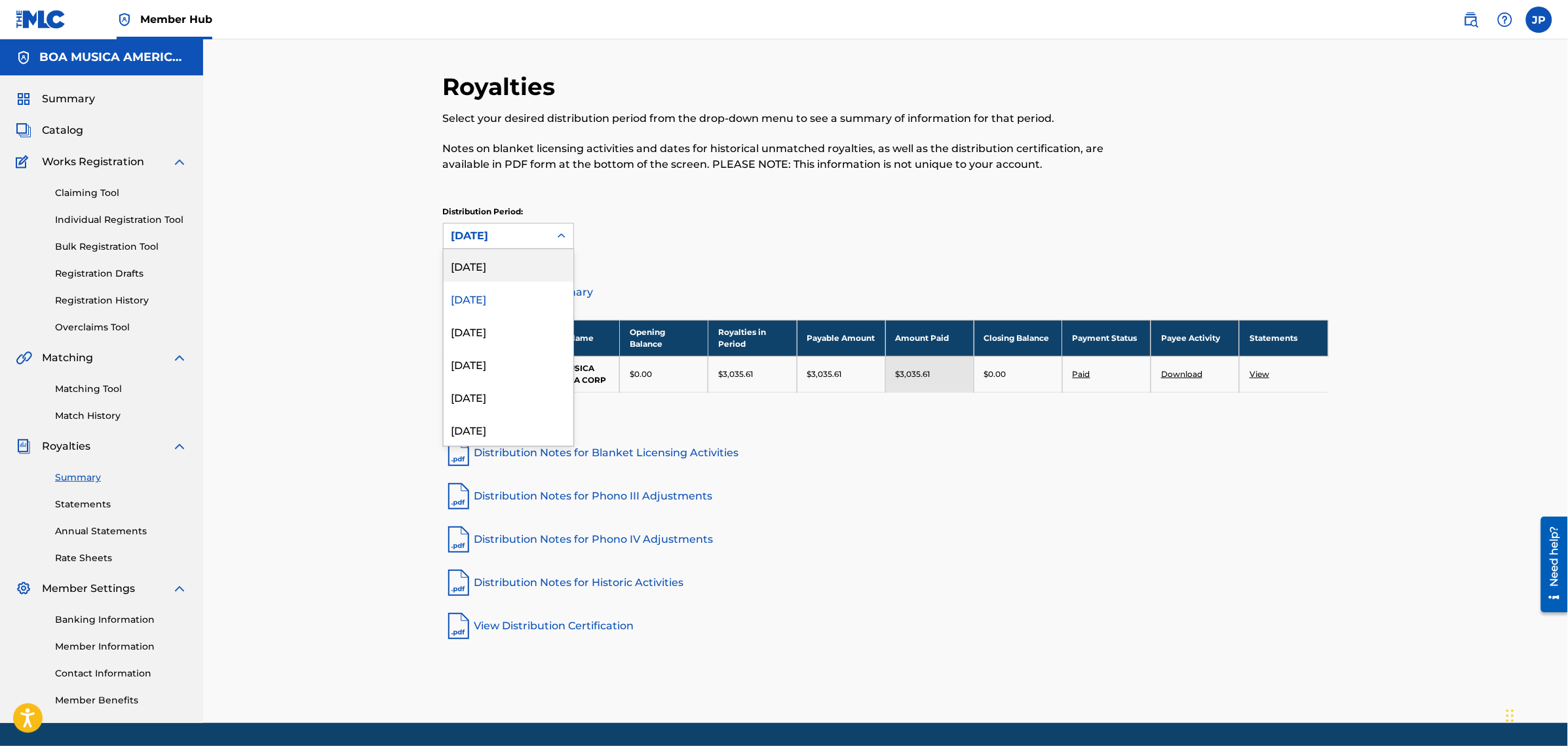
click at [511, 266] on div "[DATE]" at bounding box center [509, 265] width 130 height 33
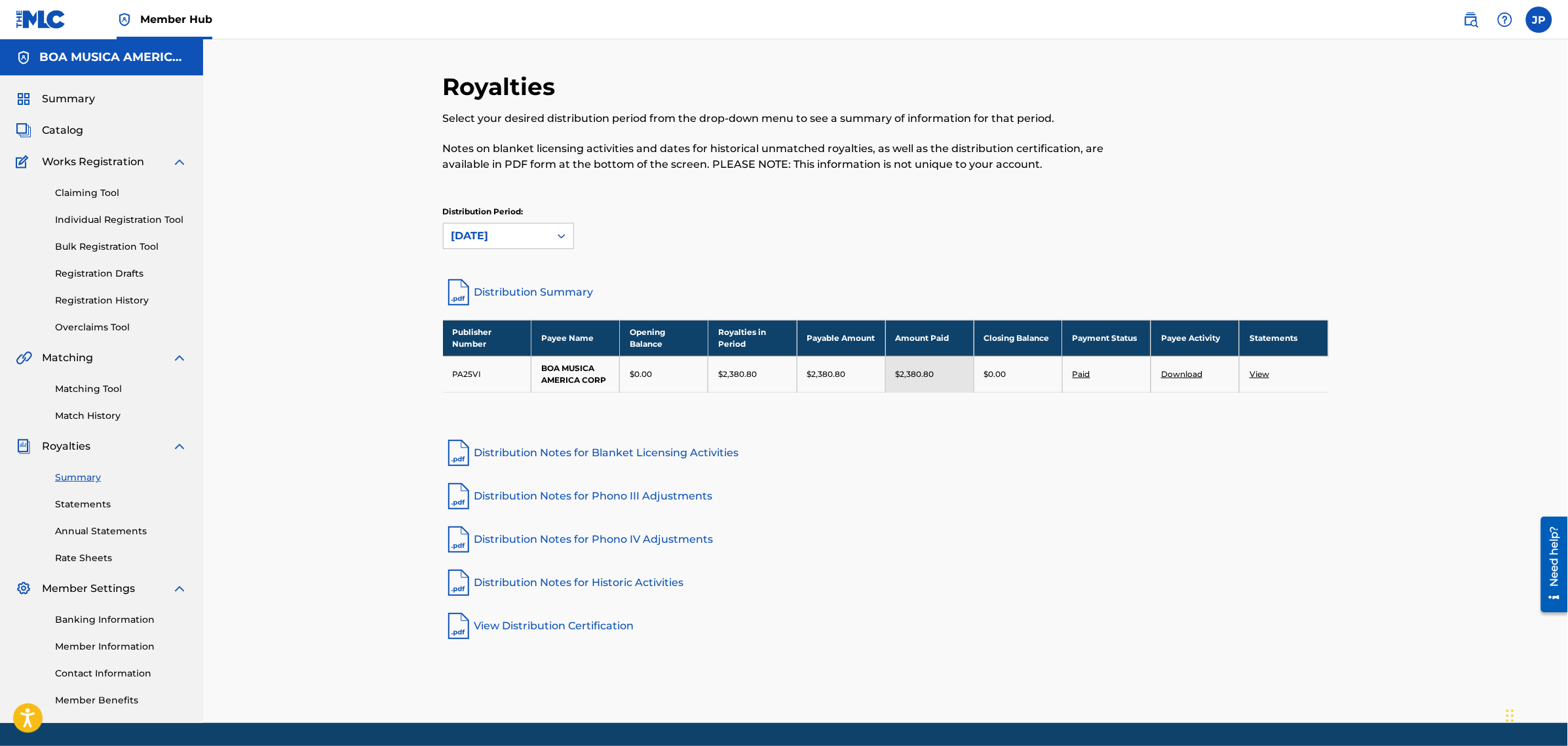
click at [1189, 372] on link "Download" at bounding box center [1181, 374] width 41 height 10
